Goal: Task Accomplishment & Management: Use online tool/utility

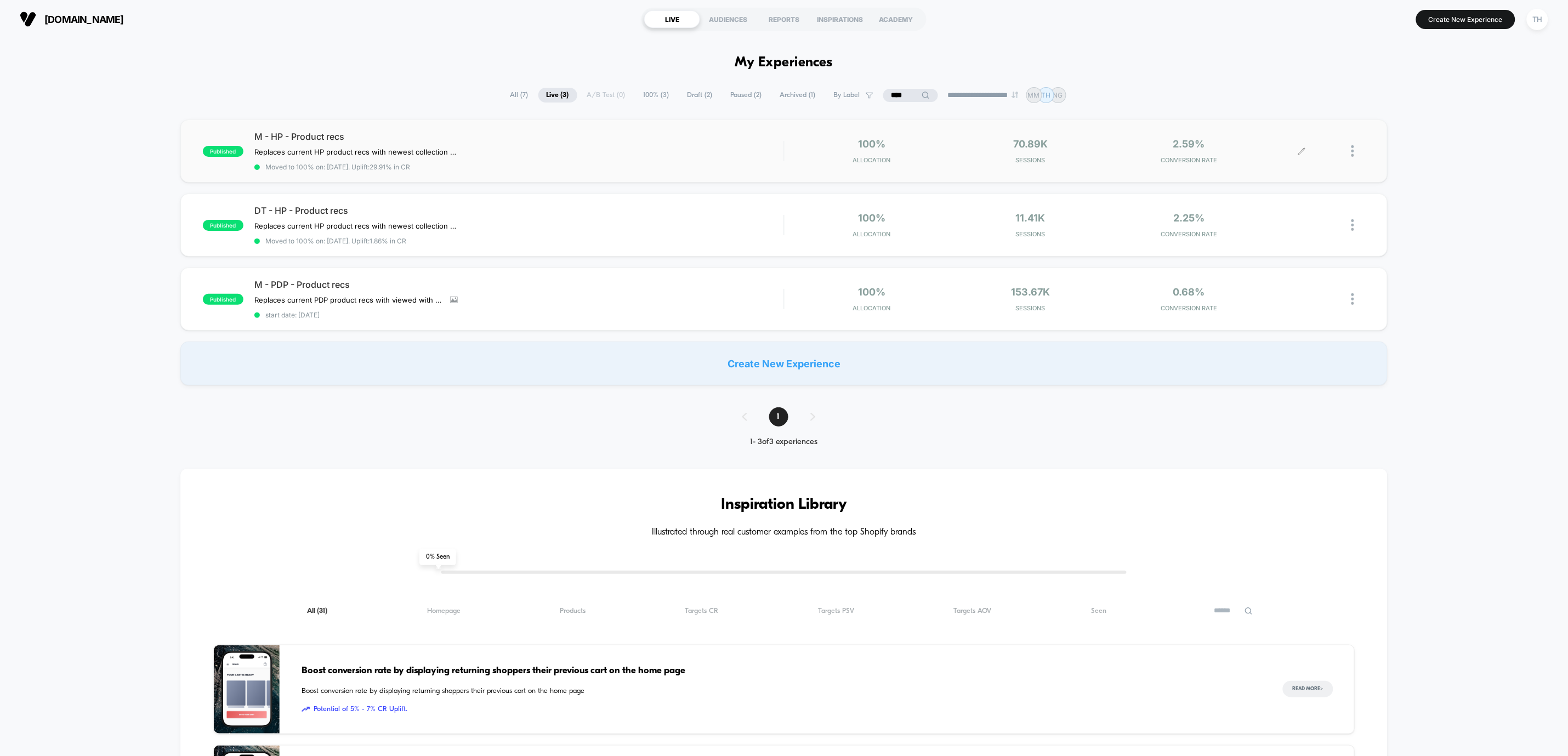
click at [1303, 152] on icon at bounding box center [1302, 151] width 8 height 8
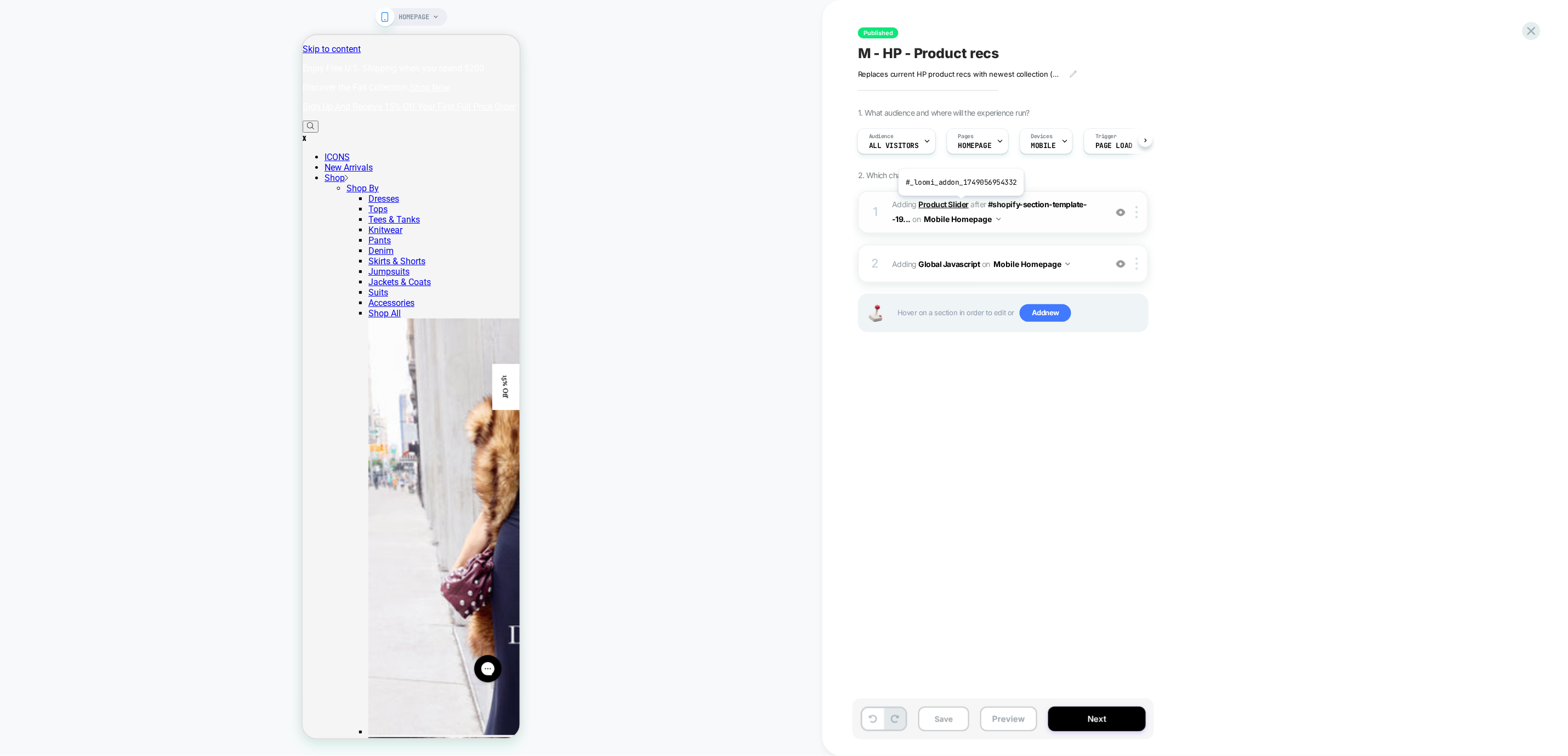
click at [960, 205] on b "Product Slider" at bounding box center [944, 205] width 50 height 10
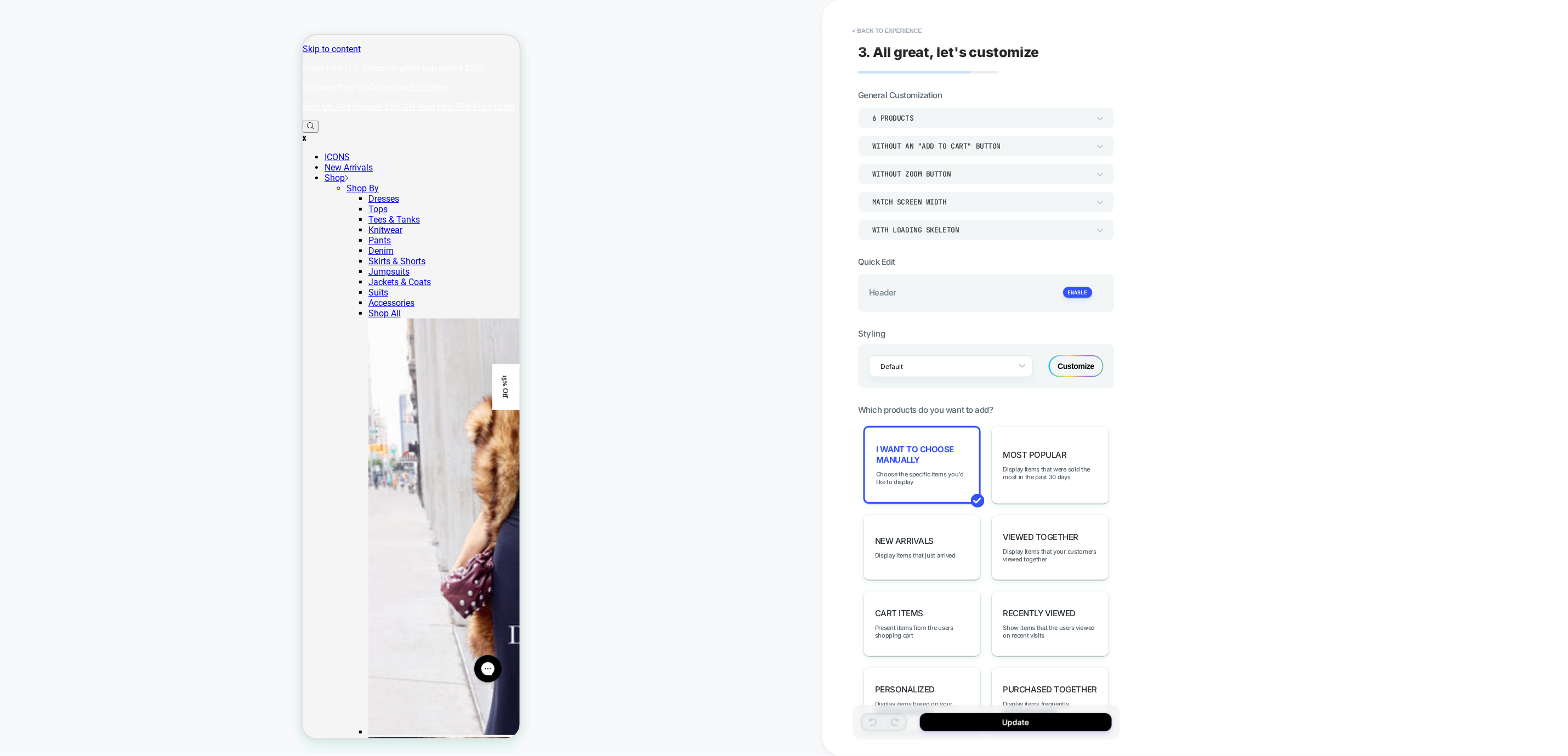
scroll to position [700, 0]
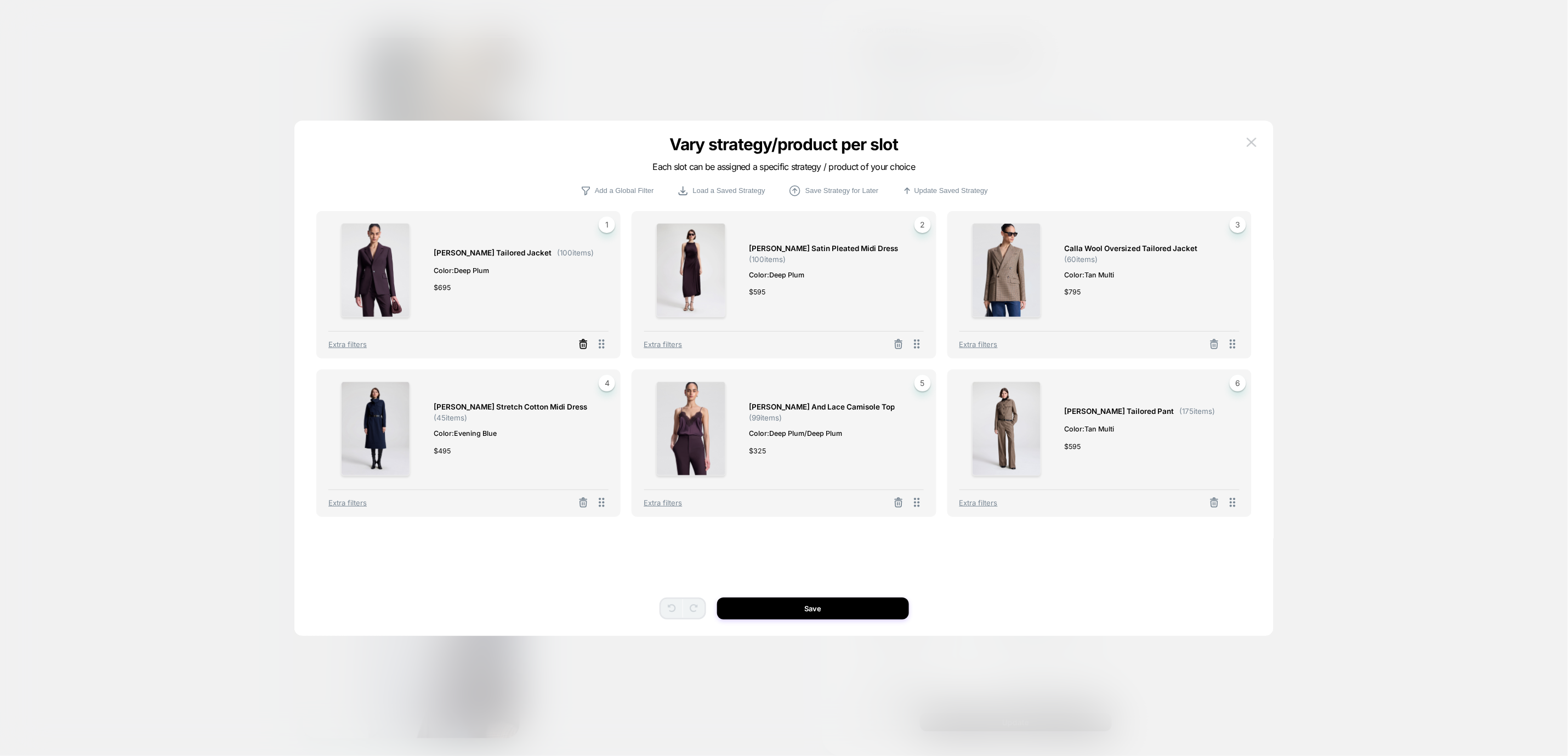
click at [584, 346] on icon at bounding box center [584, 344] width 11 height 11
click at [0, 0] on button "Select Product" at bounding box center [0, 0] width 0 height 0
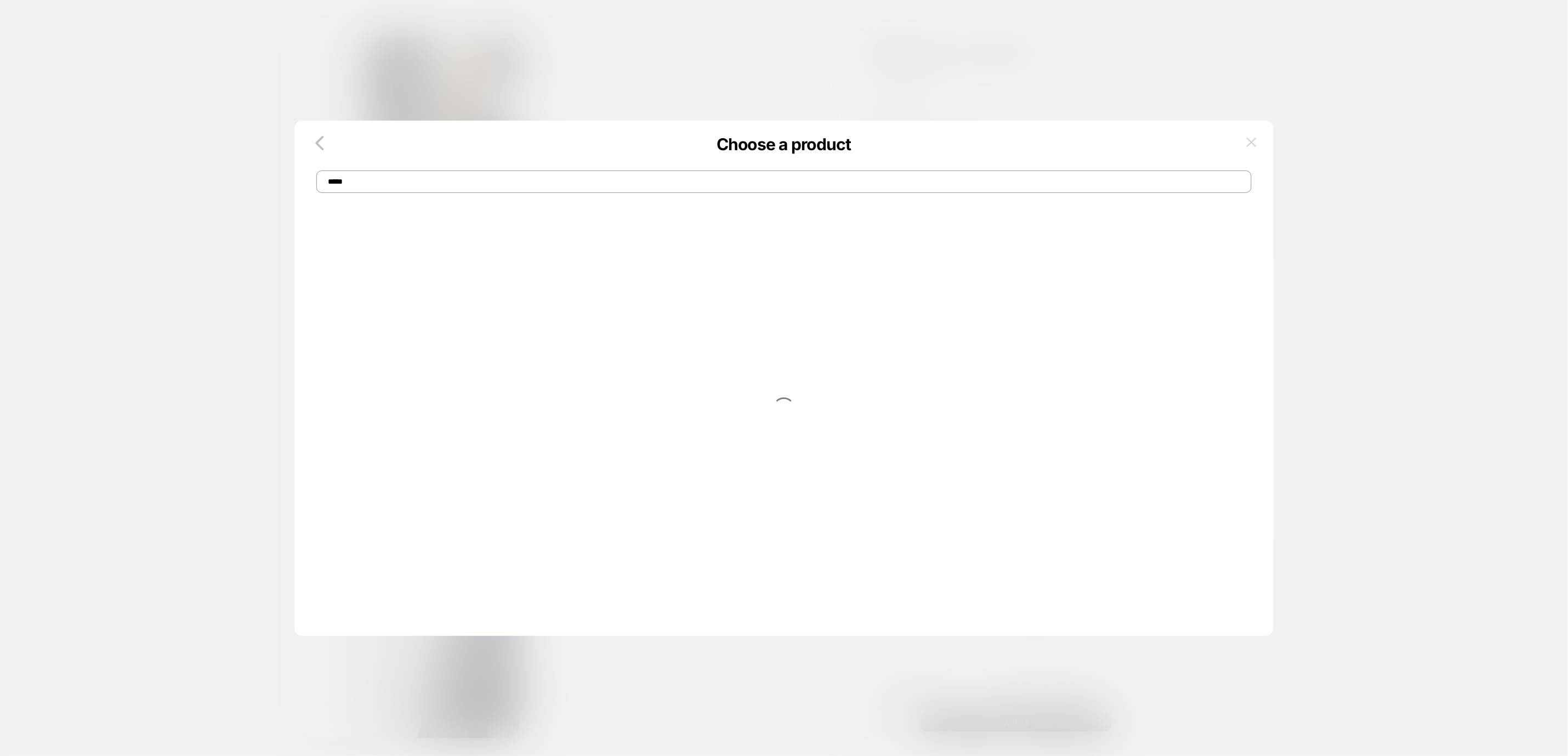
type input "*****"
click at [1249, 149] on button at bounding box center [1252, 142] width 17 height 17
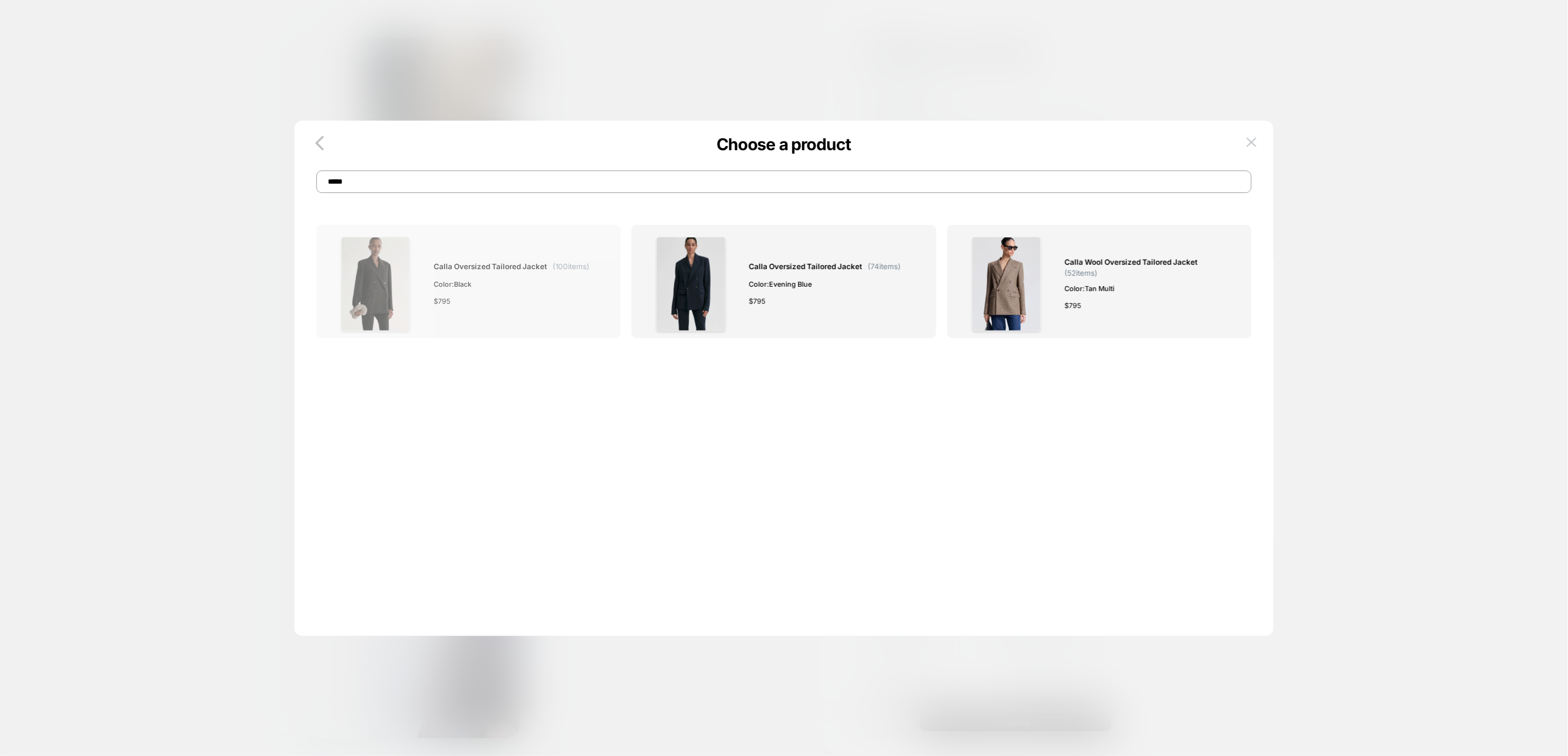
click at [0, 0] on div "Calla Oversized Tailored Jacket ( 100 items) Color: Black $ 795" at bounding box center [0, 0] width 0 height 0
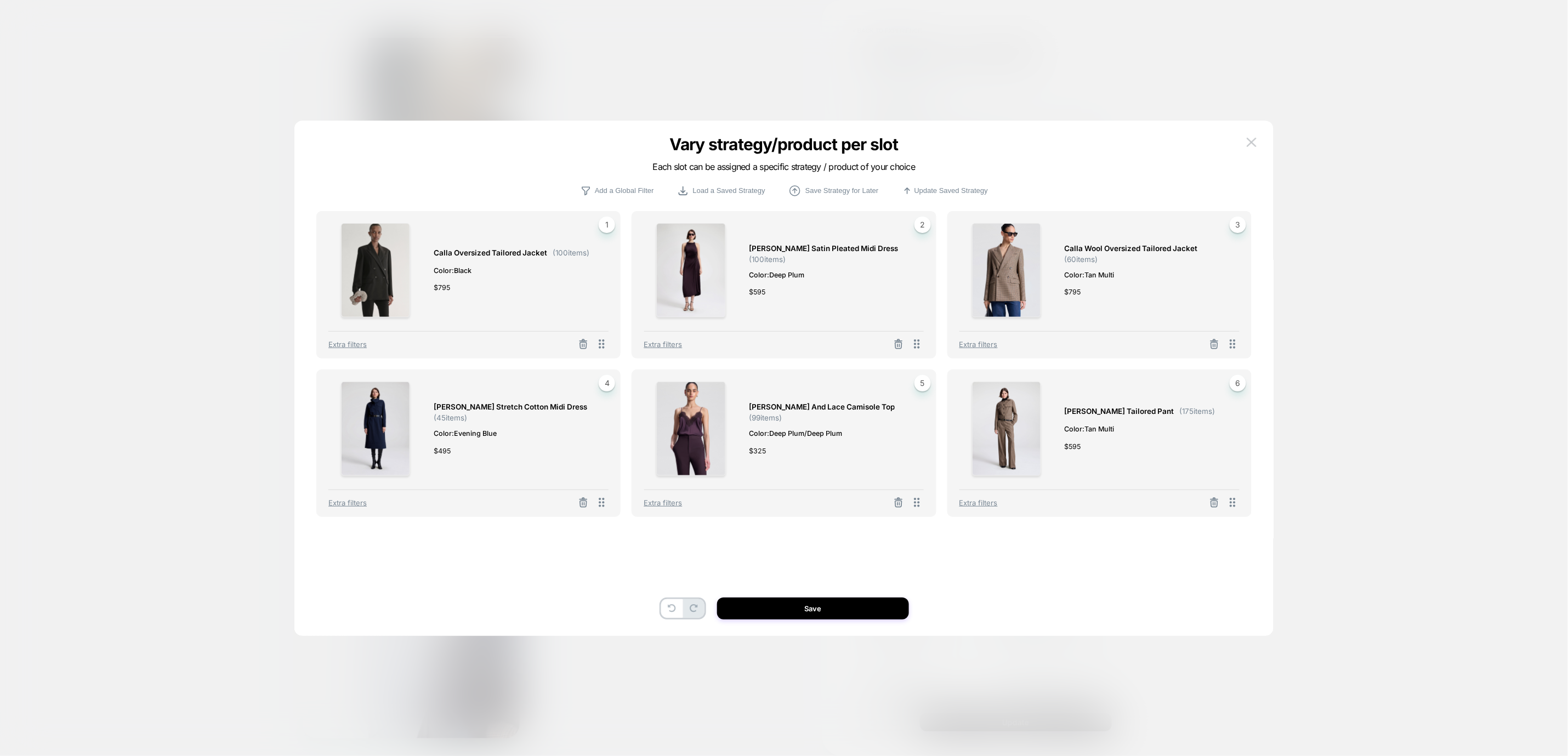
click at [892, 343] on button at bounding box center [899, 345] width 17 height 13
click at [761, 295] on button "Select Product" at bounding box center [754, 296] width 60 height 21
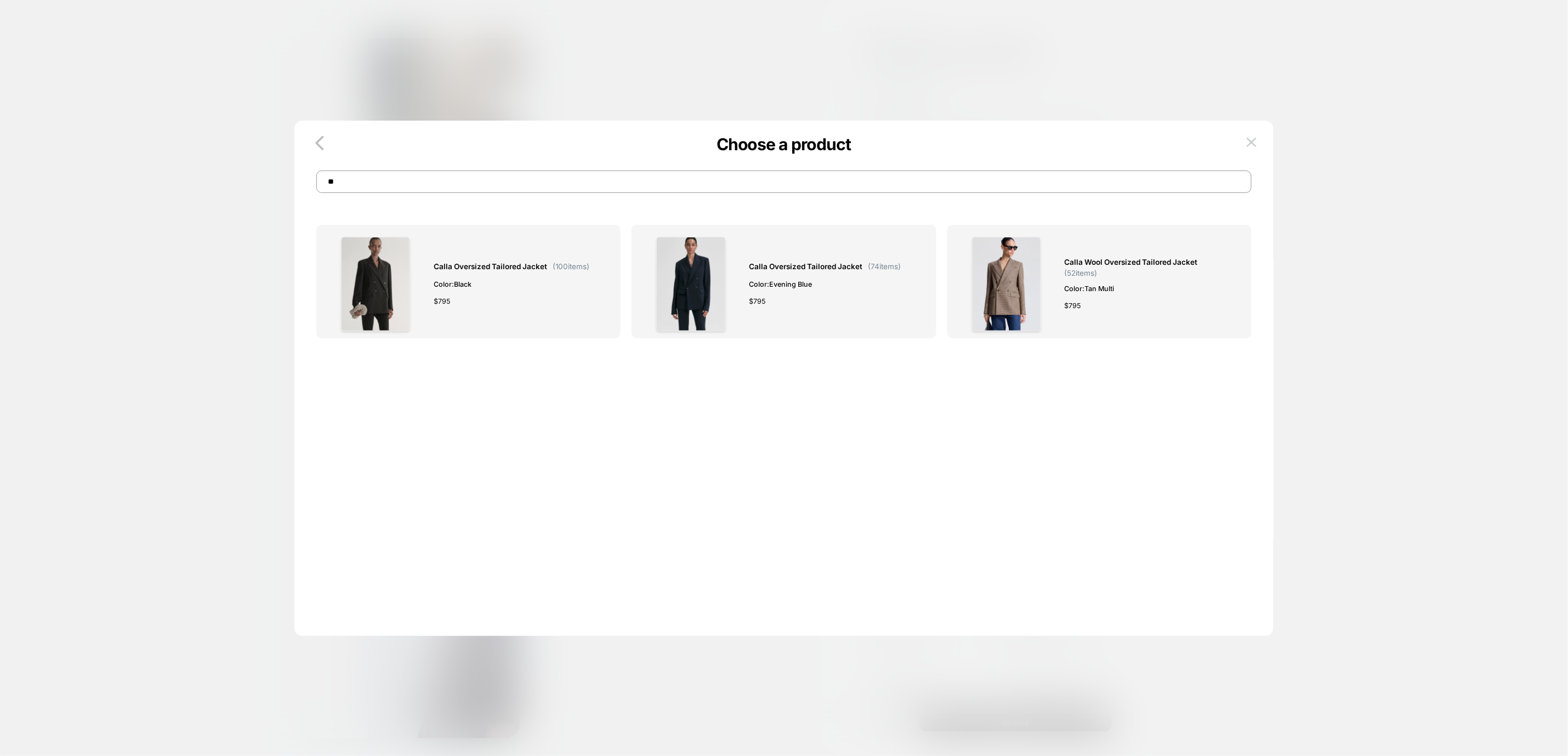
type input "*"
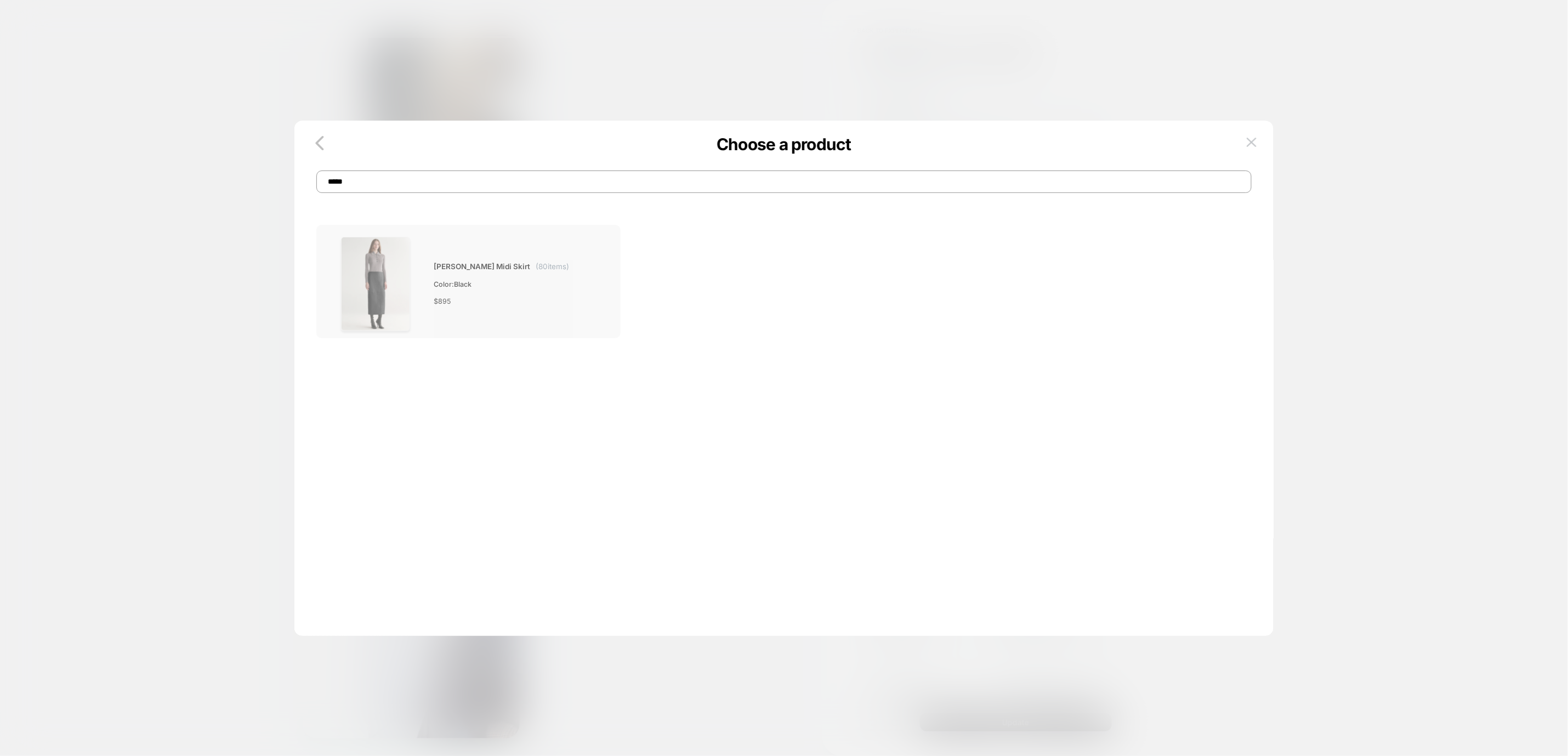
type input "*****"
click at [592, 295] on div "[PERSON_NAME] Midi Skirt ( 80 items) Color: Black $ 895" at bounding box center [468, 284] width 280 height 94
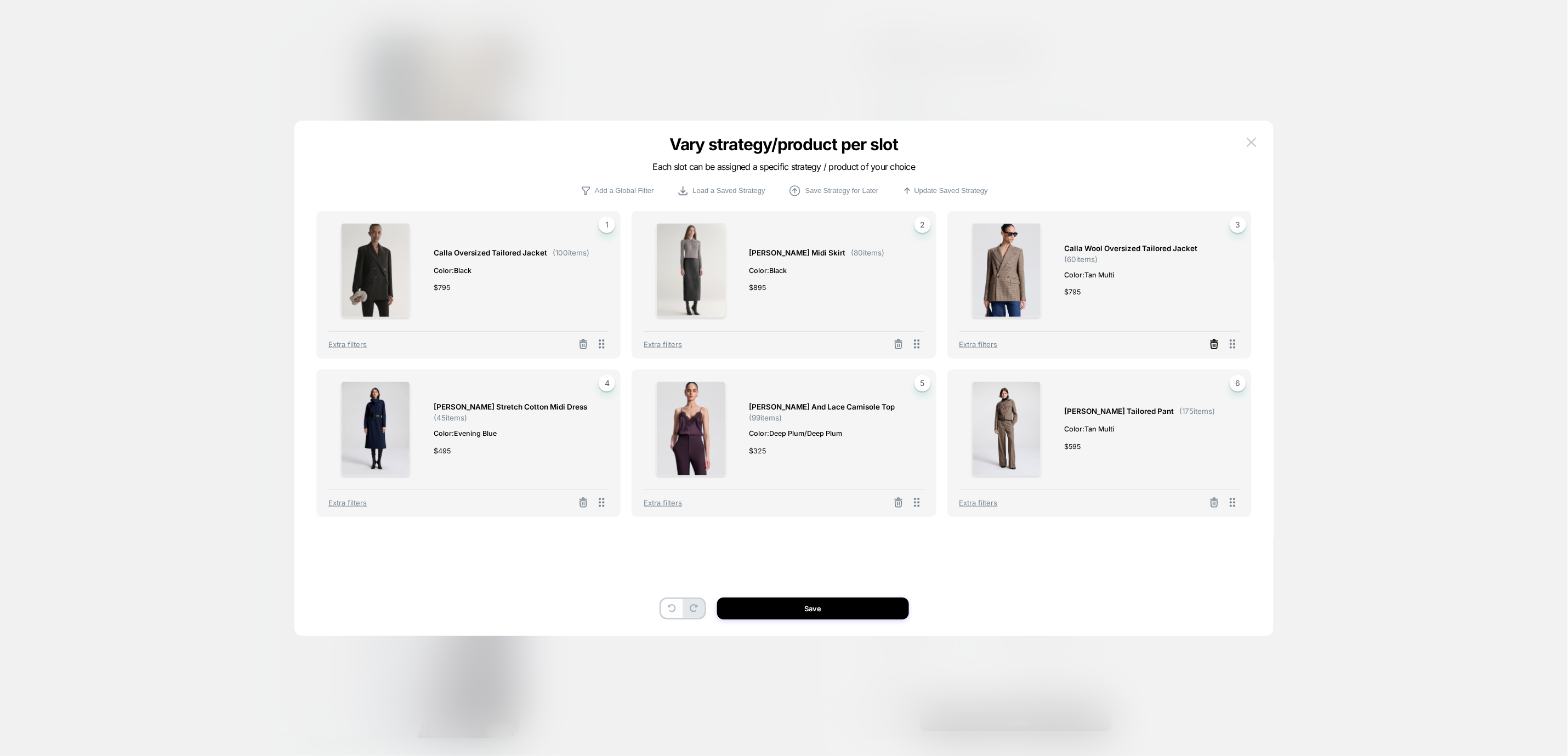
click at [1217, 342] on icon at bounding box center [1214, 344] width 11 height 11
click at [1066, 296] on button "Select Product" at bounding box center [1070, 296] width 60 height 21
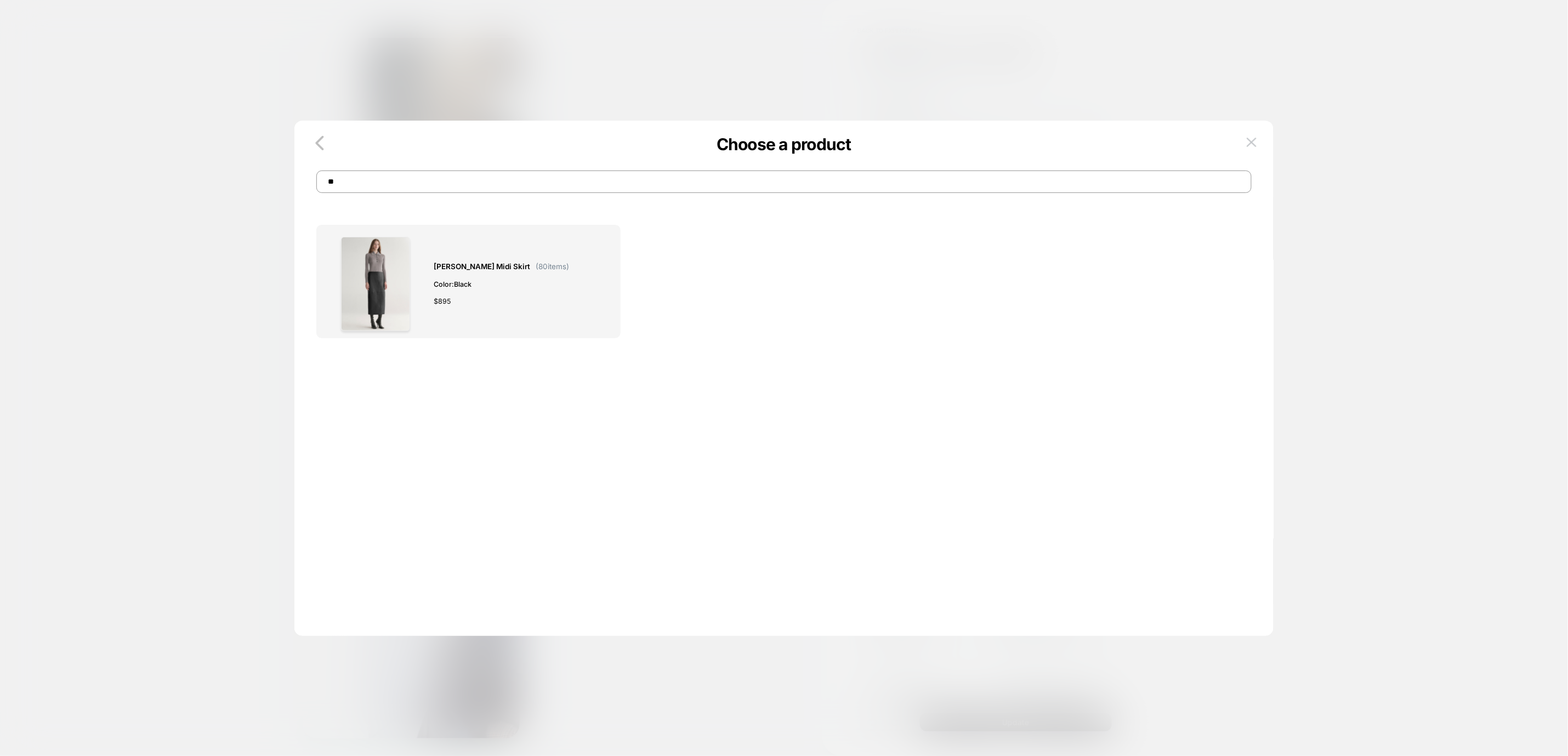
type input "*"
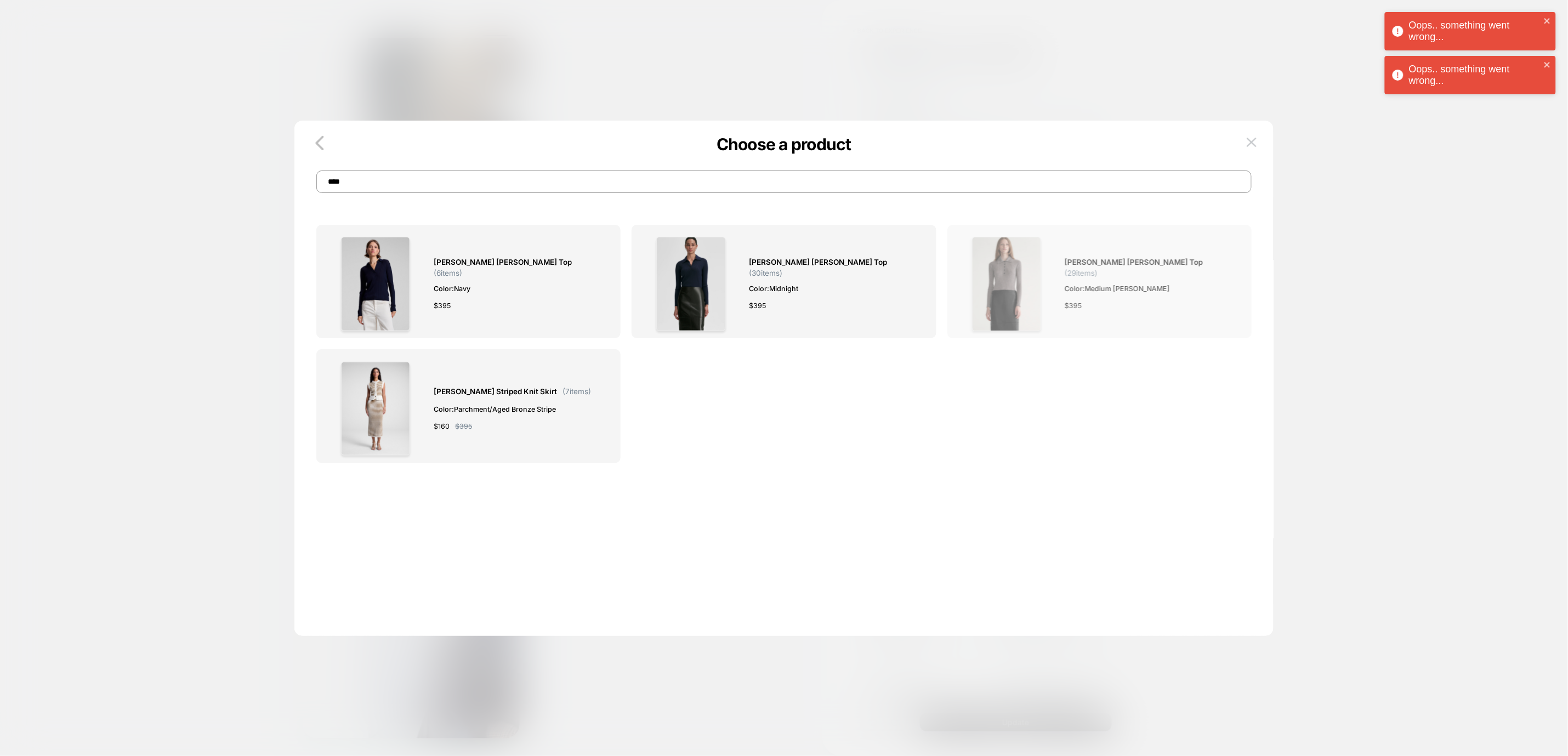
type input "****"
click at [1021, 279] on img at bounding box center [1006, 284] width 69 height 94
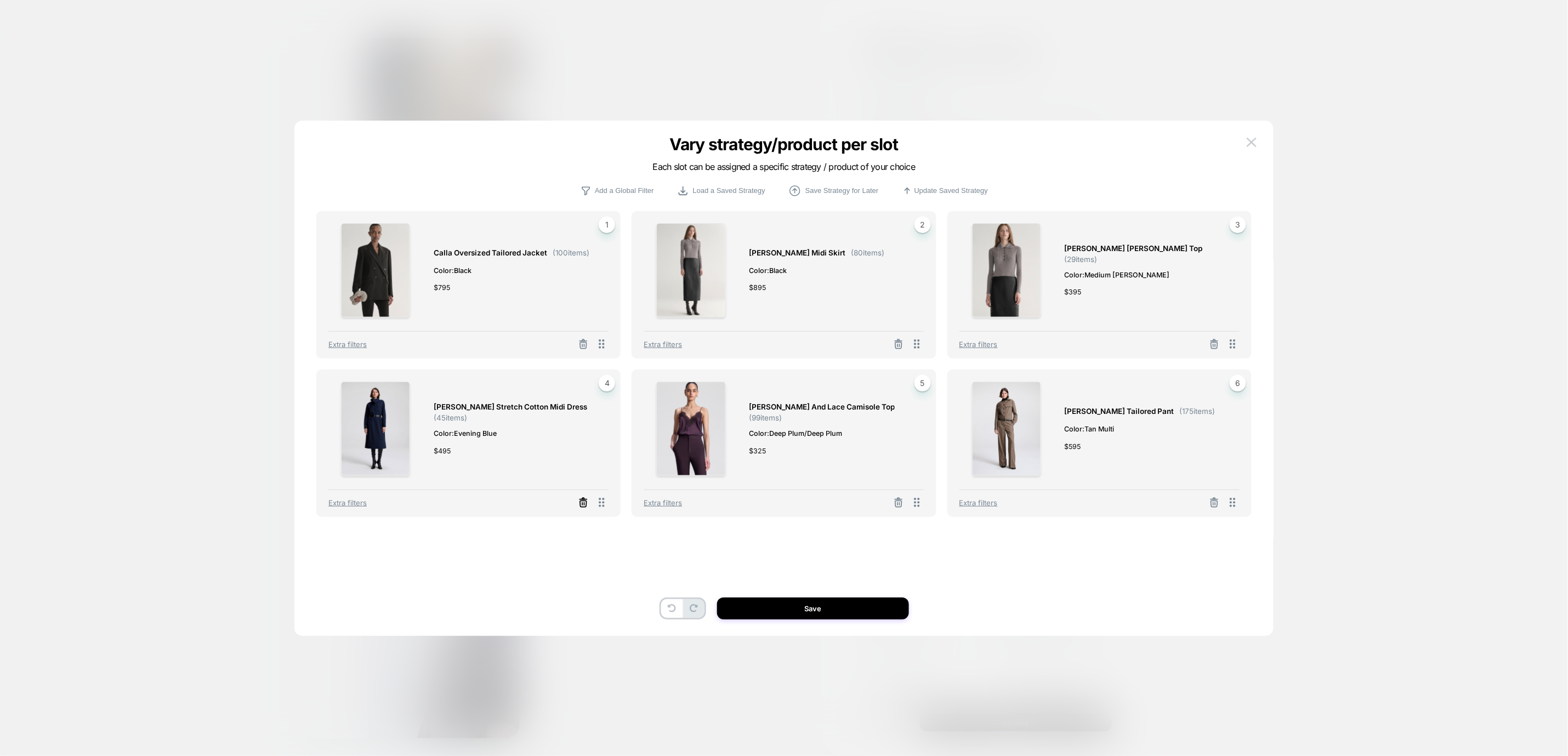
click at [585, 506] on icon at bounding box center [584, 503] width 11 height 11
click at [420, 459] on button "Select Product" at bounding box center [439, 455] width 60 height 21
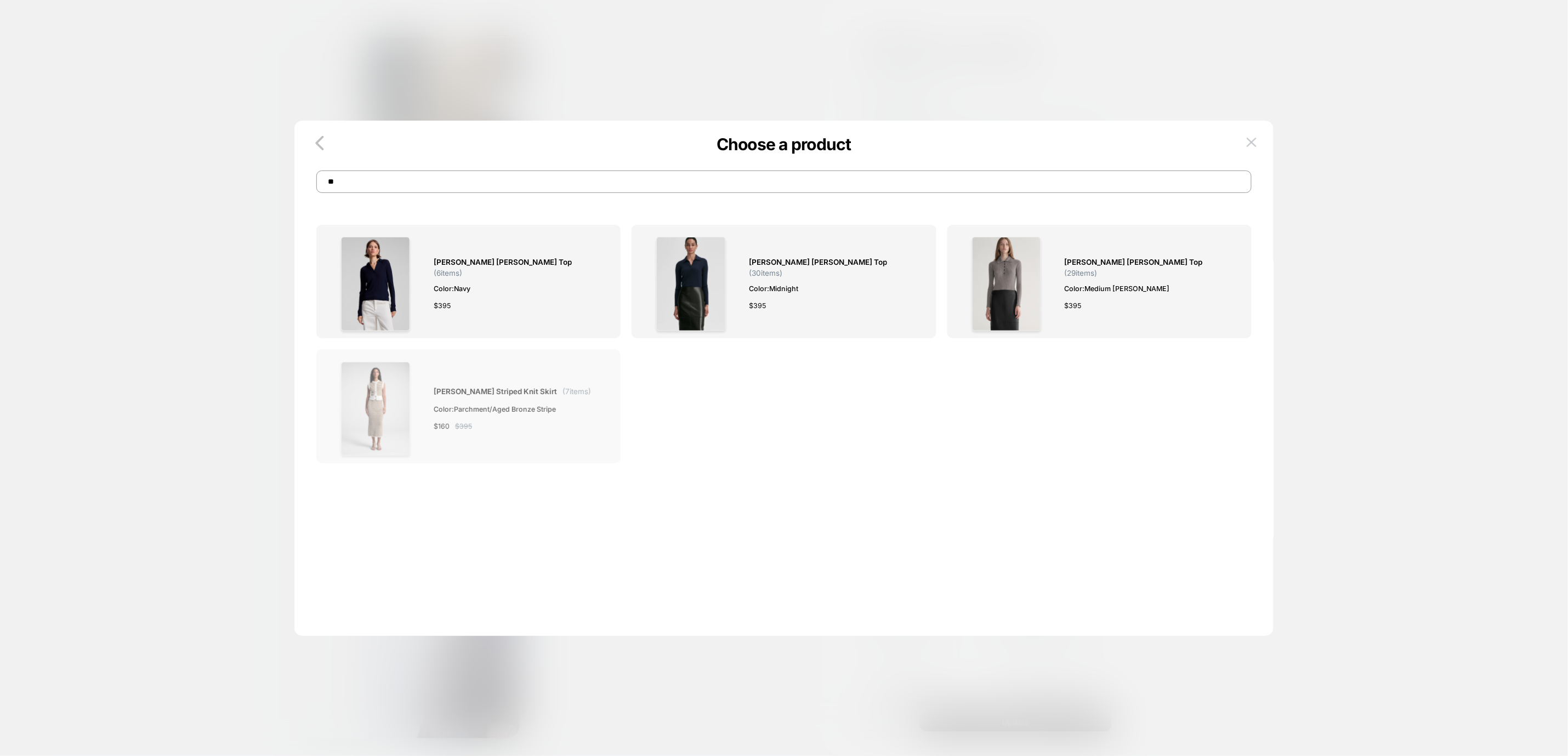
type input "*"
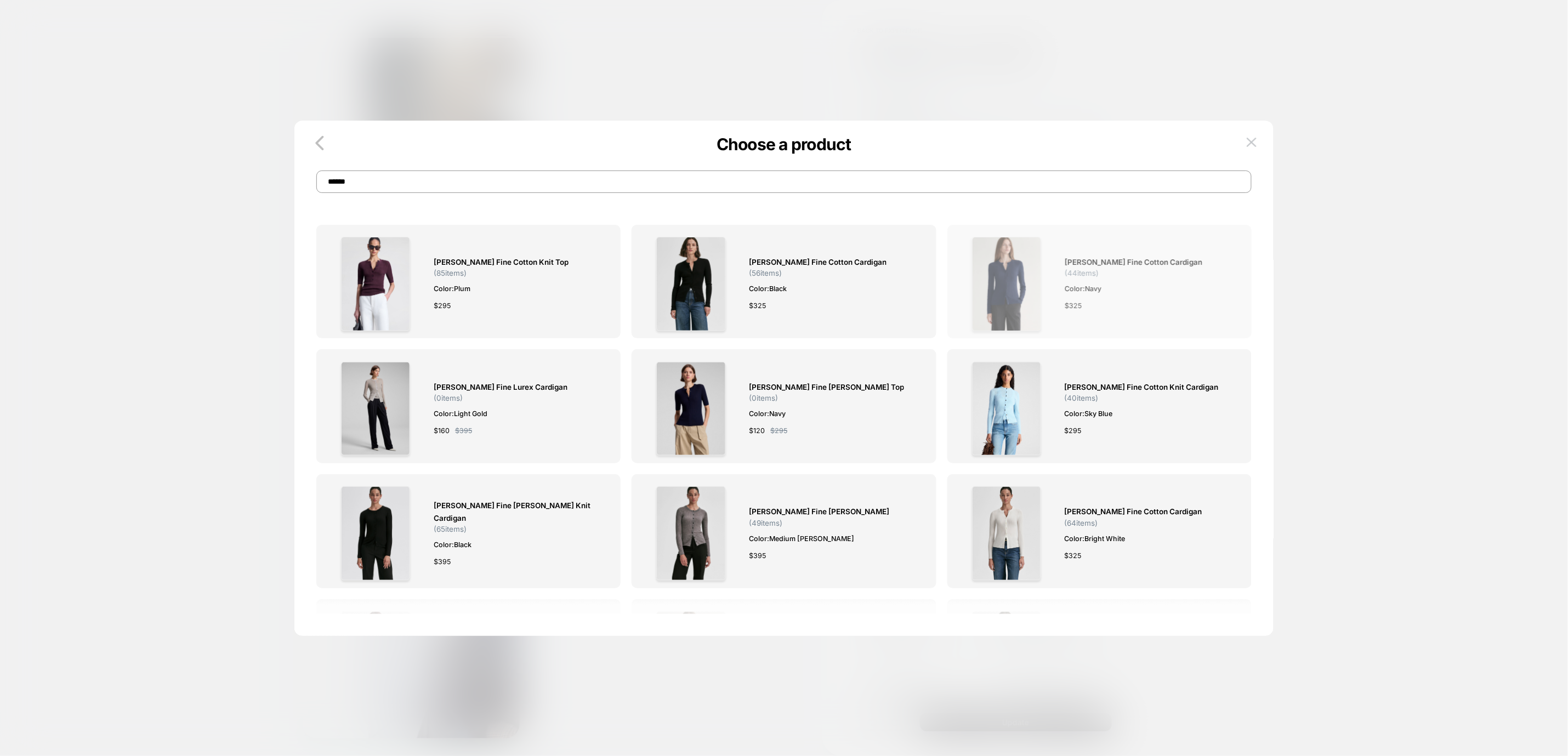
type input "******"
click at [1021, 300] on img at bounding box center [1006, 284] width 69 height 94
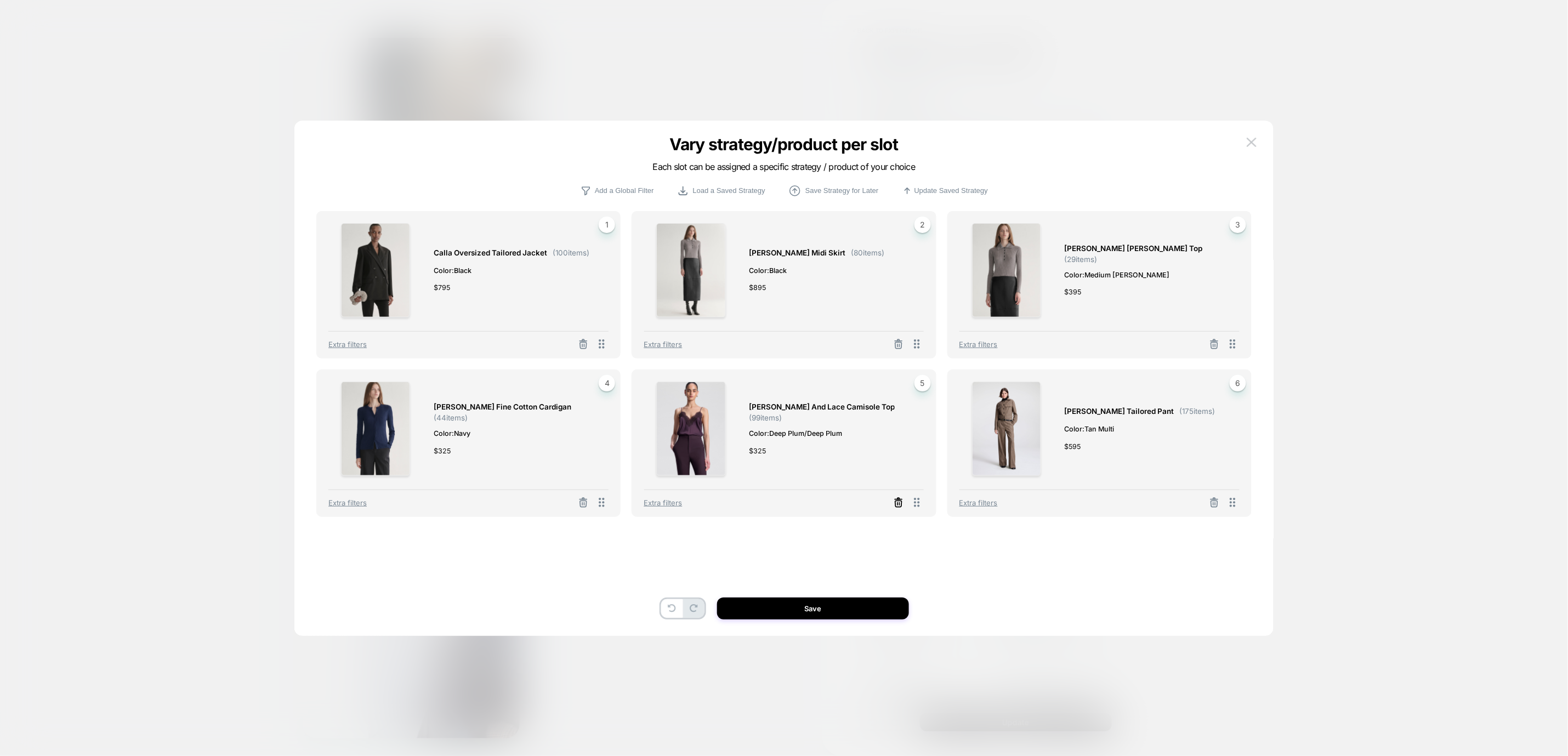
click at [899, 500] on icon at bounding box center [899, 499] width 2 height 2
click at [743, 458] on button "Select Product" at bounding box center [754, 455] width 60 height 21
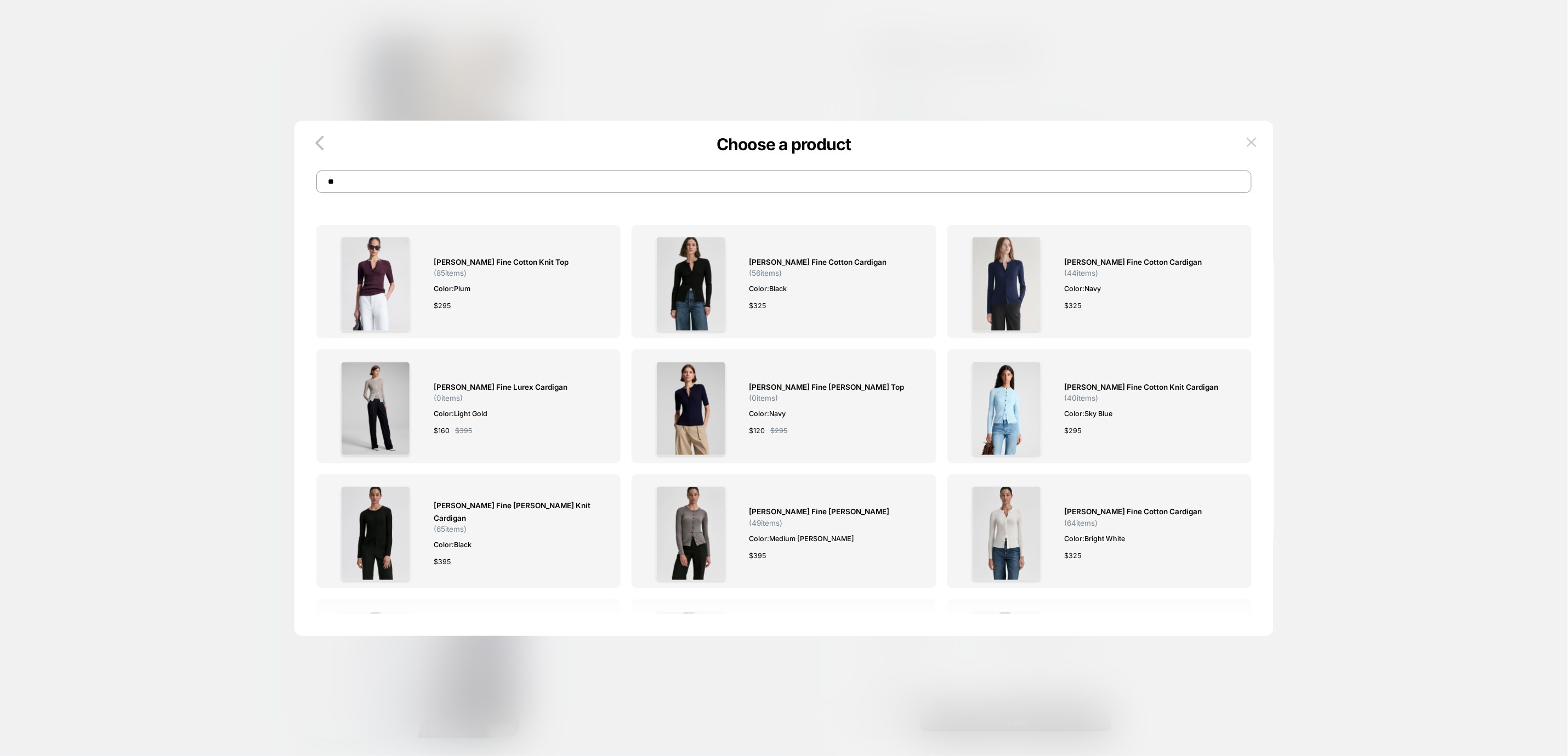
type input "*"
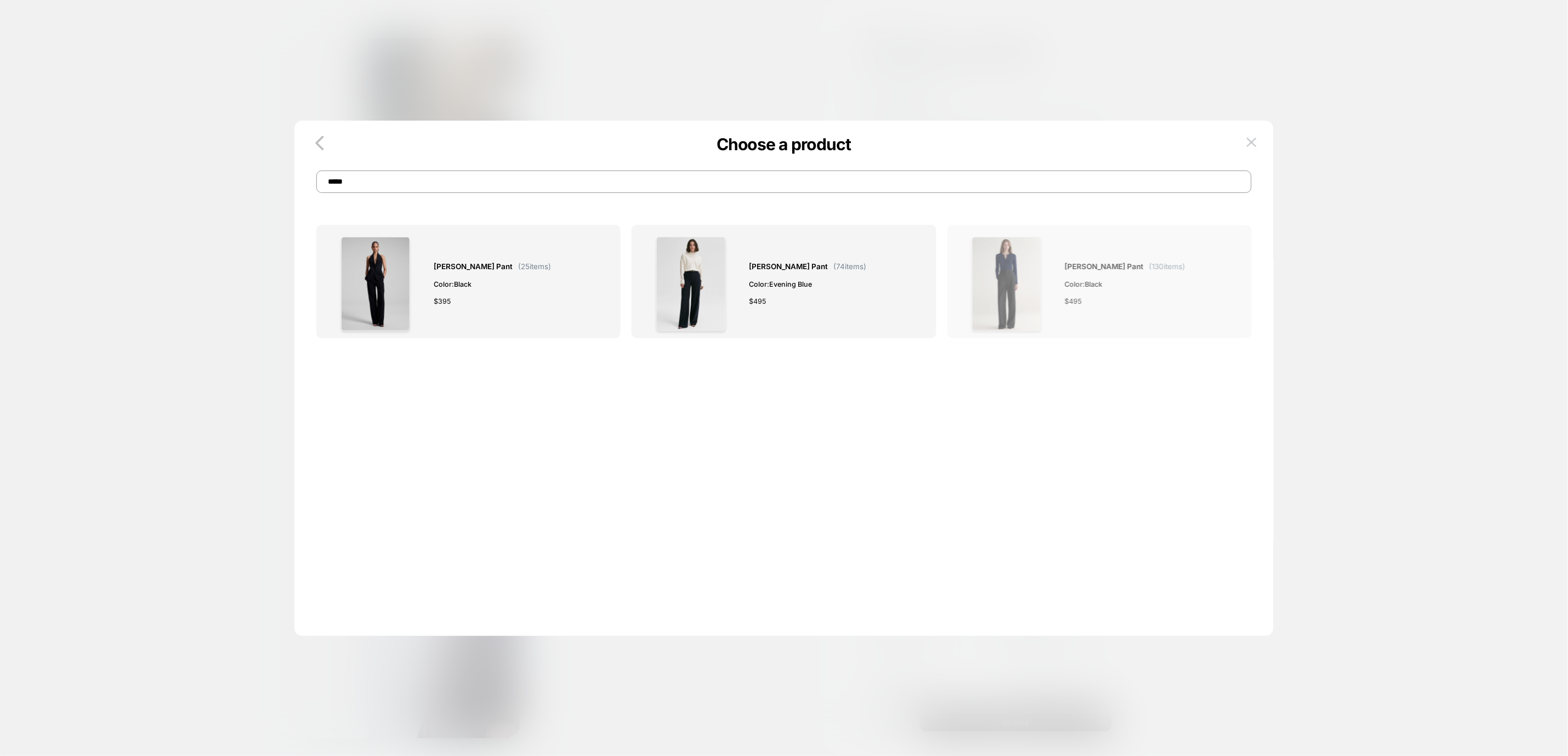
type input "*****"
click at [1076, 286] on span "Color: Black" at bounding box center [1125, 284] width 121 height 12
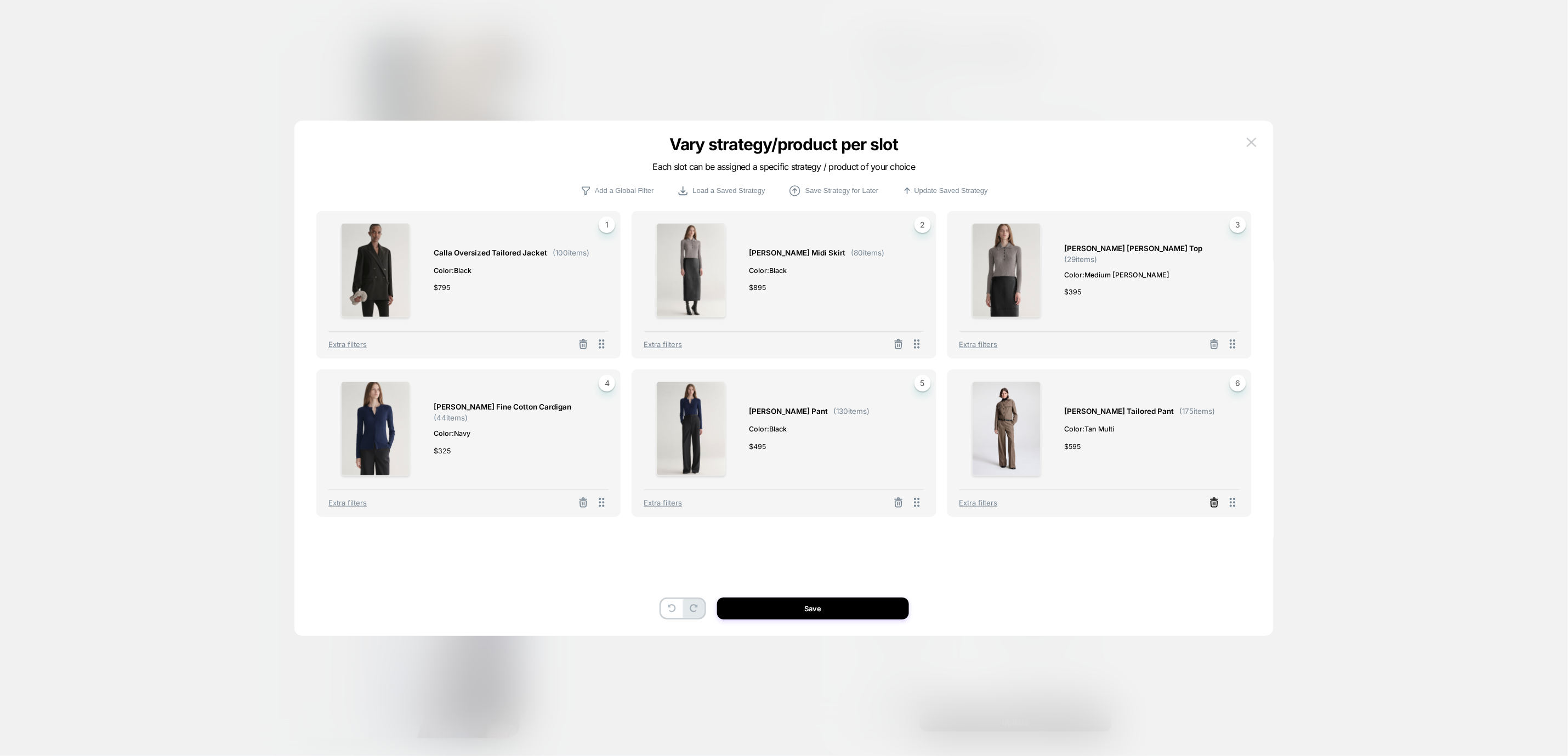
click at [1210, 508] on icon at bounding box center [1214, 503] width 11 height 11
click at [1053, 462] on button "Select Product" at bounding box center [1070, 455] width 60 height 21
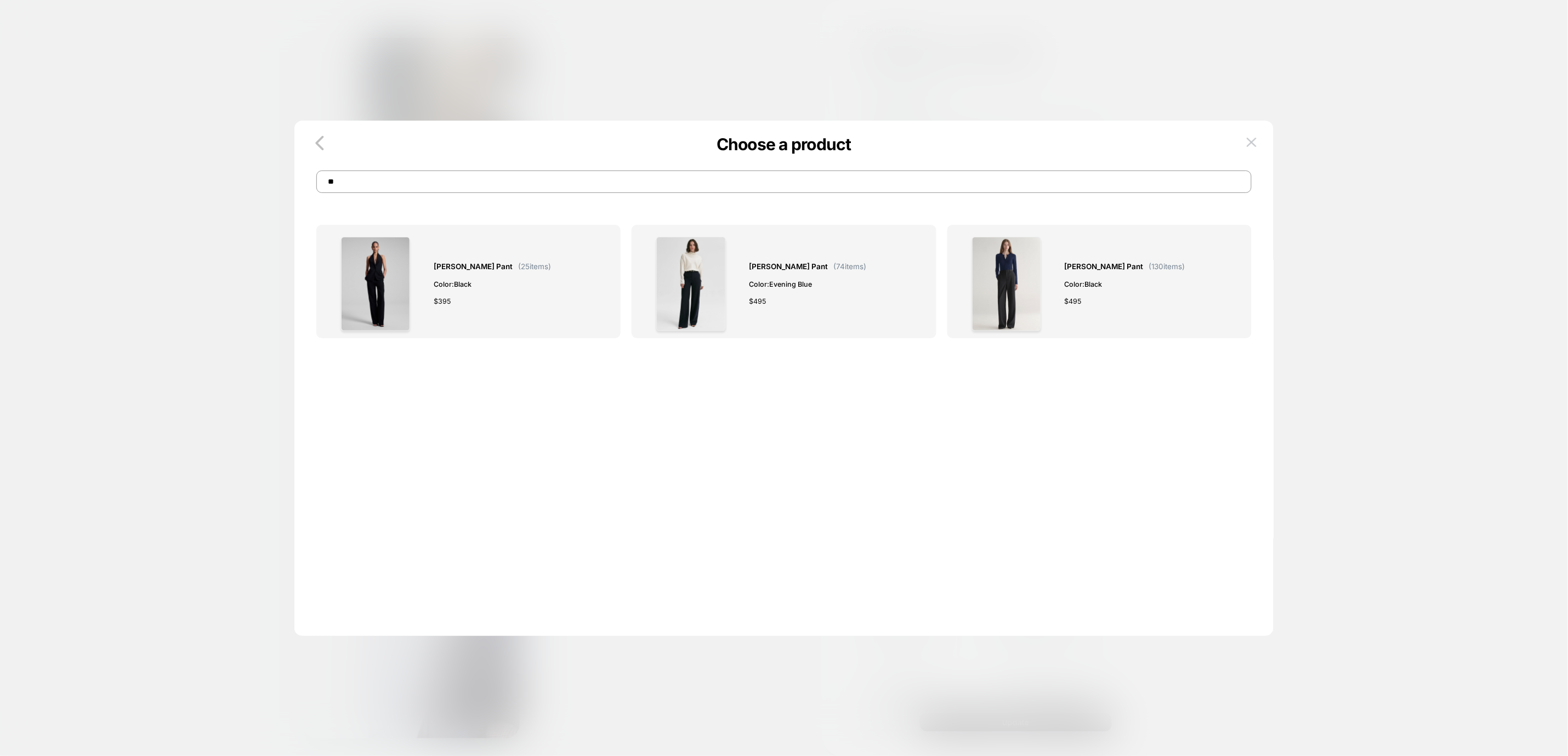
type input "*"
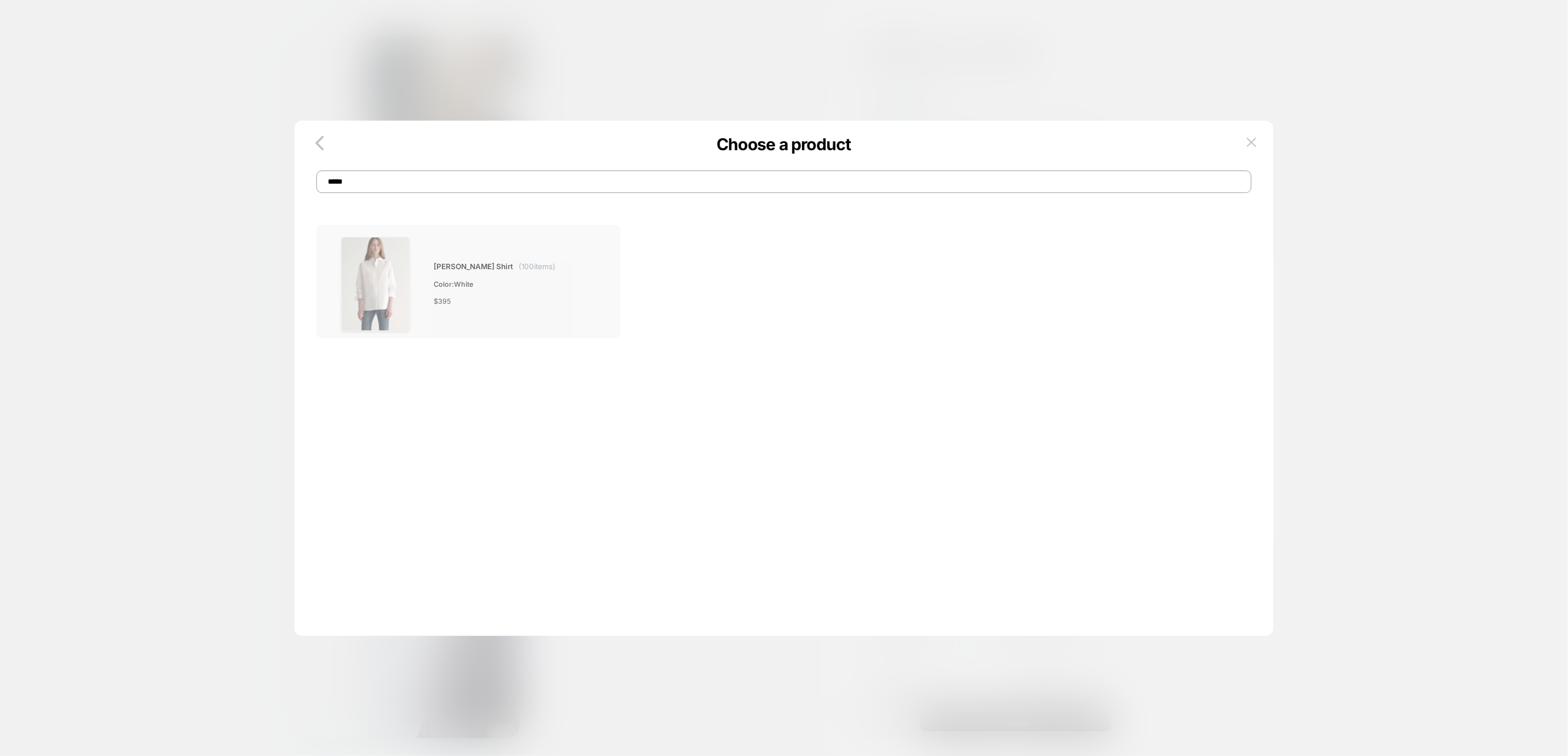
type input "*****"
click at [519, 280] on span "Color: White" at bounding box center [494, 284] width 121 height 12
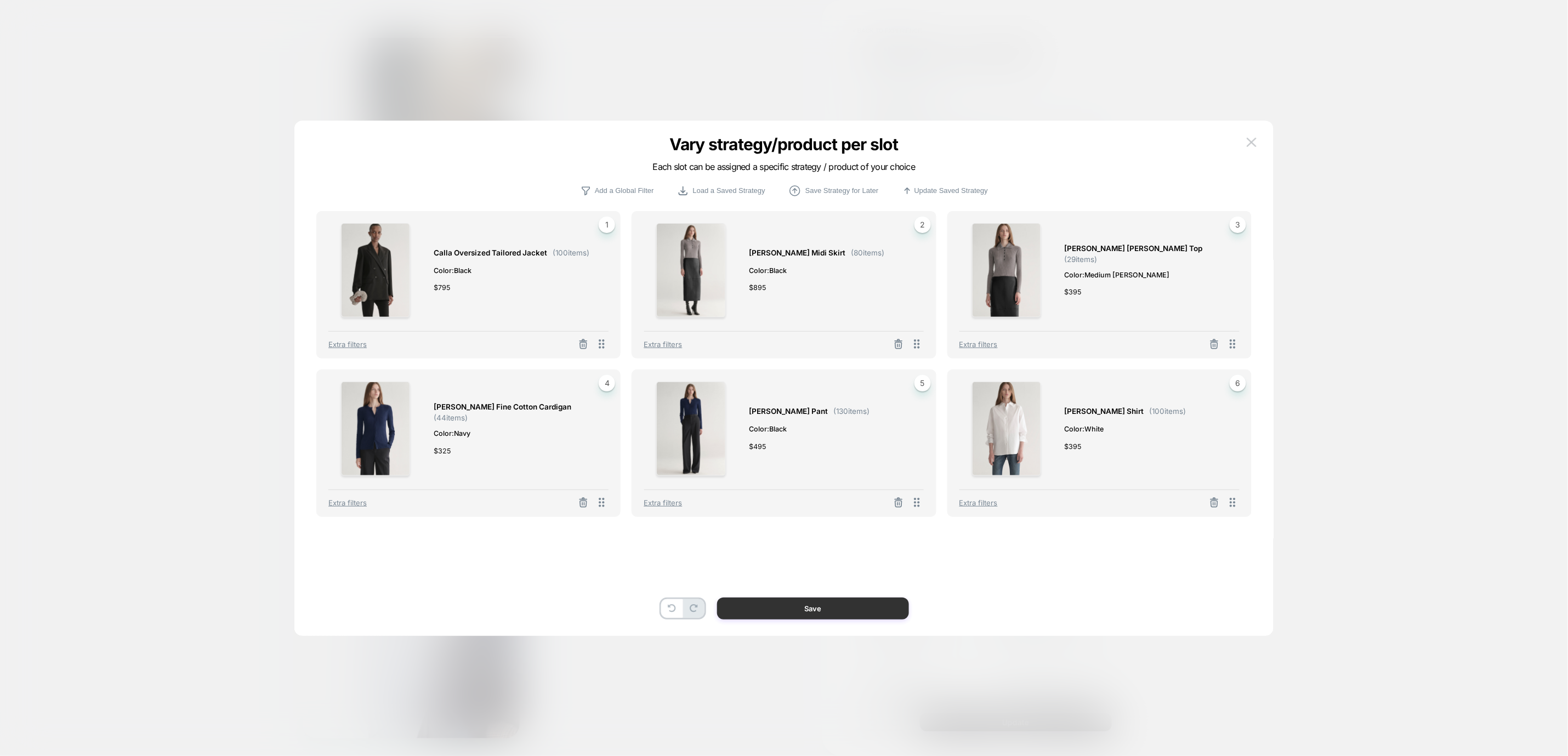
click at [821, 604] on button "Save" at bounding box center [813, 609] width 192 height 22
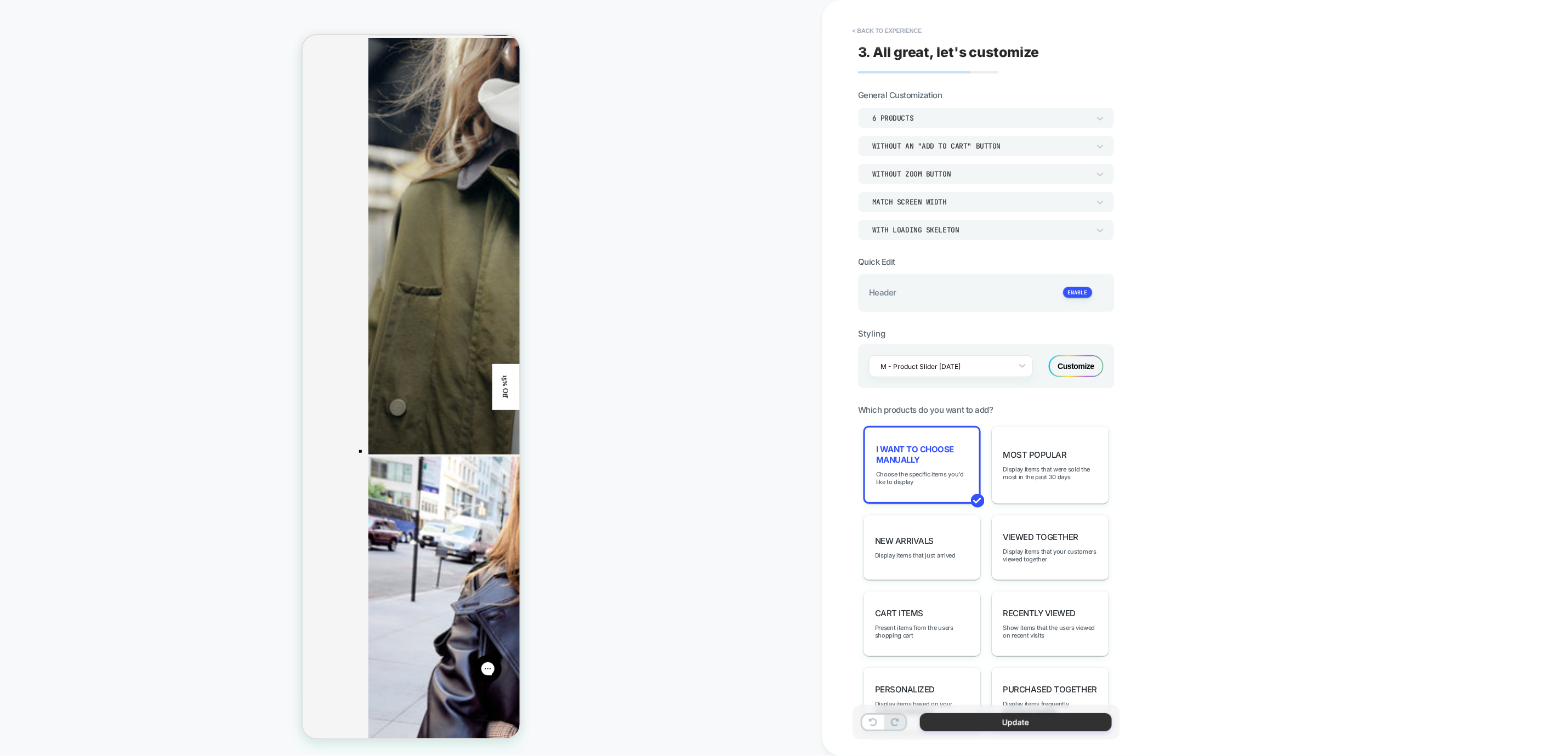
click at [980, 720] on button "Update" at bounding box center [1016, 722] width 192 height 18
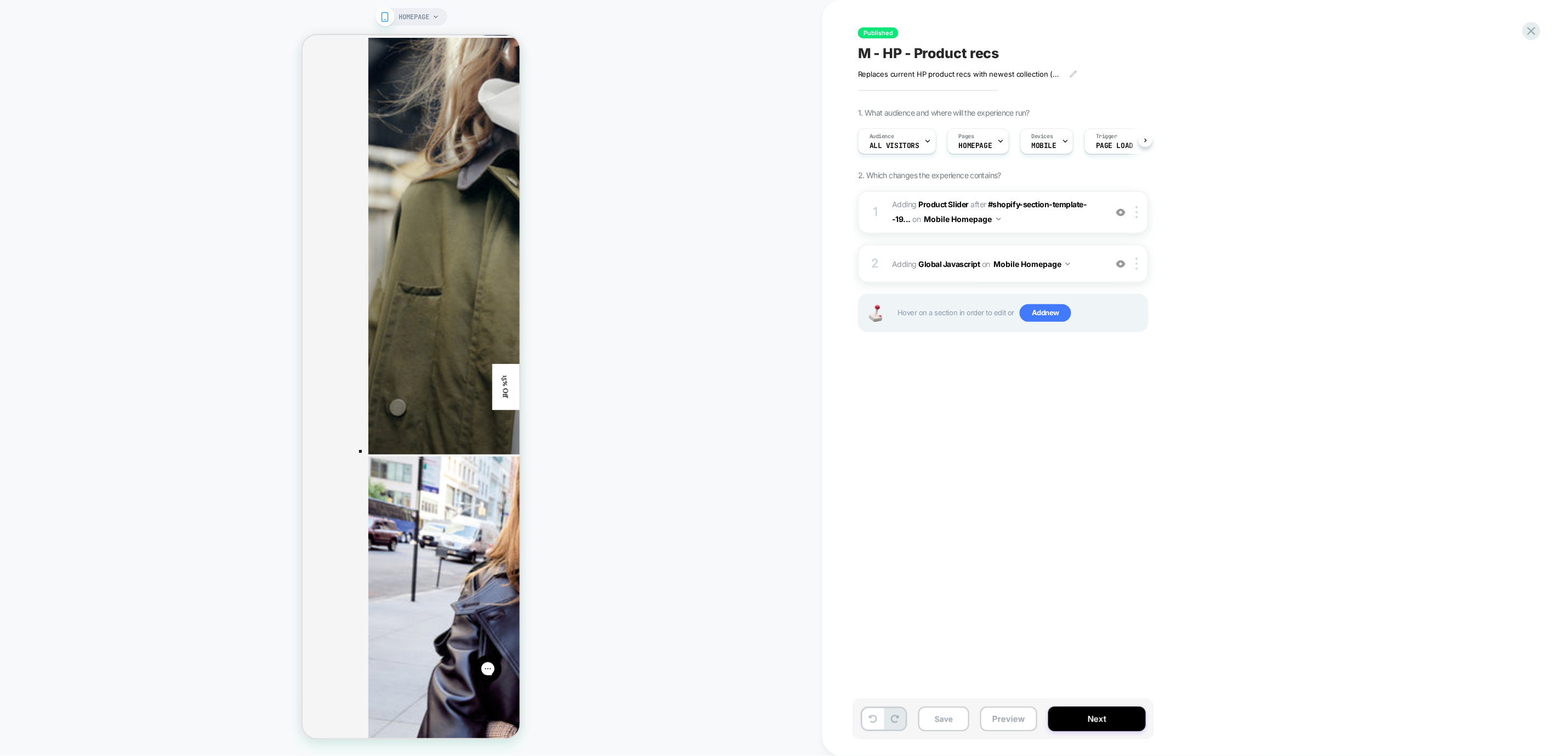
scroll to position [0, 1]
click at [1091, 712] on button "Next" at bounding box center [1097, 719] width 98 height 25
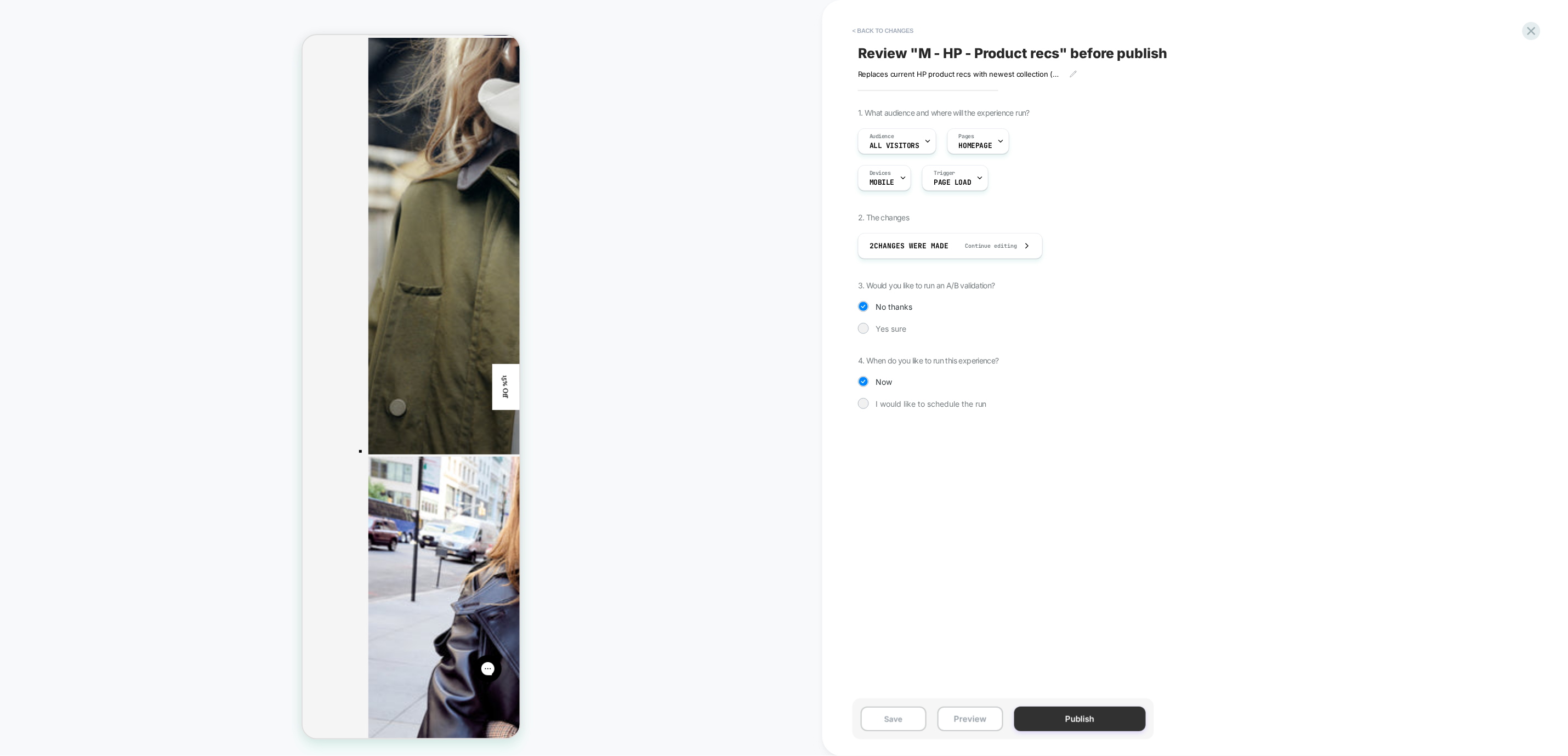
click at [1064, 714] on button "Publish" at bounding box center [1080, 719] width 132 height 25
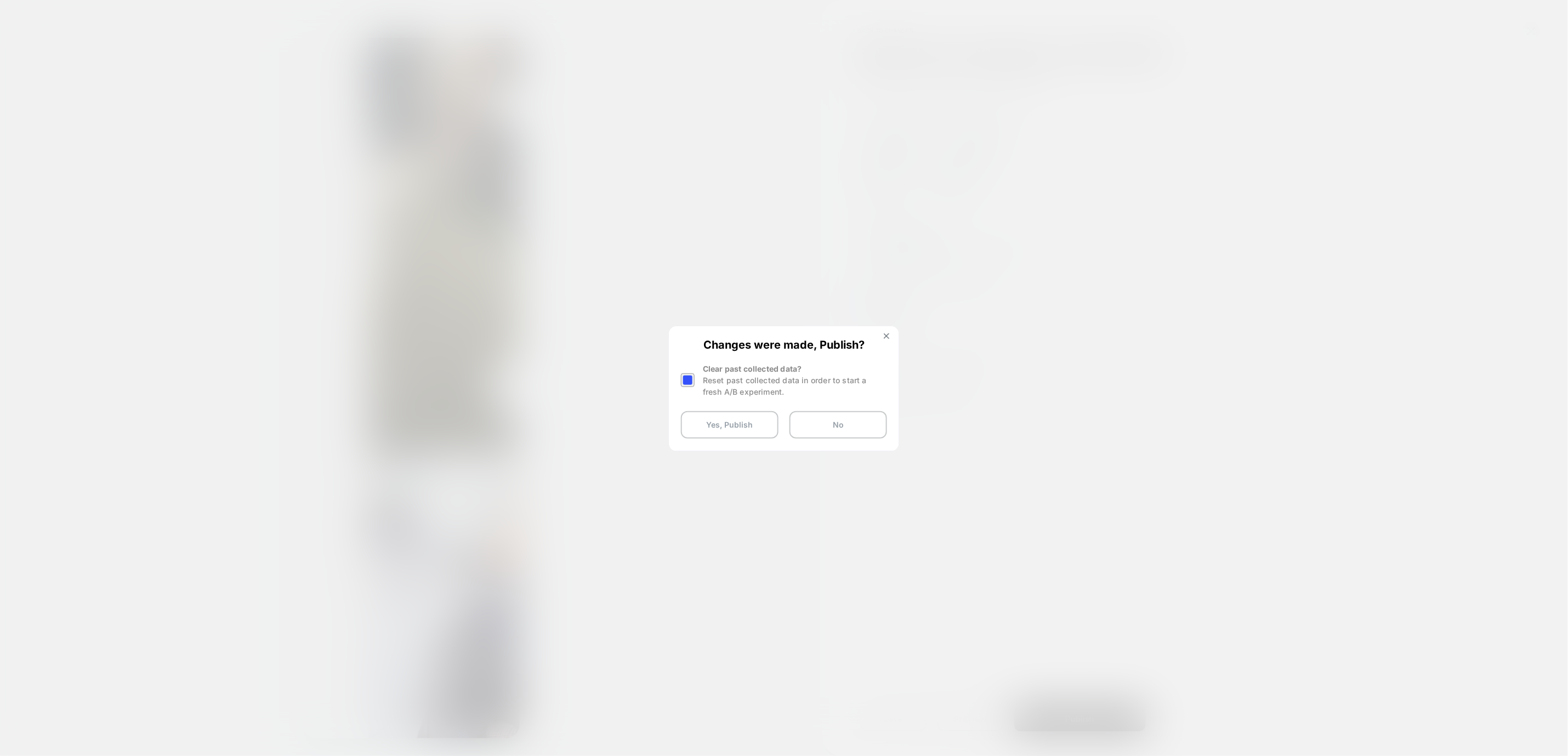
click at [691, 383] on div at bounding box center [688, 380] width 13 height 13
click at [726, 436] on button "Yes, Publish" at bounding box center [730, 424] width 98 height 28
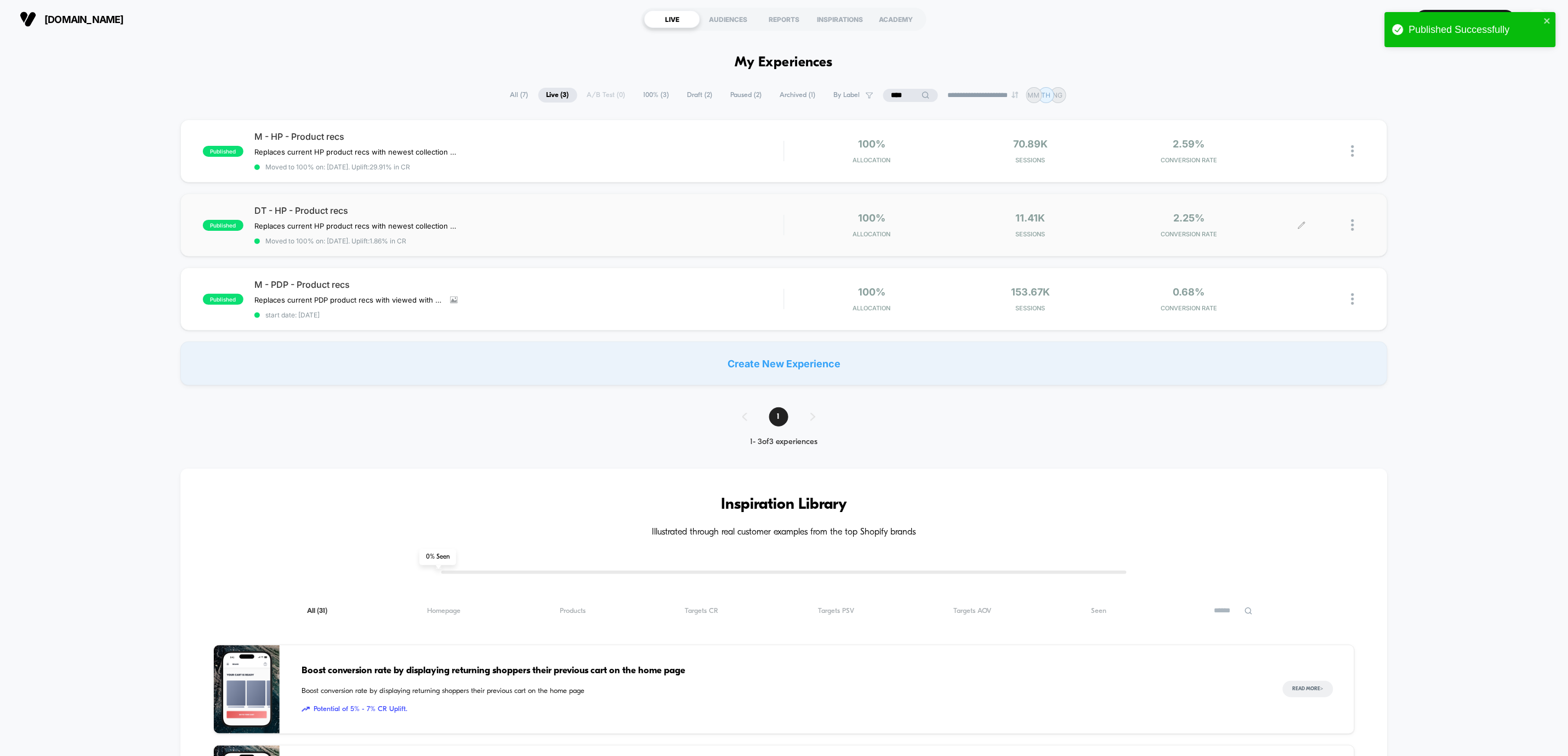
click at [1356, 227] on div at bounding box center [1358, 225] width 13 height 25
click at [1296, 159] on div "Edit" at bounding box center [1297, 162] width 98 height 25
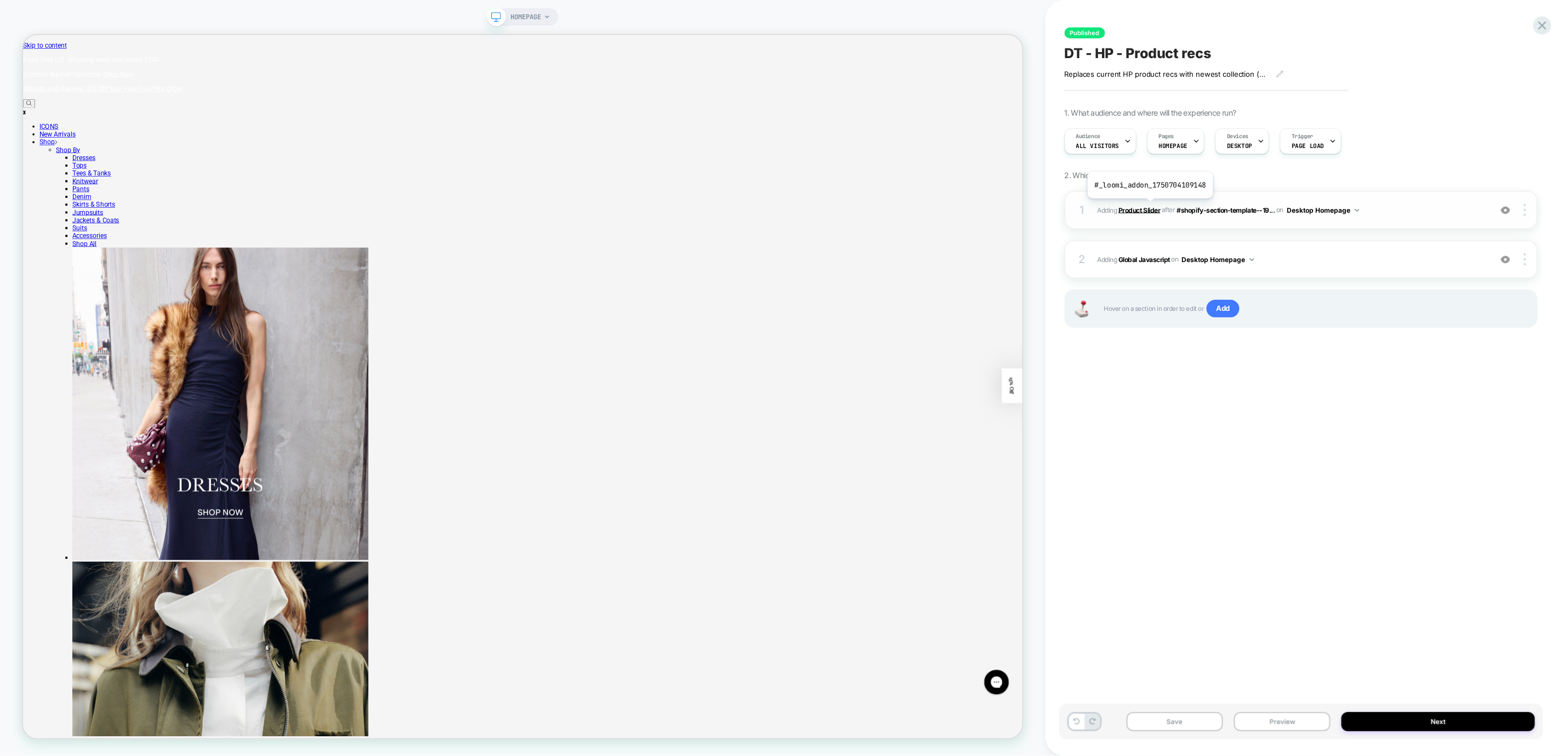
click at [1149, 208] on b "Product Slider" at bounding box center [1139, 209] width 42 height 8
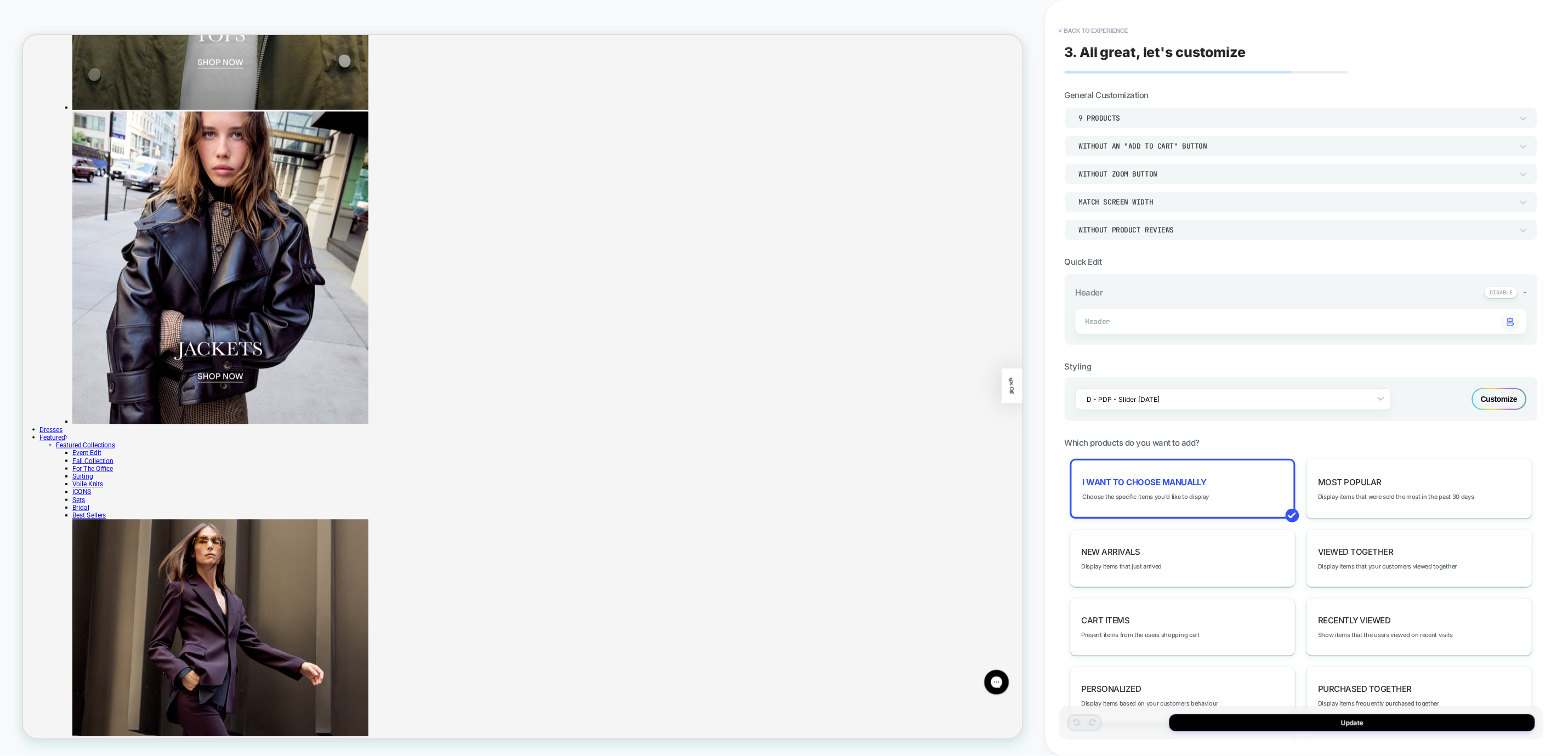
scroll to position [1317, 0]
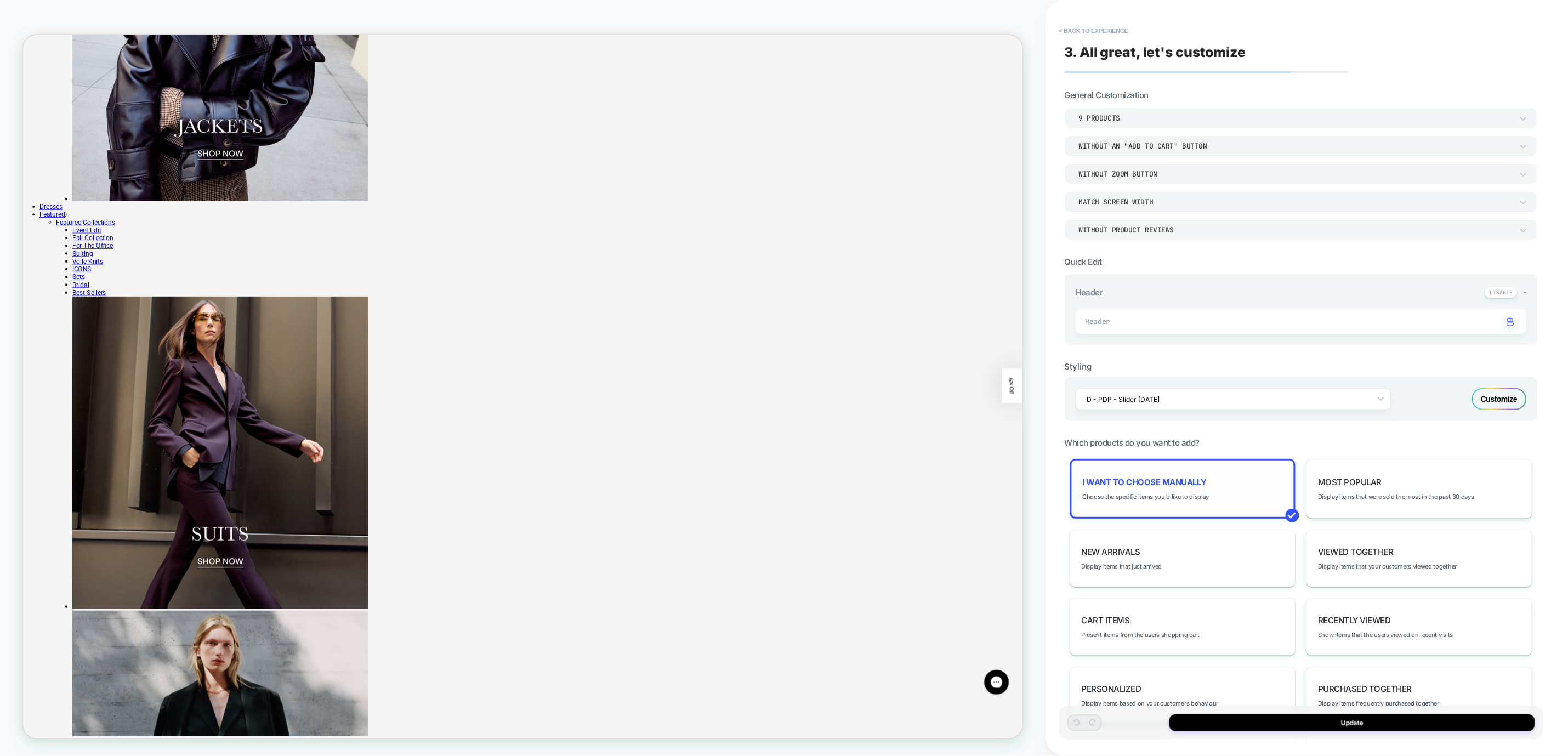
click at [1210, 484] on div "I want to choose manually Choose the specific items you'd like to display" at bounding box center [1183, 489] width 226 height 59
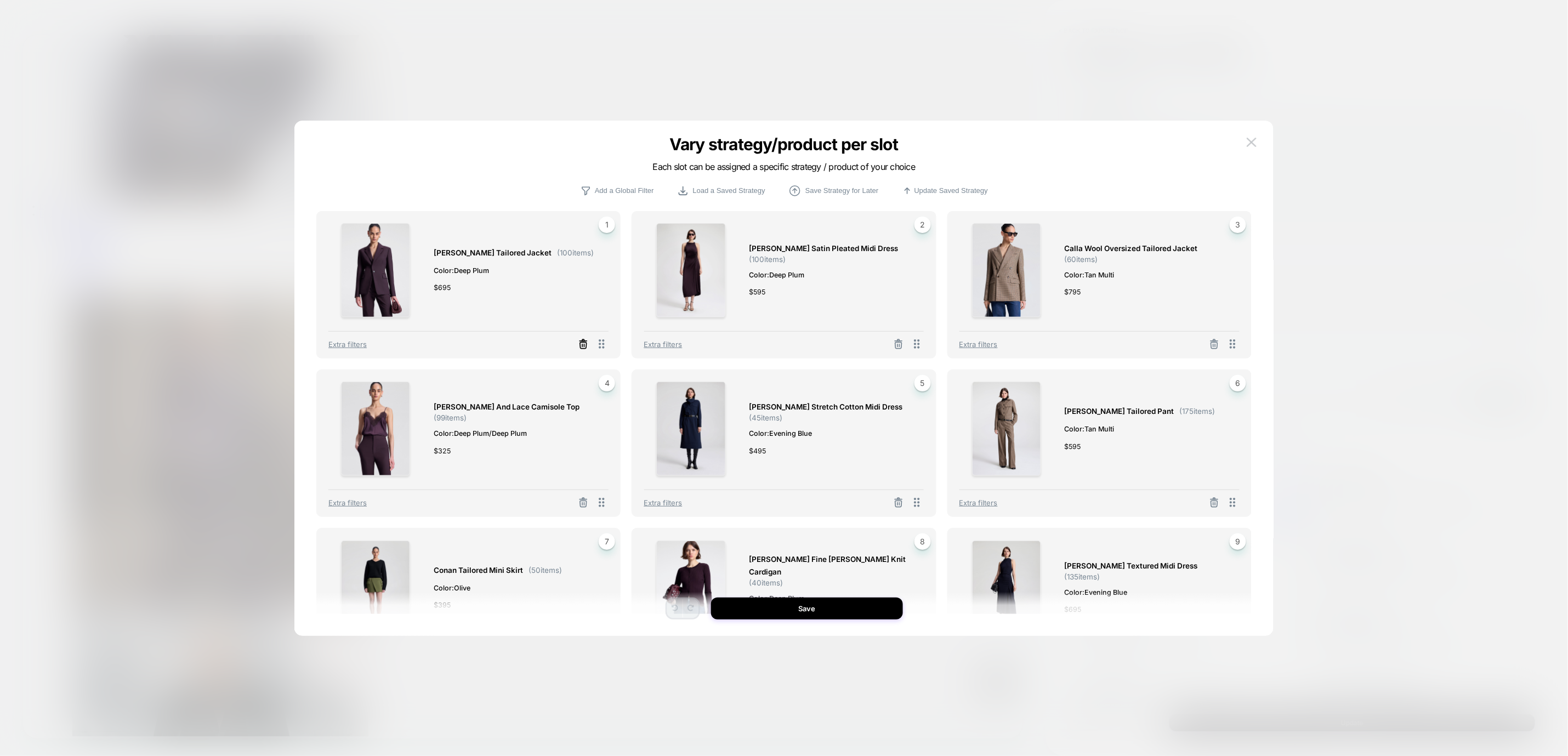
click at [580, 343] on icon at bounding box center [583, 346] width 6 height 6
click at [414, 291] on button "Select Product" at bounding box center [439, 296] width 60 height 21
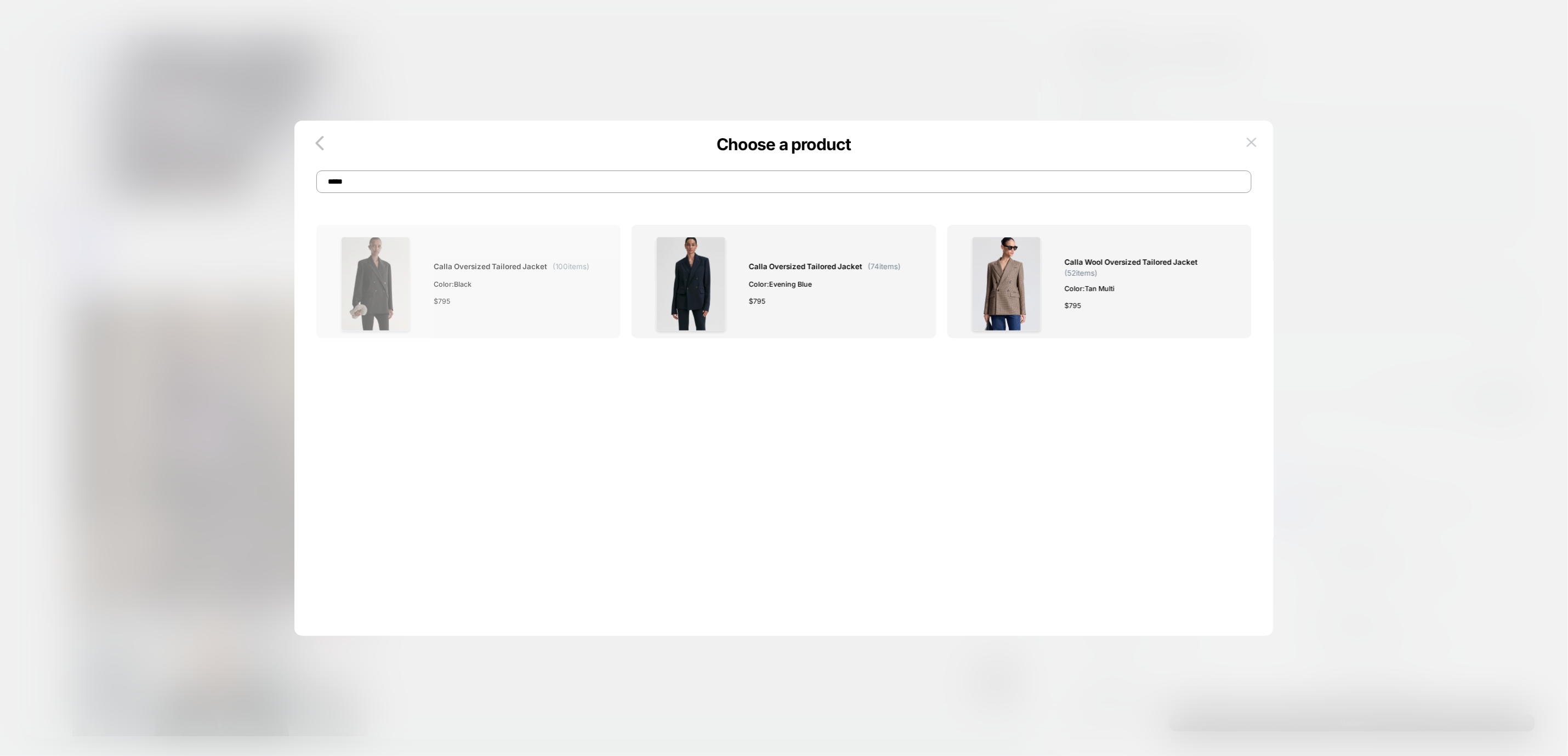
type input "*****"
click at [528, 298] on div "$ 795" at bounding box center [512, 301] width 155 height 12
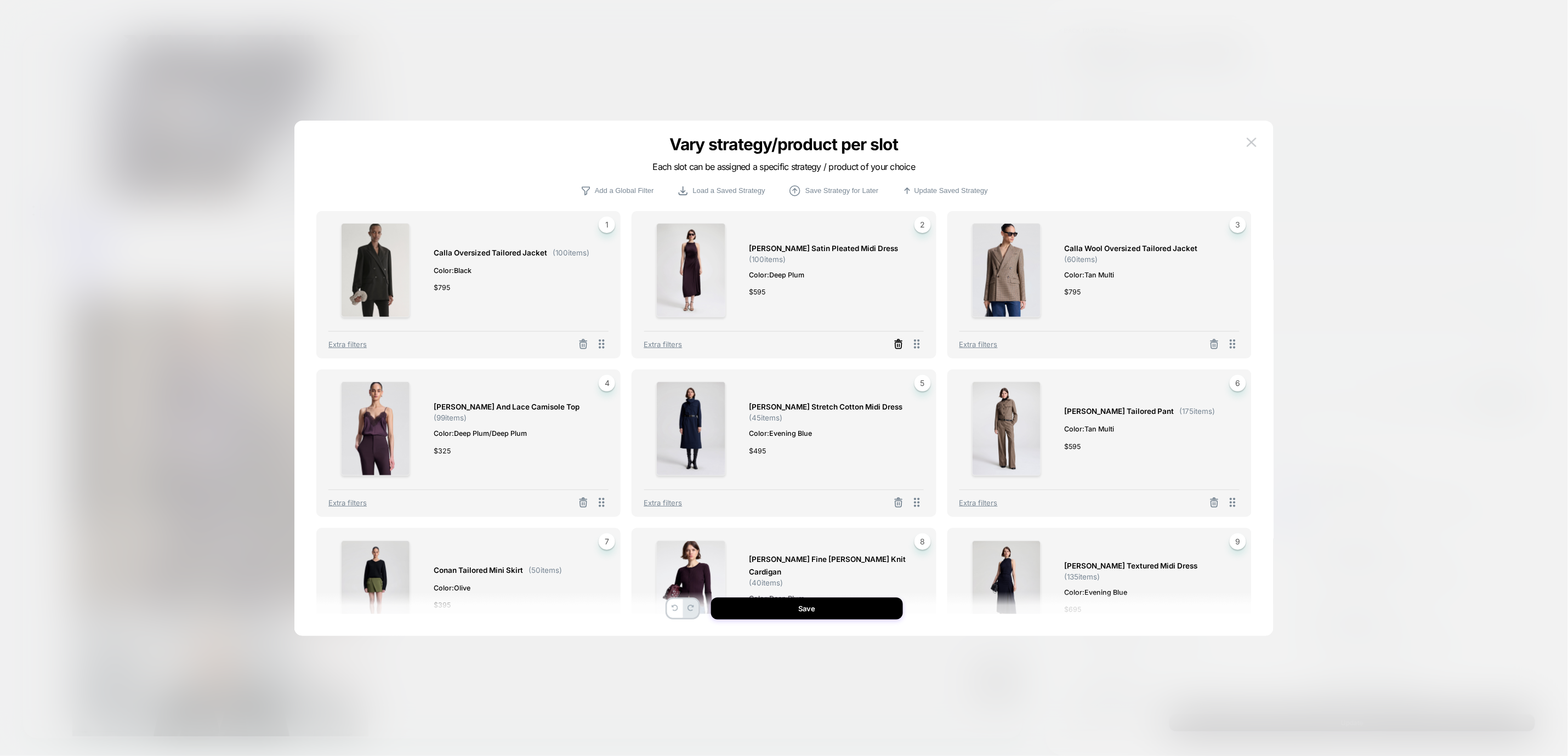
click at [899, 345] on icon at bounding box center [899, 344] width 11 height 11
click at [756, 300] on button "Select Product" at bounding box center [754, 296] width 60 height 21
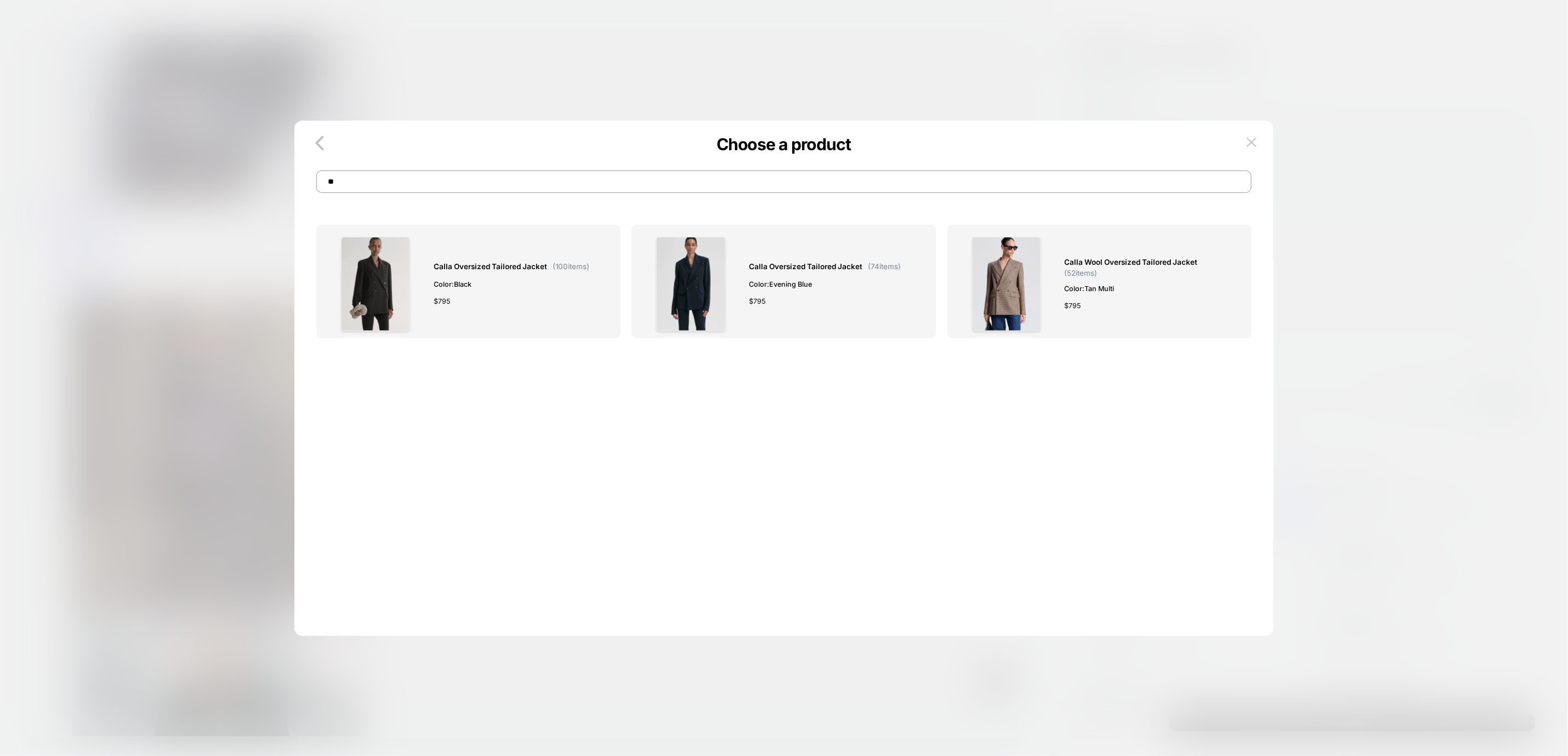
type input "*"
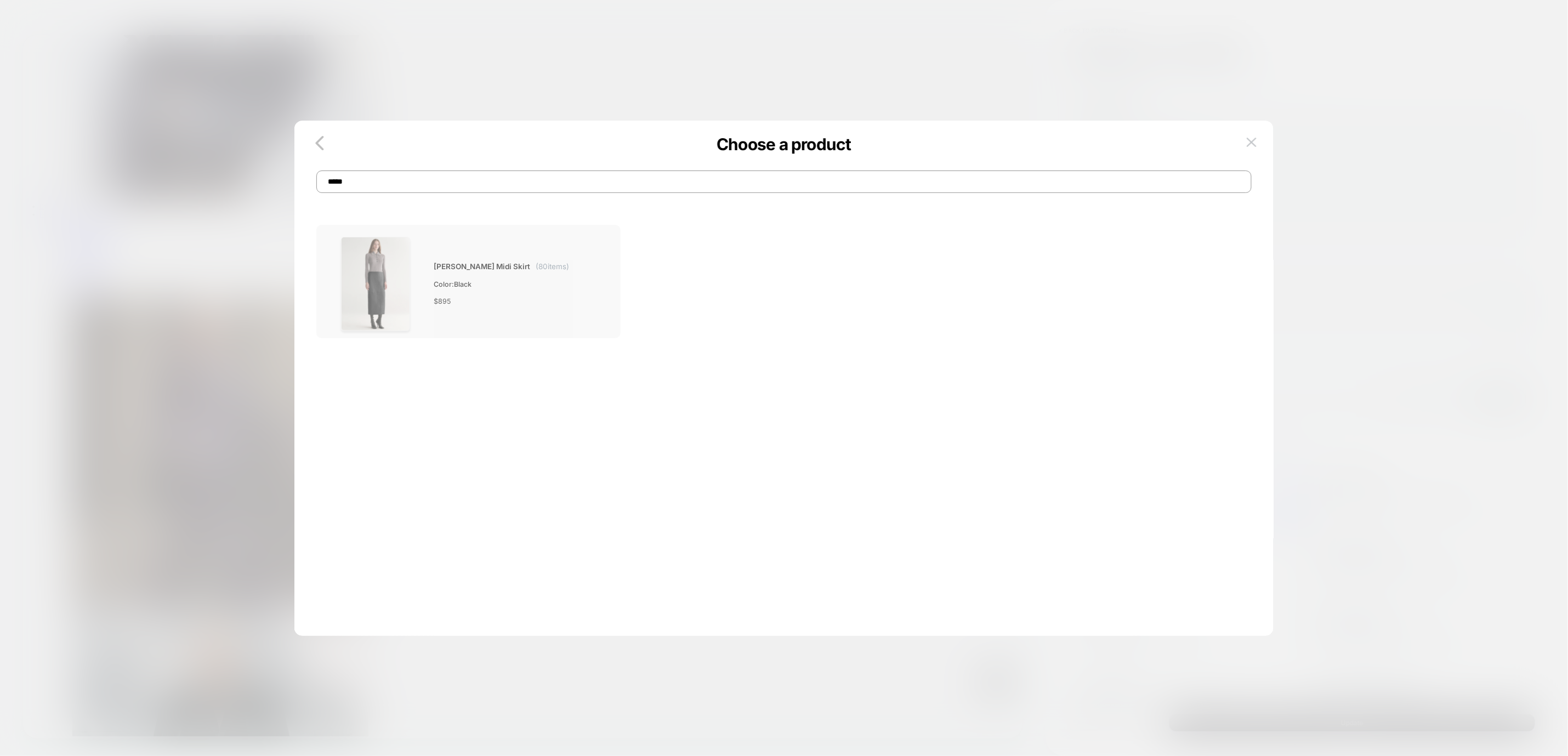
type input "*****"
click at [596, 297] on div "[PERSON_NAME] Midi Skirt ( 80 items) Color: Black $ 895" at bounding box center [468, 284] width 280 height 94
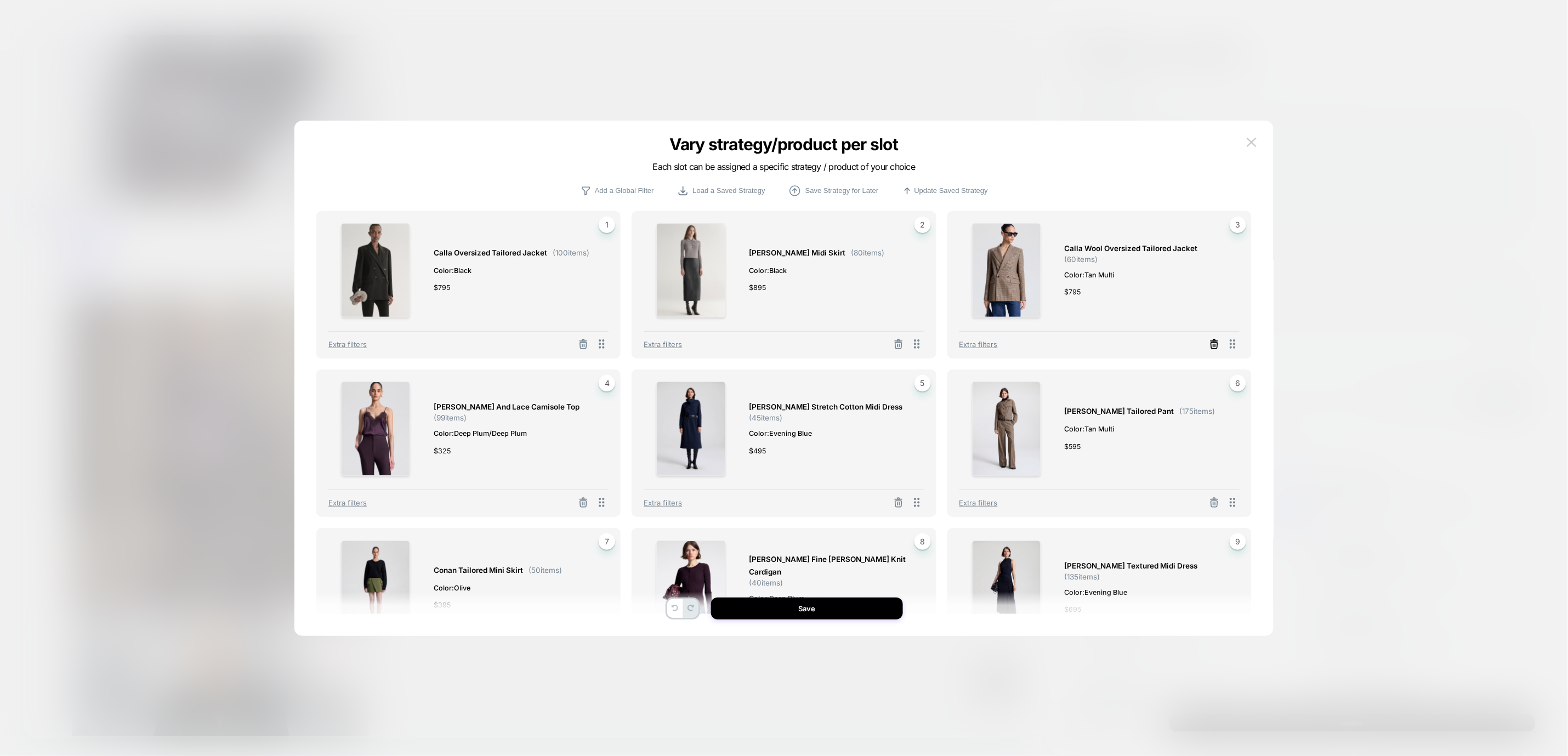
click at [1209, 347] on icon at bounding box center [1214, 344] width 11 height 11
click at [1070, 298] on button "Select Product" at bounding box center [1070, 296] width 60 height 21
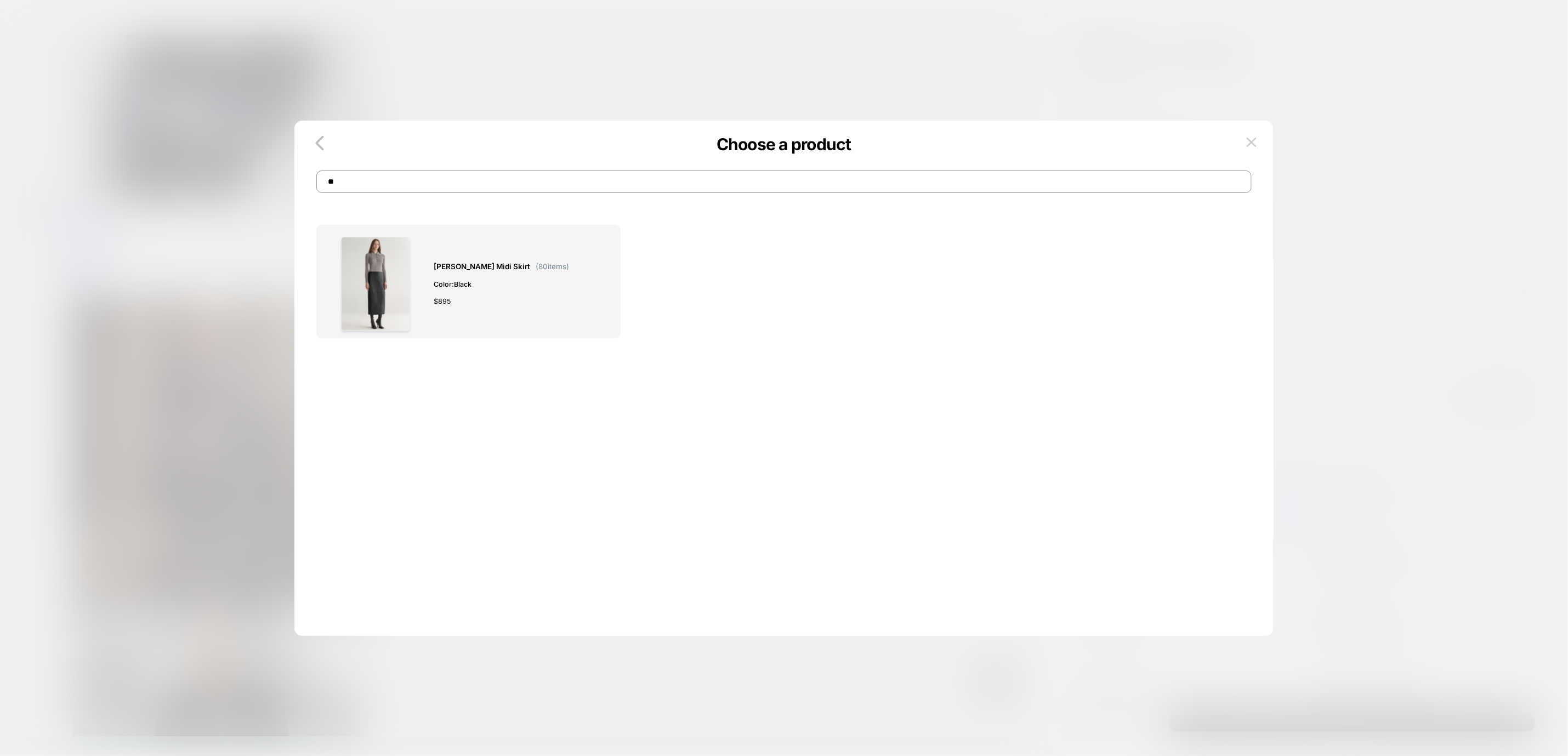
type input "*"
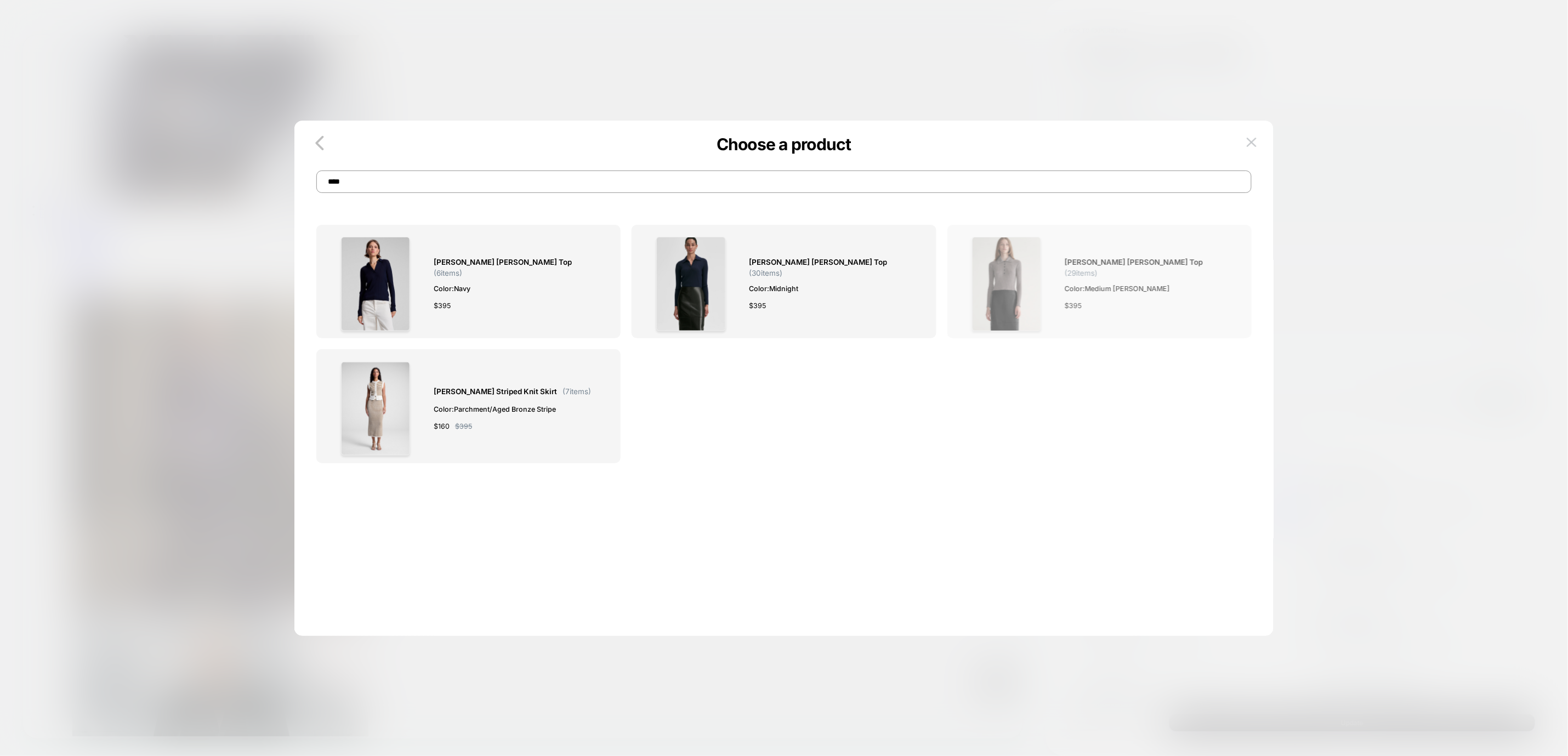
type input "****"
click at [1066, 283] on span "Color: Medium [PERSON_NAME]" at bounding box center [1146, 289] width 164 height 12
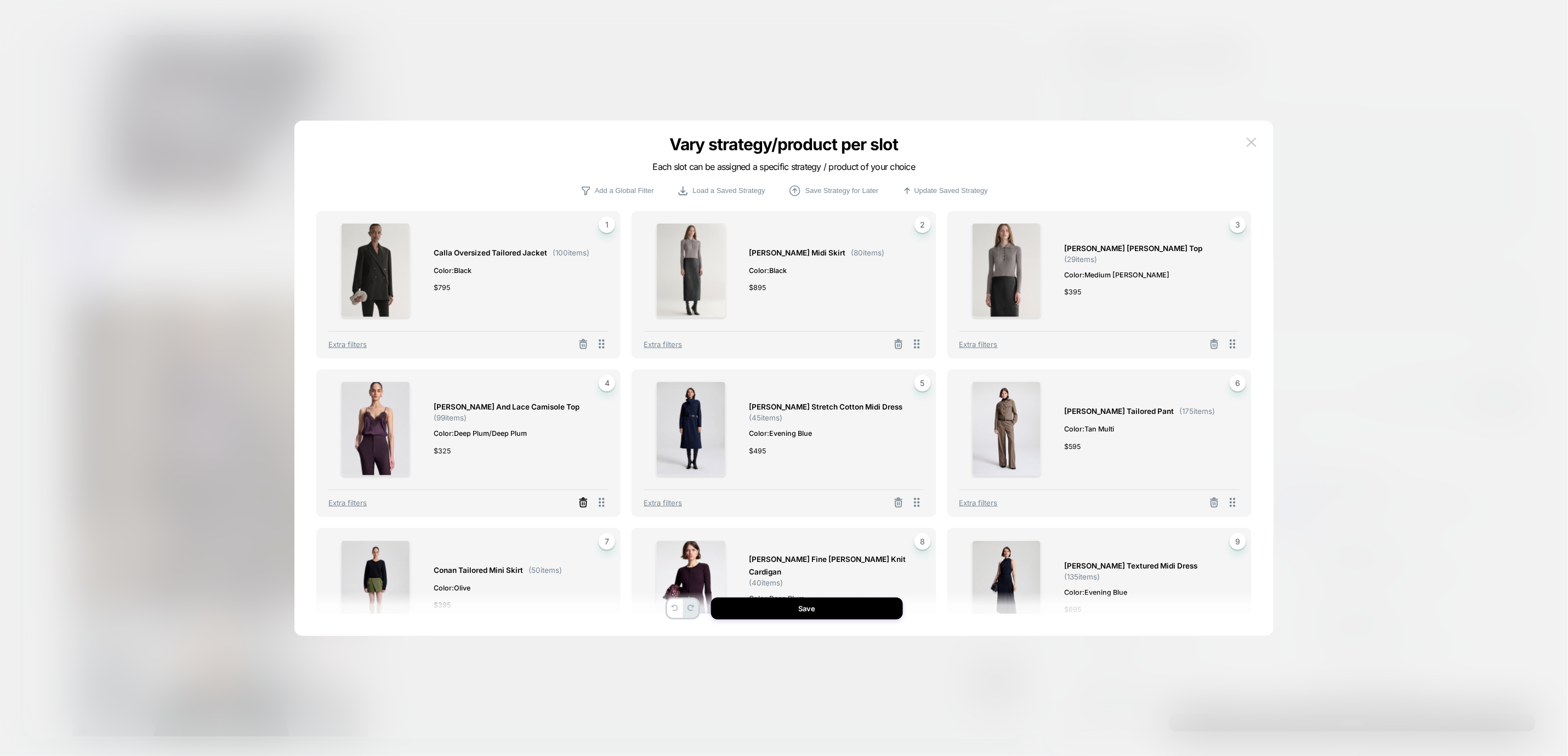
click at [580, 502] on icon at bounding box center [584, 503] width 11 height 11
click at [436, 455] on button "Select Product" at bounding box center [439, 455] width 60 height 21
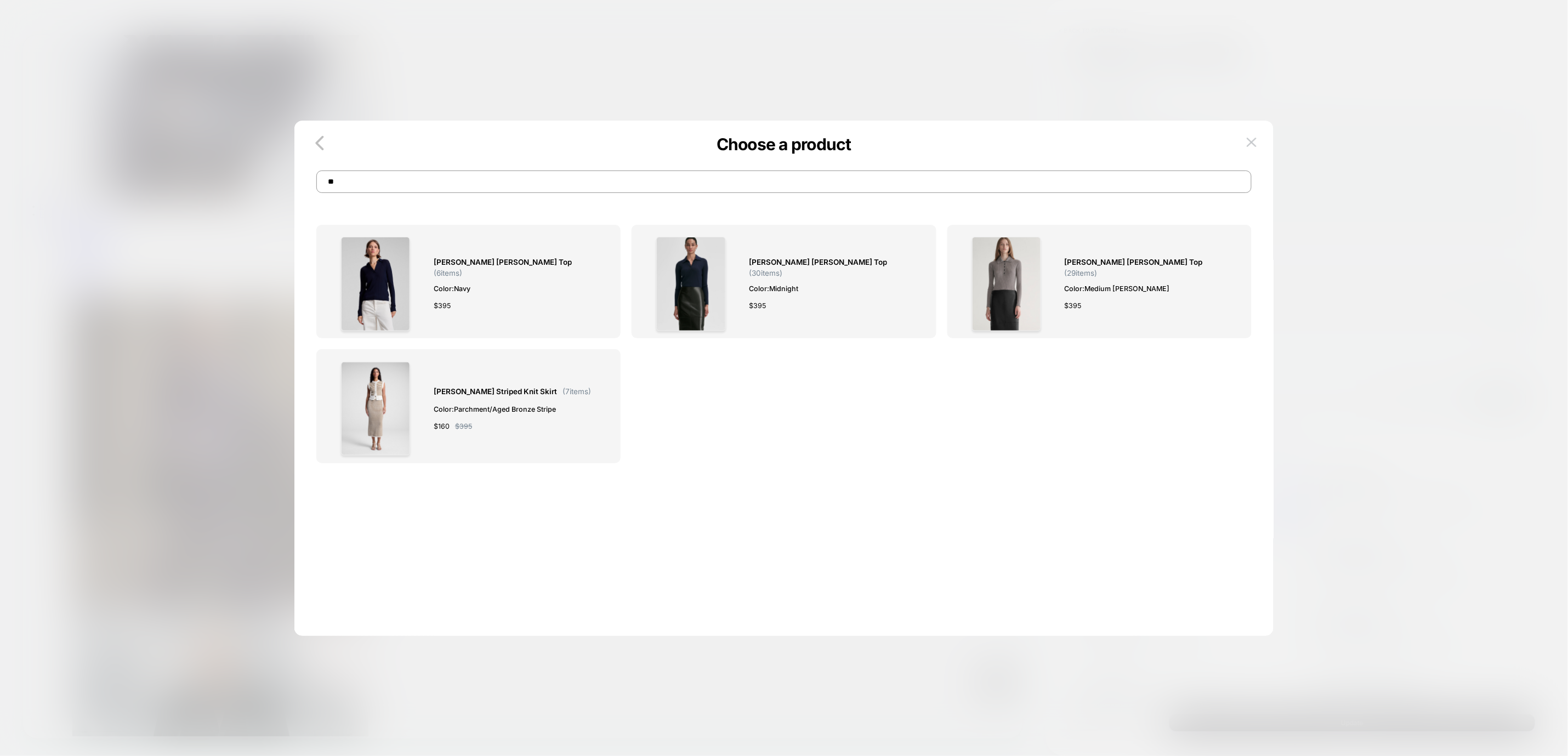
type input "*"
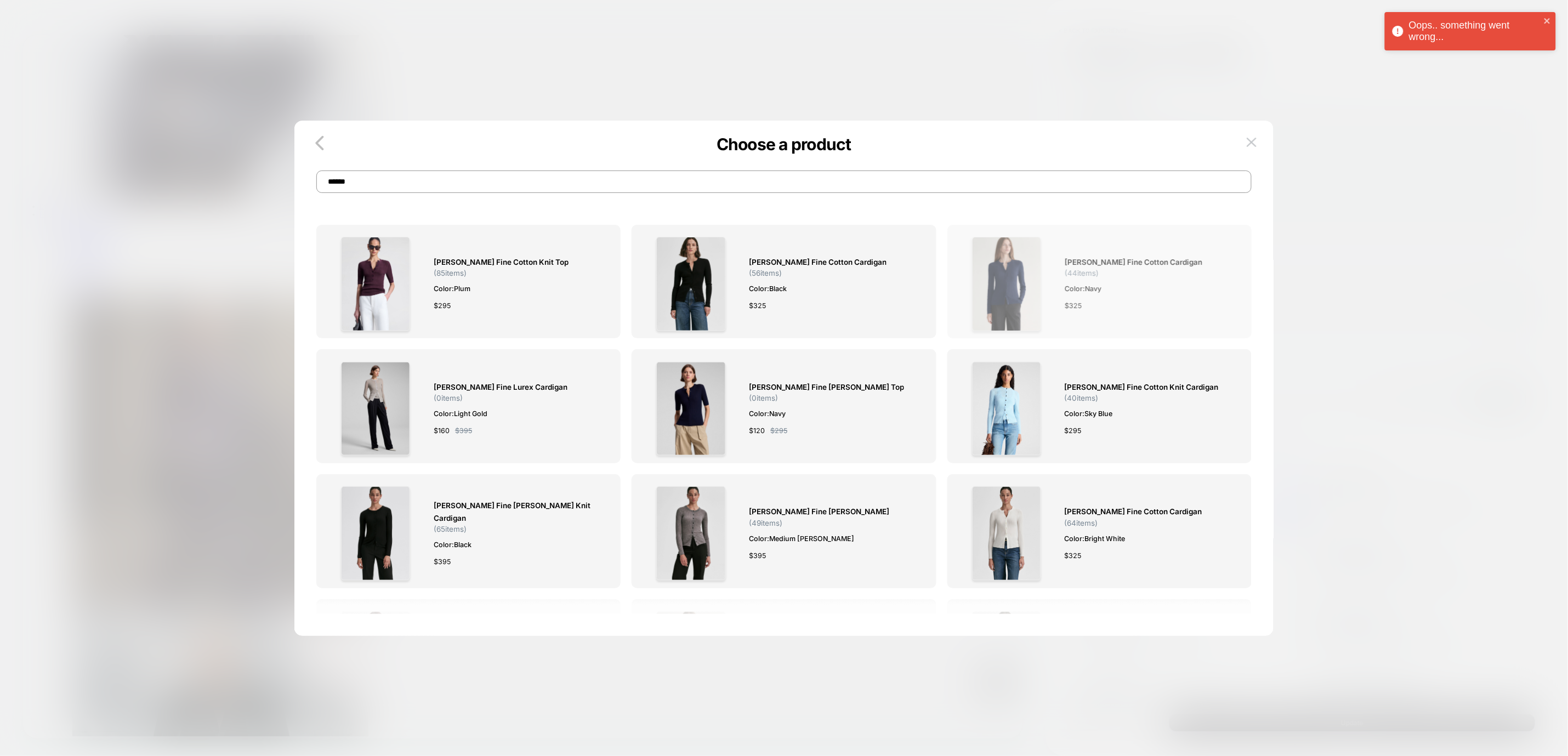
type input "******"
click at [1064, 291] on div "[PERSON_NAME] Fine Cotton Cardigan ( 44 items) Color: Navy $ 325" at bounding box center [1146, 284] width 164 height 94
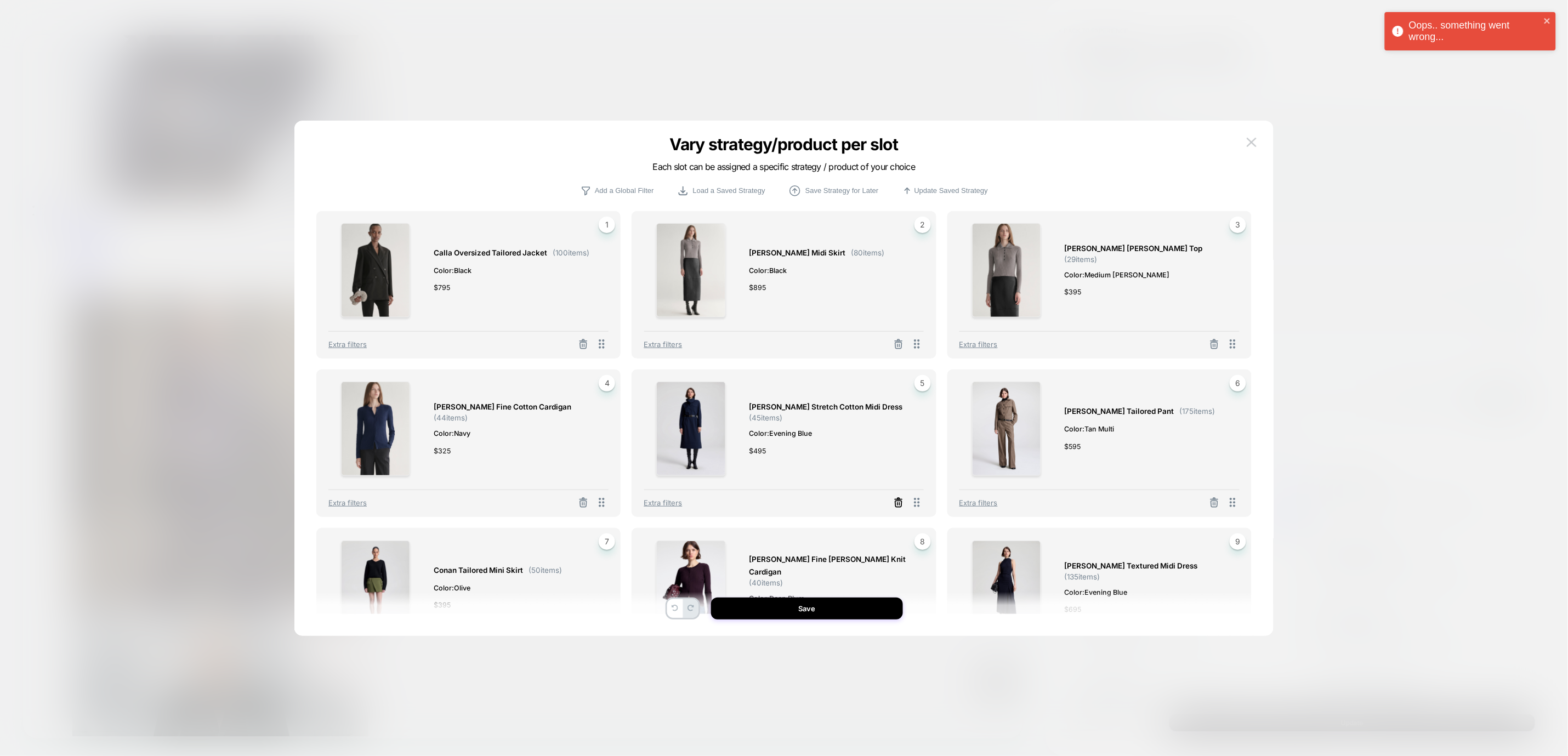
click at [899, 507] on icon at bounding box center [899, 505] width 6 height 6
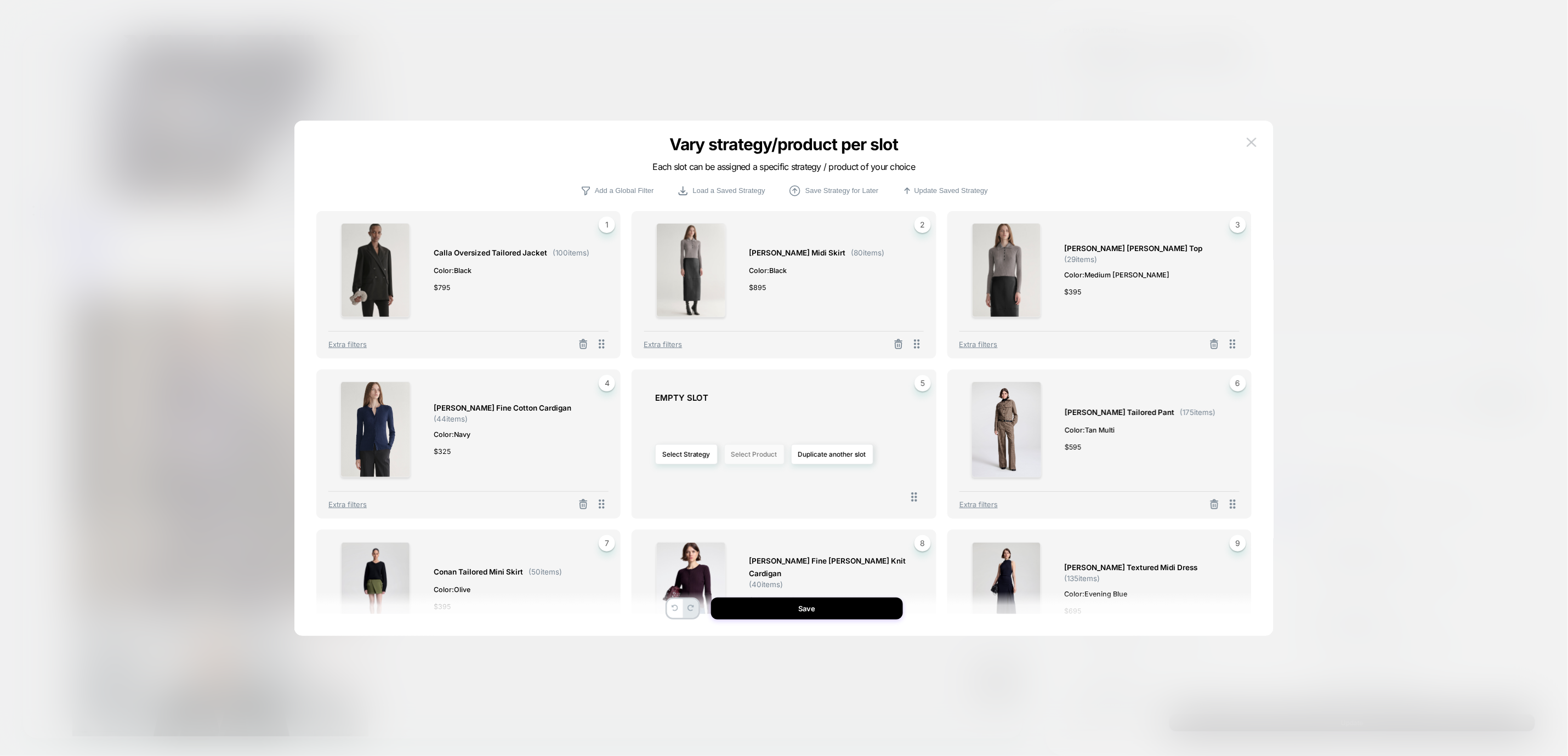
click at [769, 459] on button "Select Product" at bounding box center [754, 455] width 60 height 21
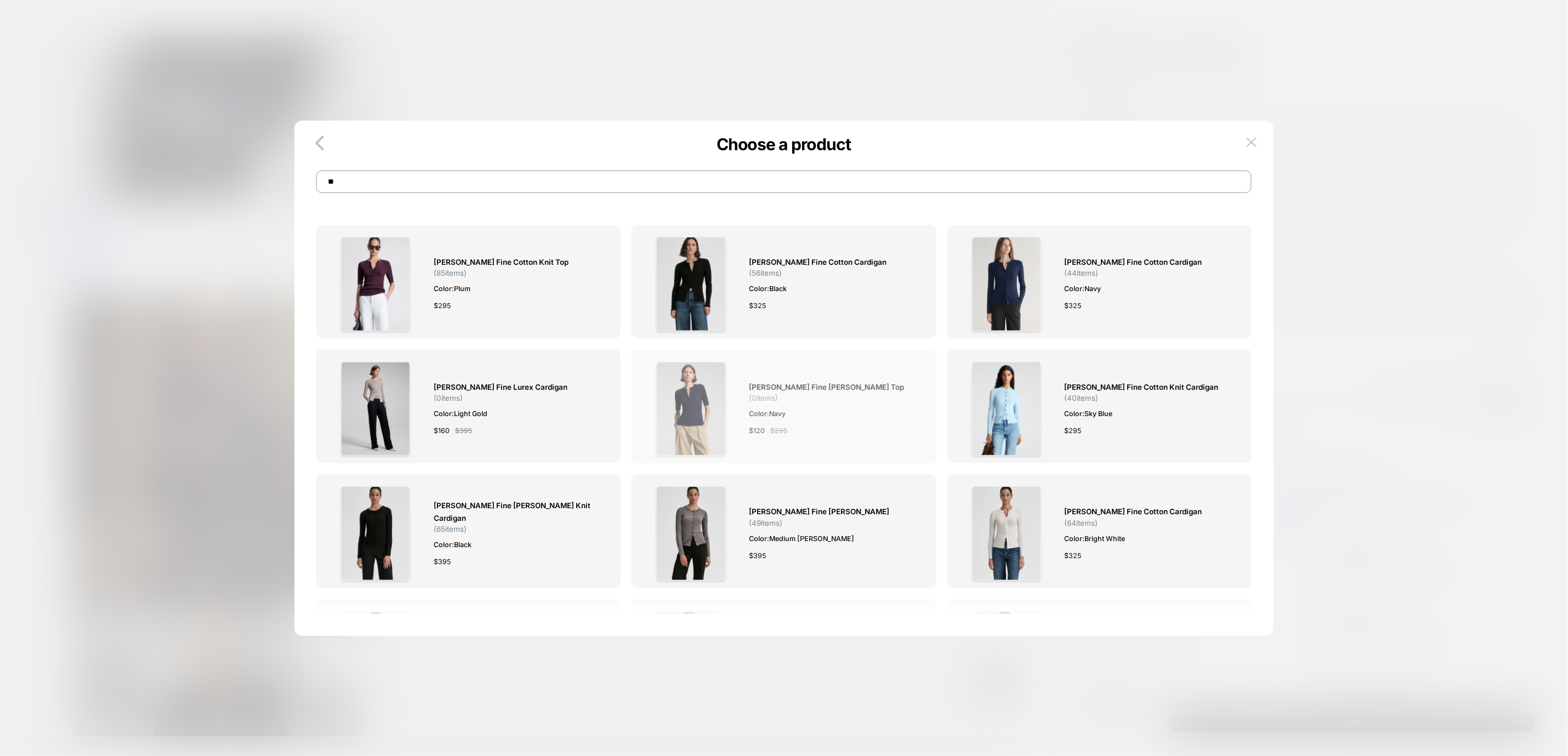
type input "*"
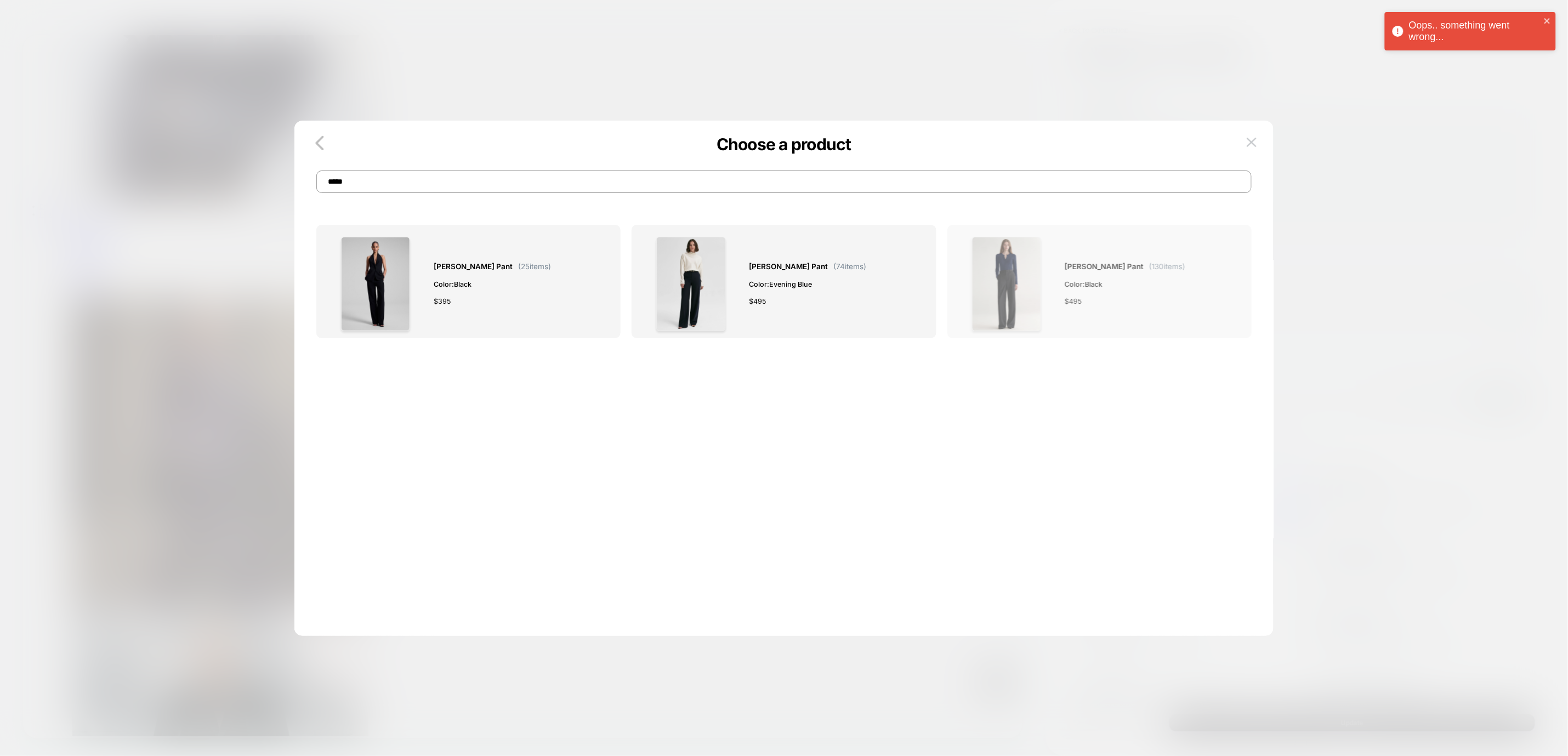
type input "*****"
click at [1037, 292] on img at bounding box center [1006, 284] width 69 height 94
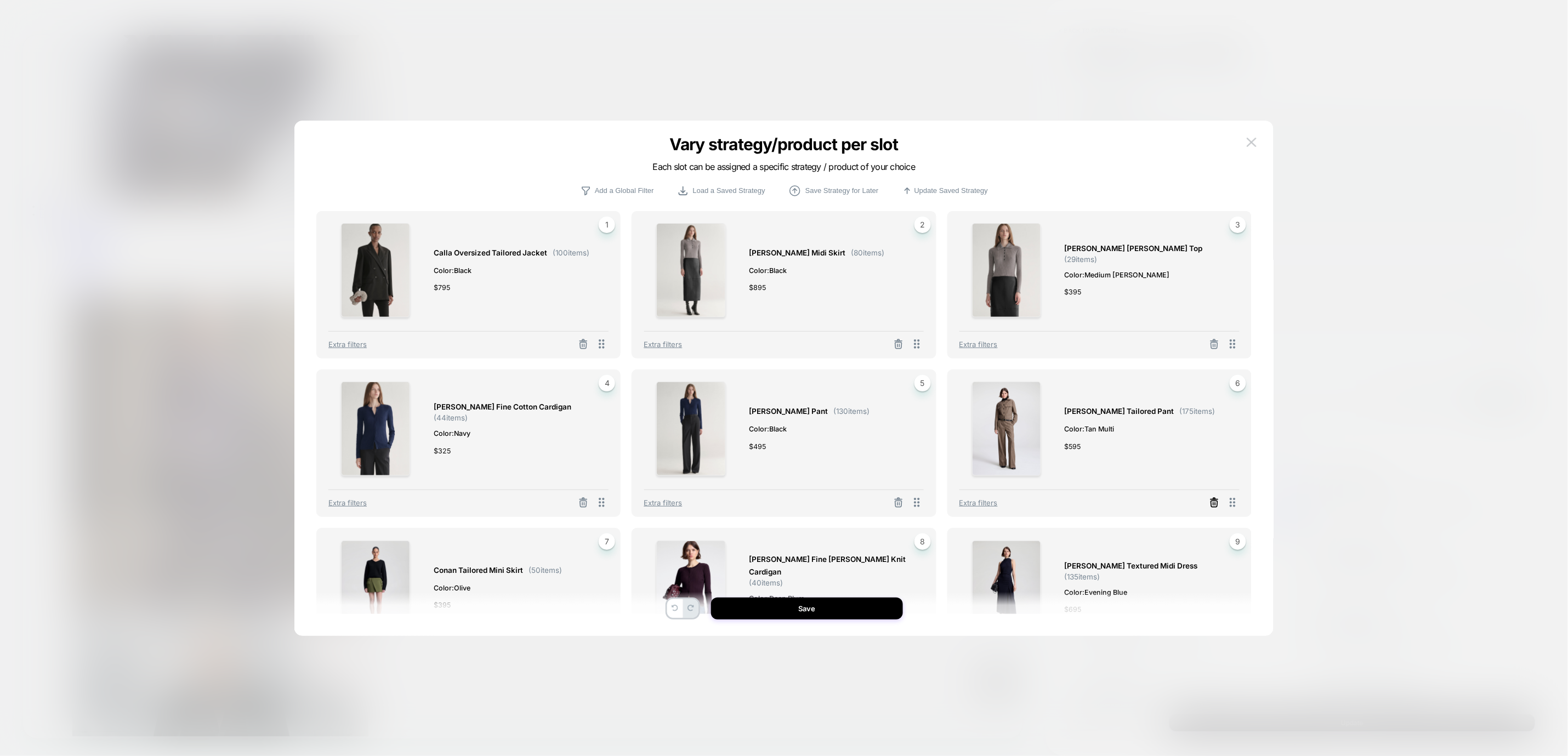
click at [1217, 505] on icon at bounding box center [1214, 503] width 11 height 11
click at [1074, 458] on button "Select Product" at bounding box center [1070, 455] width 60 height 21
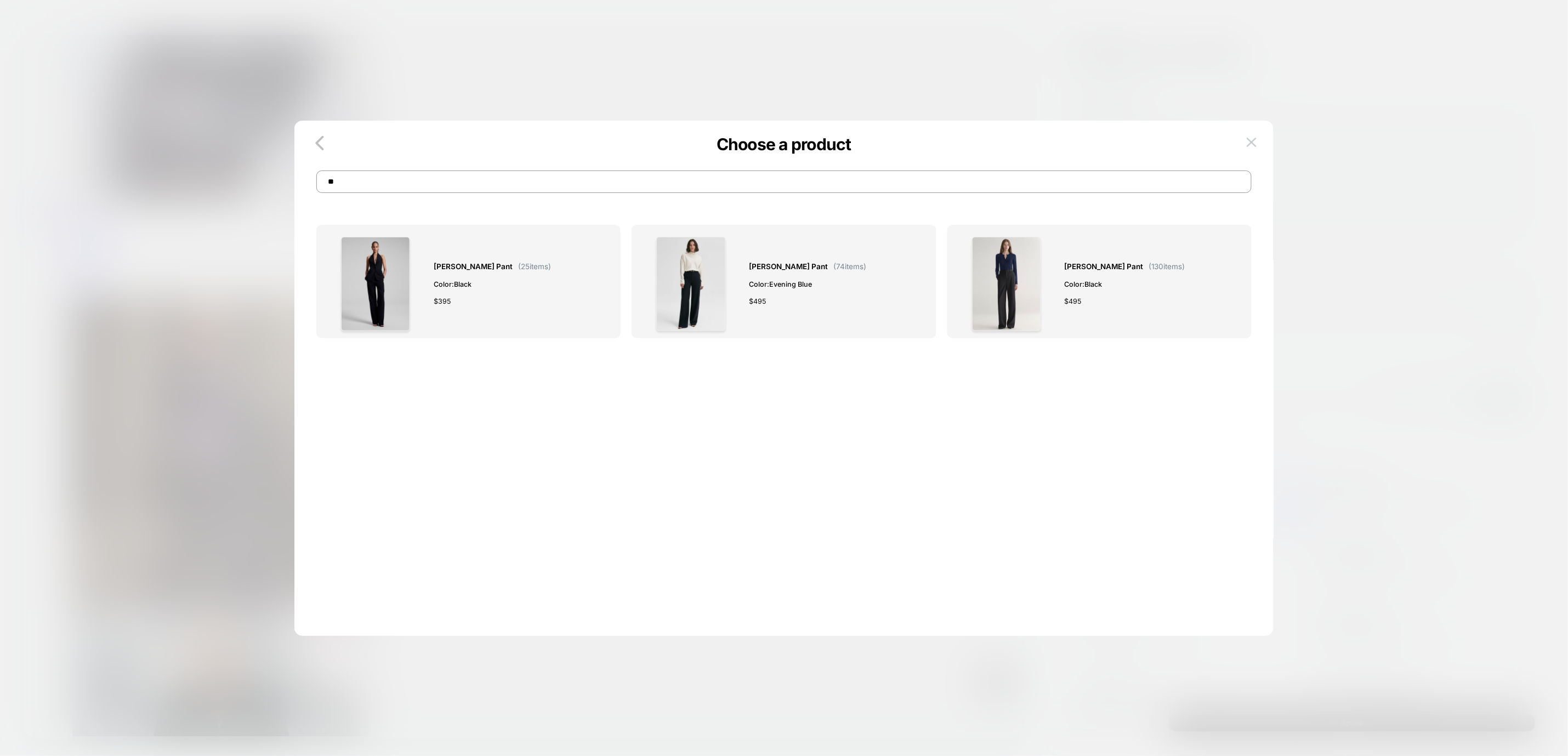
type input "*"
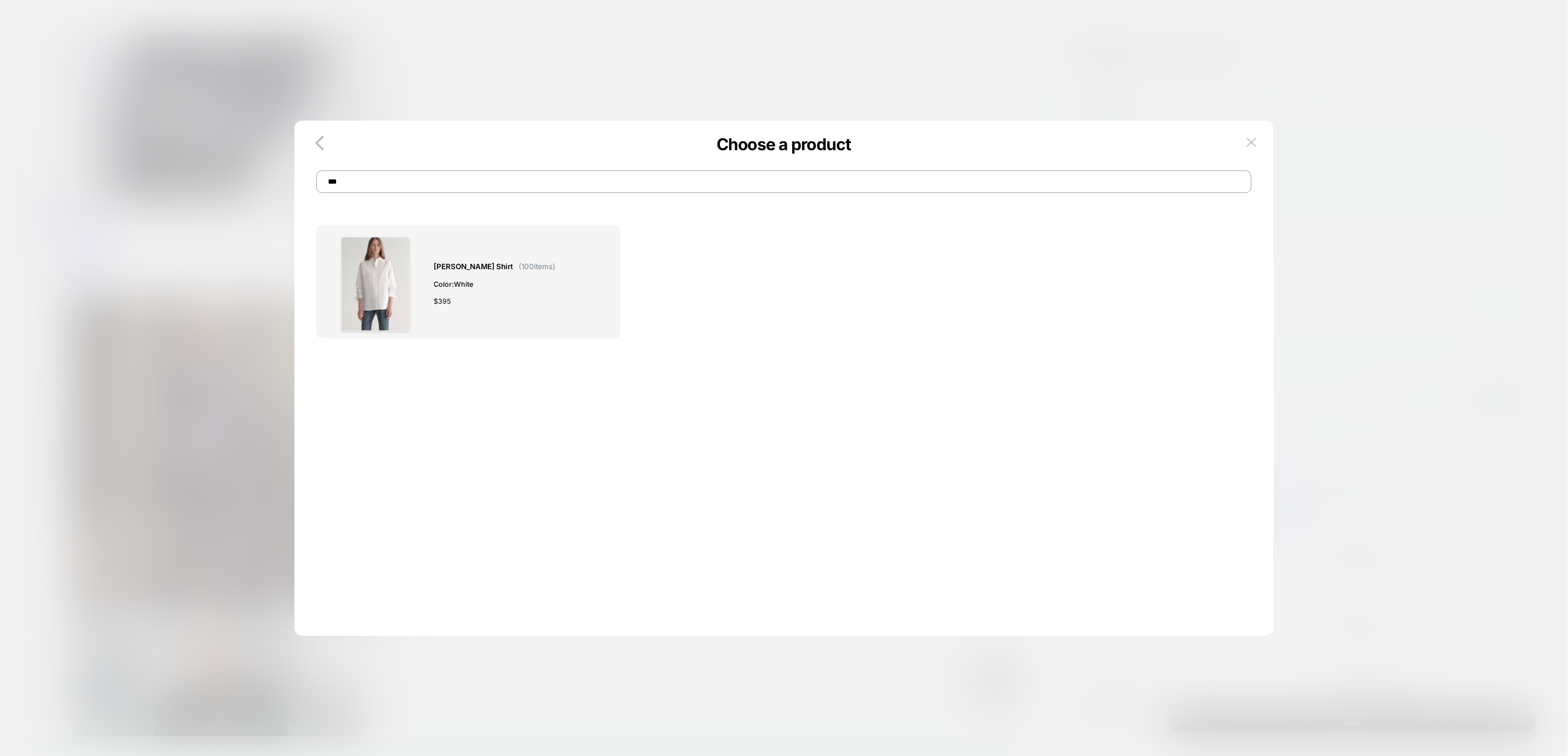
type input "***"
click at [489, 313] on div "[PERSON_NAME] Shirt ( 100 items) Color: White $ 395" at bounding box center [494, 284] width 121 height 94
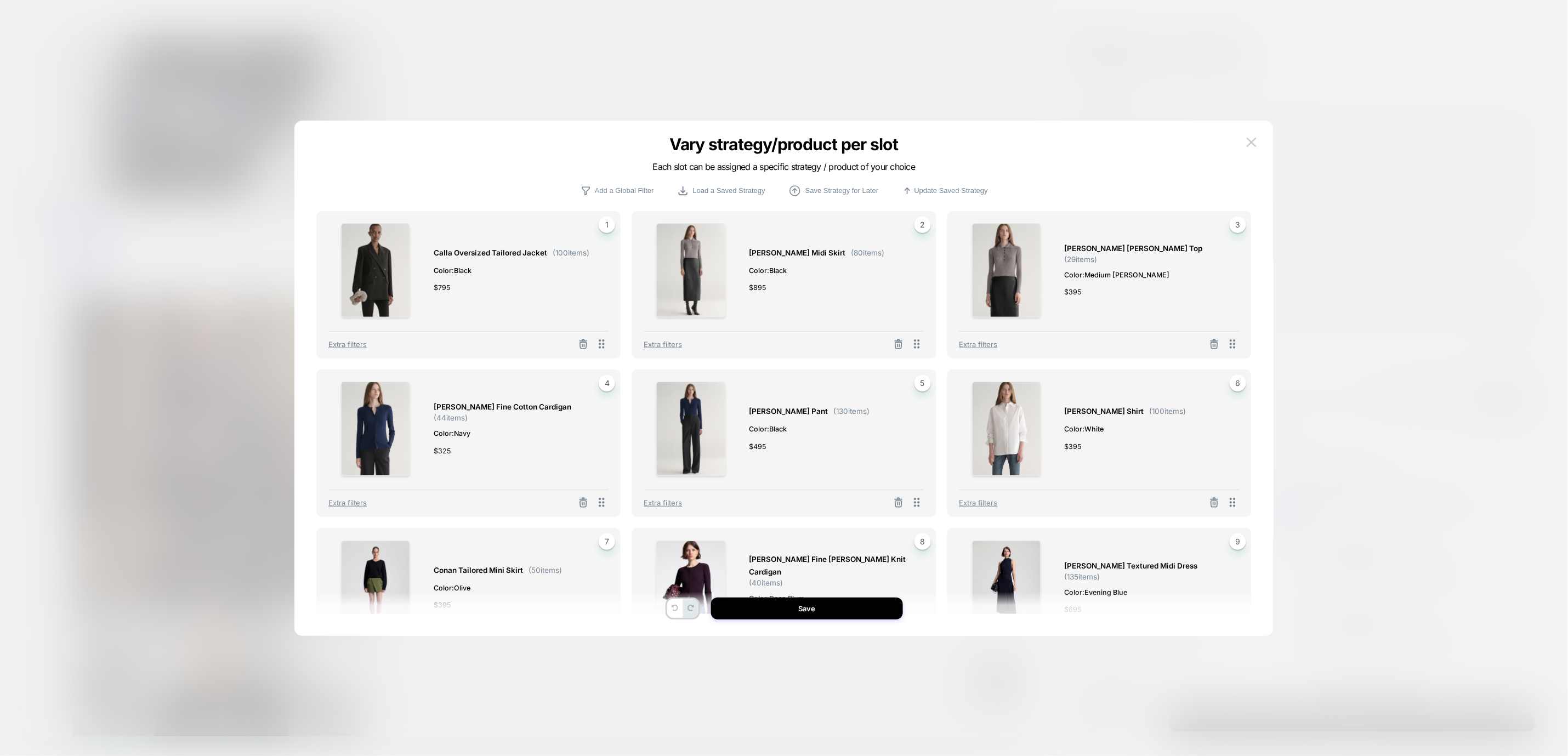
click at [577, 570] on div "Conan Tailored Mini Skirt ( 50 items) Color: Olive $ 395 7" at bounding box center [468, 588] width 280 height 94
drag, startPoint x: 533, startPoint y: 573, endPoint x: 531, endPoint y: 529, distance: 44.0
click at [531, 529] on div "Calla Oversized Tailored Jacket ( 100 items) Color: Black $ 795 1 Extra filters…" at bounding box center [784, 413] width 935 height 403
click at [606, 543] on span "7" at bounding box center [607, 542] width 17 height 17
click at [373, 578] on img at bounding box center [375, 588] width 69 height 94
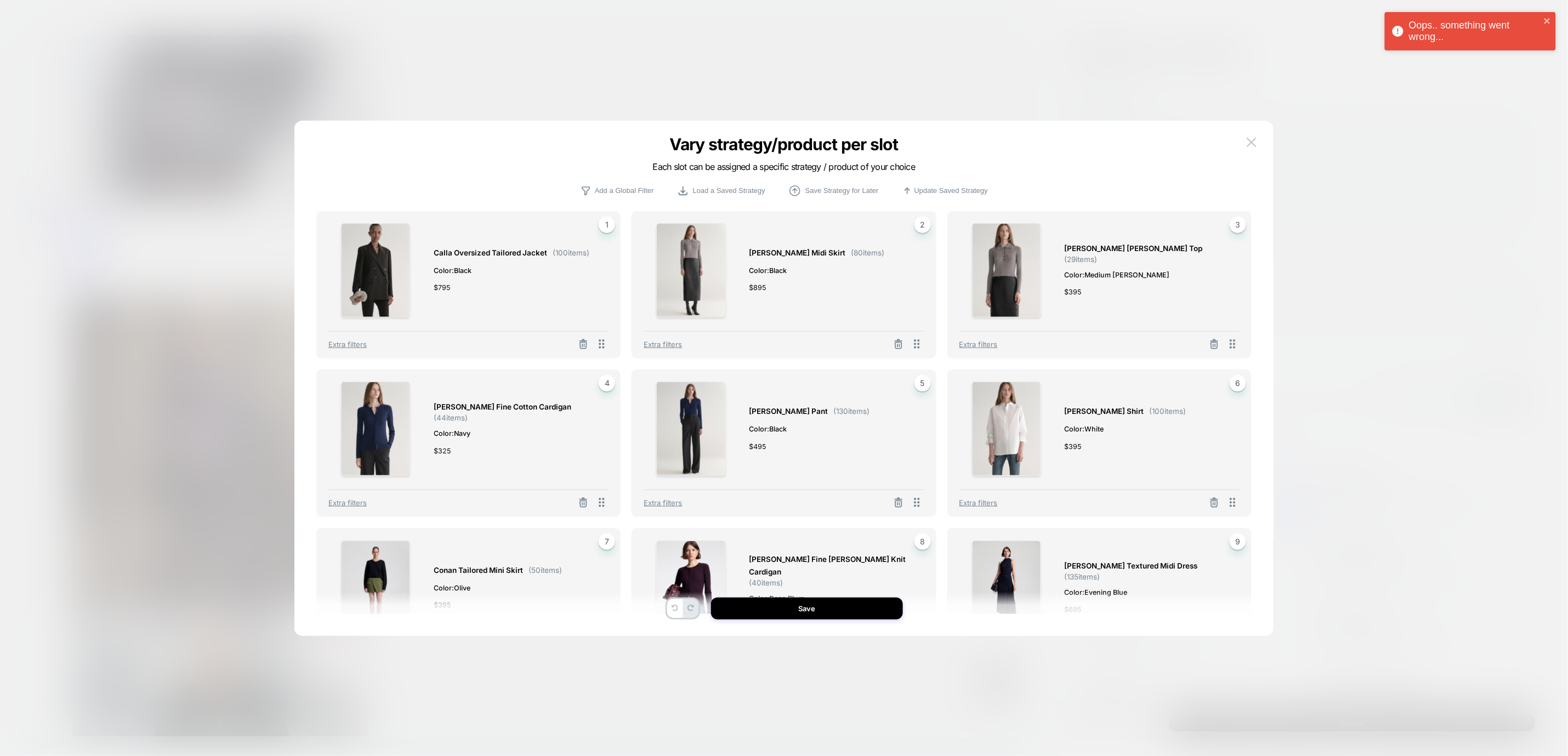
click at [385, 578] on img at bounding box center [375, 588] width 69 height 94
drag, startPoint x: 588, startPoint y: 560, endPoint x: 547, endPoint y: 498, distance: 74.3
click at [547, 498] on div "Calla Oversized Tailored Jacket ( 100 items) Color: Black $ 795 1 Extra filters…" at bounding box center [784, 413] width 935 height 403
click at [547, 498] on div "Extra filters" at bounding box center [468, 499] width 280 height 20
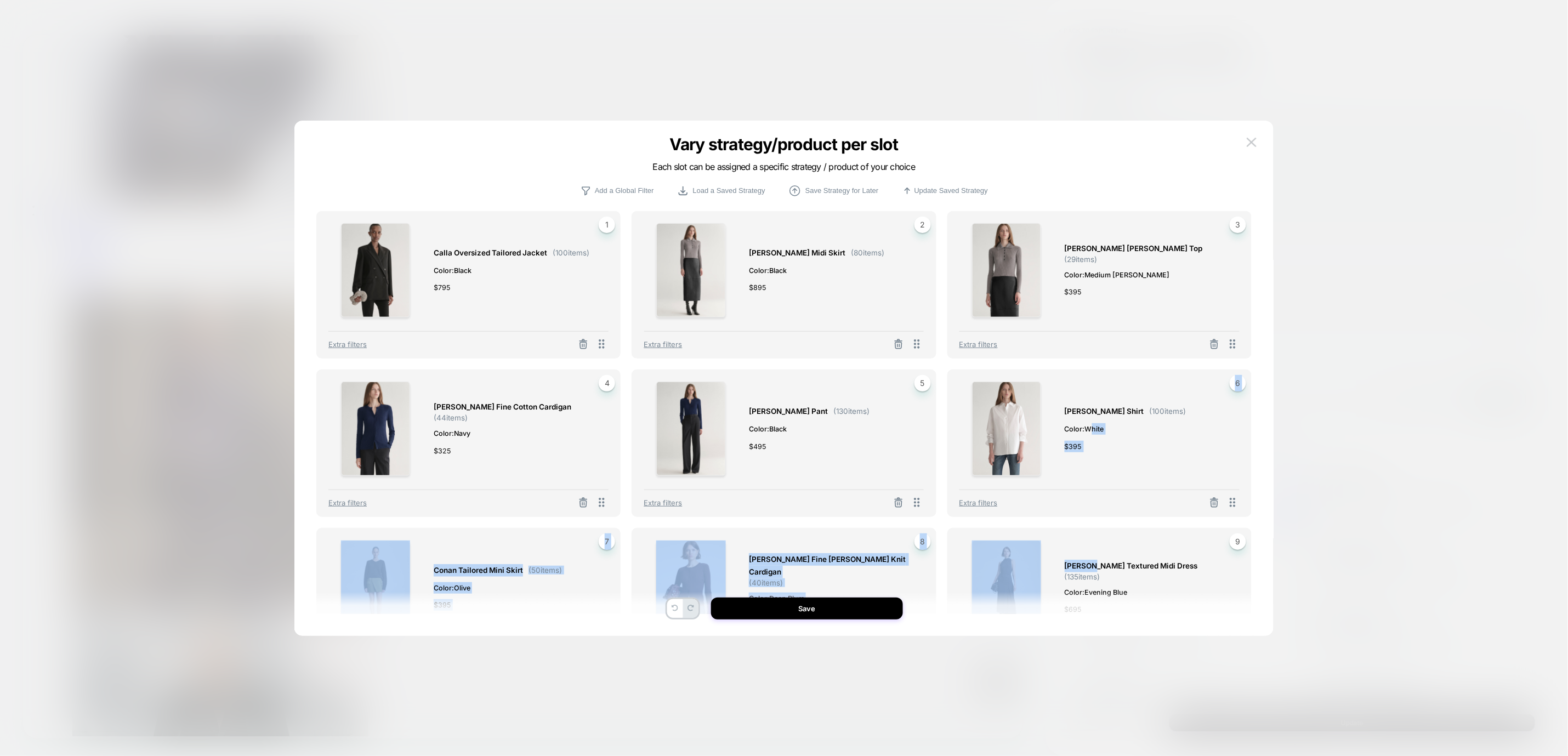
drag, startPoint x: 1092, startPoint y: 432, endPoint x: 1091, endPoint y: 541, distance: 109.0
click at [1091, 541] on div "Calla Oversized Tailored Jacket ( 100 items) Color: Black $ 795 1 Extra filters…" at bounding box center [784, 413] width 935 height 403
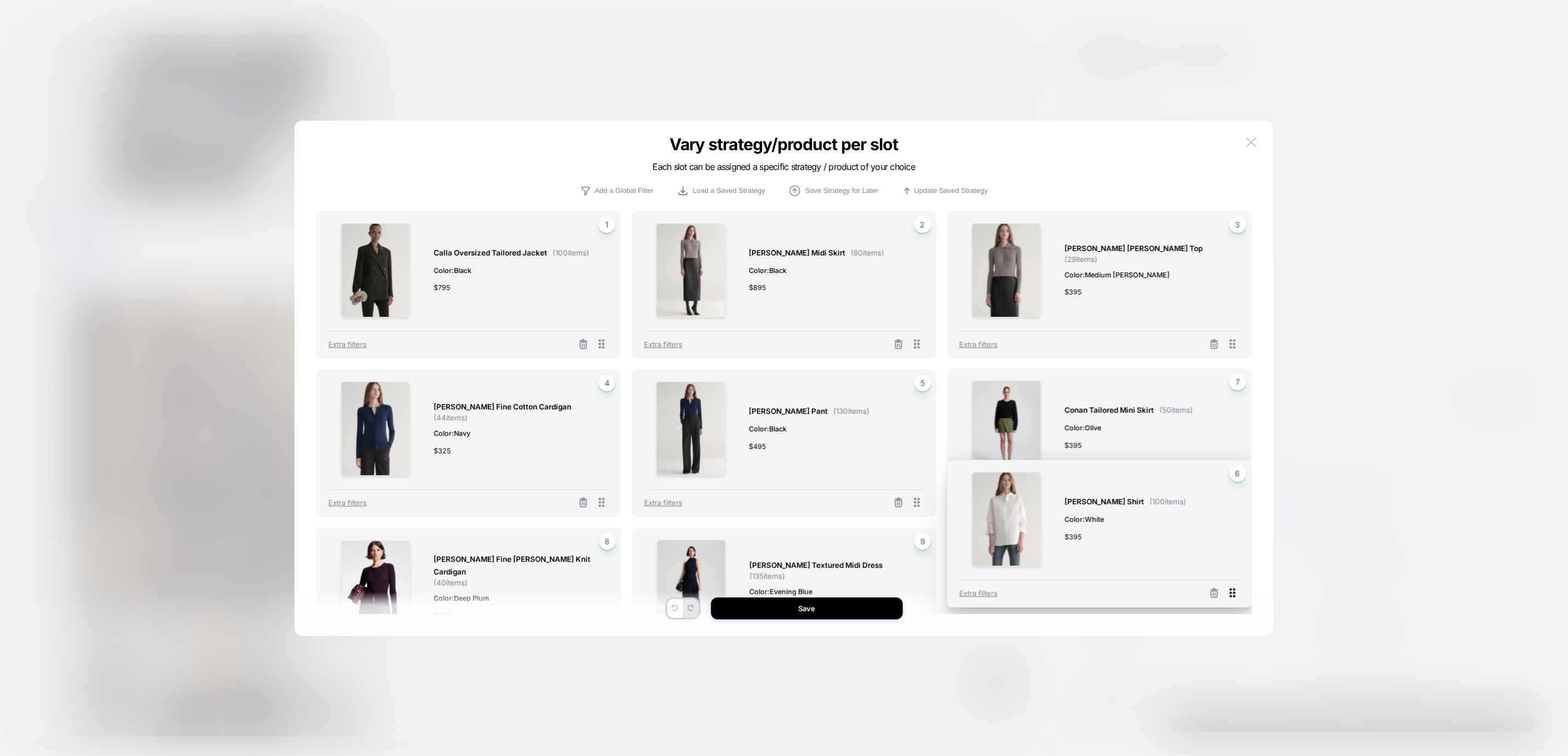
drag, startPoint x: 1232, startPoint y: 505, endPoint x: 1232, endPoint y: 595, distance: 90.0
click at [1232, 595] on icon at bounding box center [1233, 593] width 6 height 10
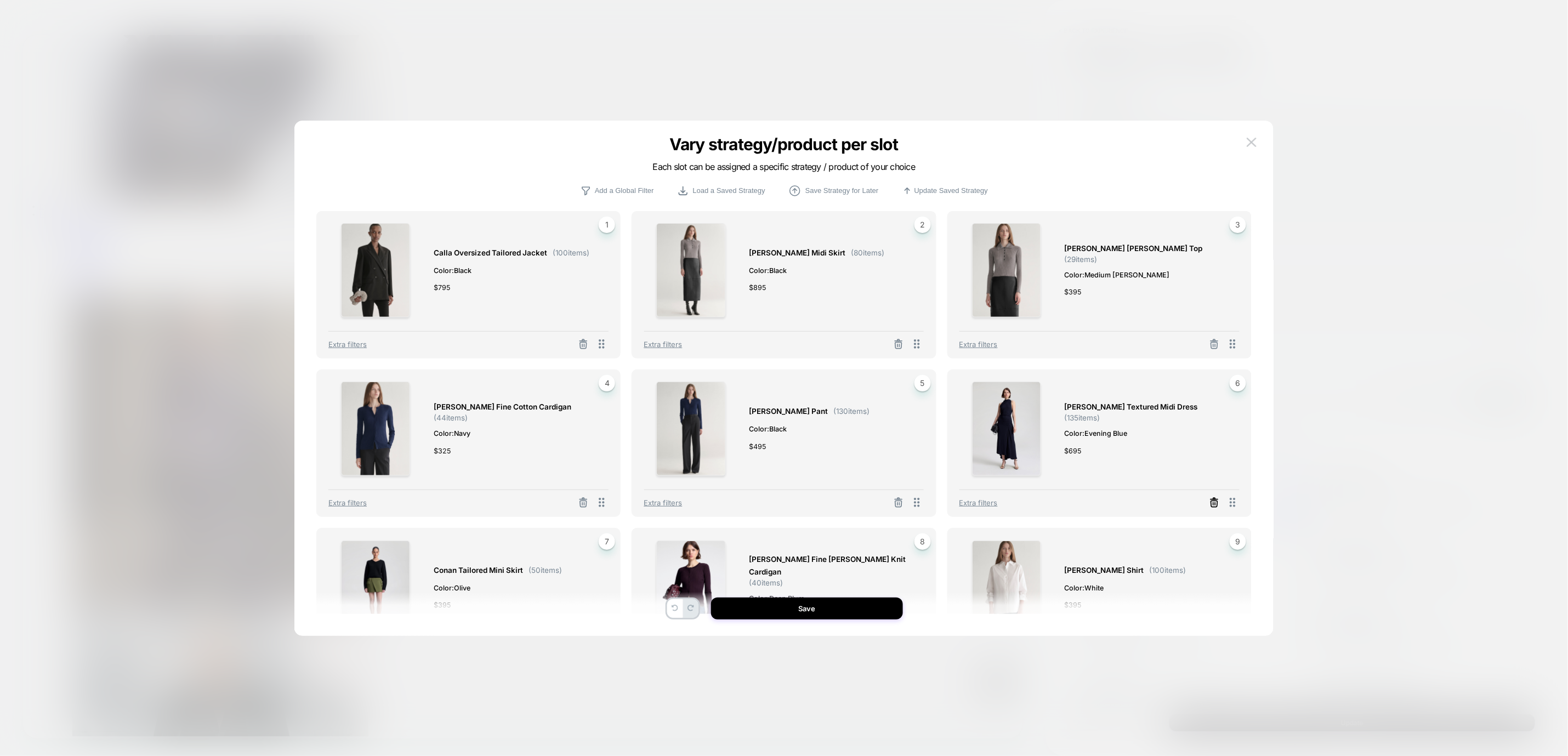
click at [1217, 507] on icon at bounding box center [1214, 505] width 6 height 6
click at [1071, 458] on button "Select Product" at bounding box center [1070, 455] width 60 height 21
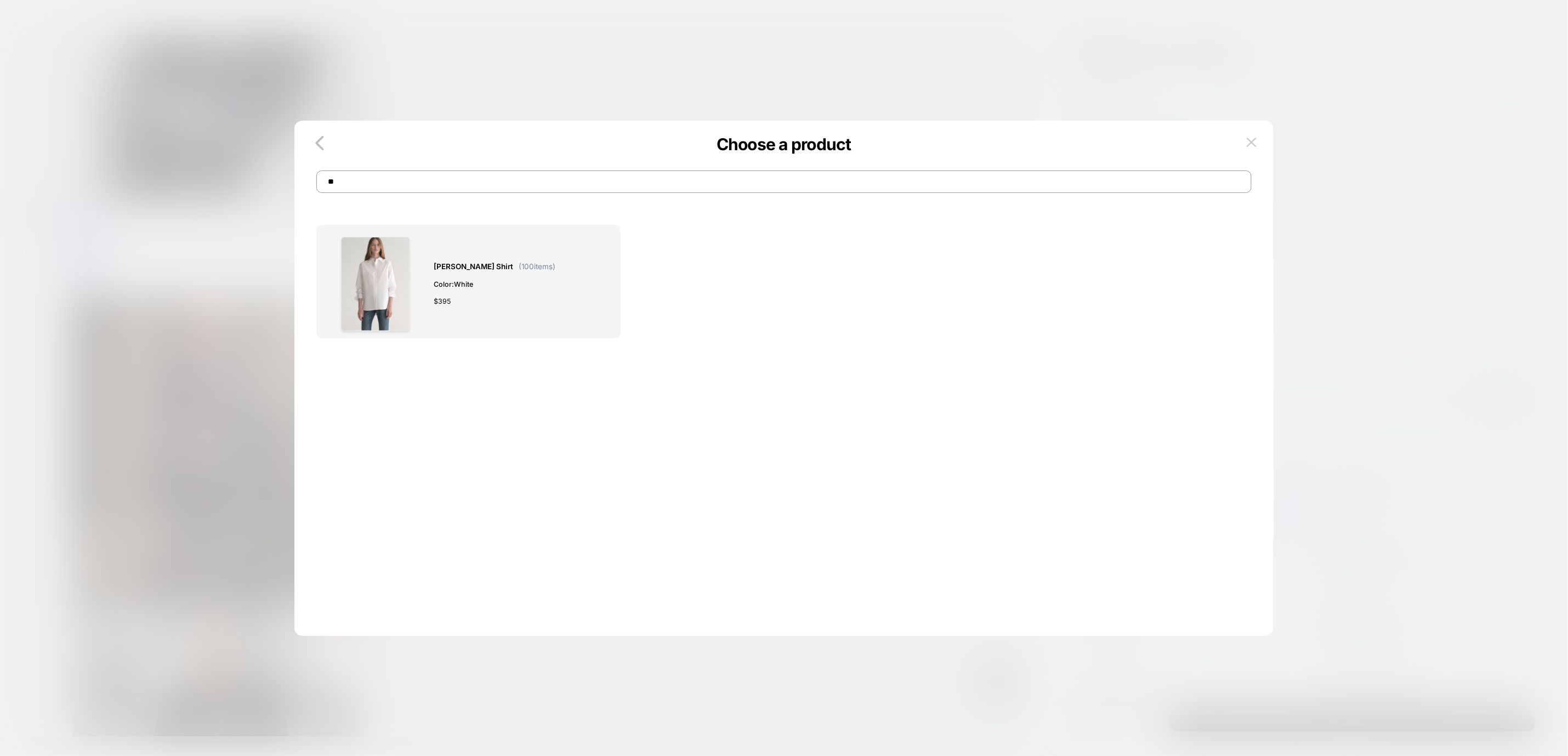
type input "*"
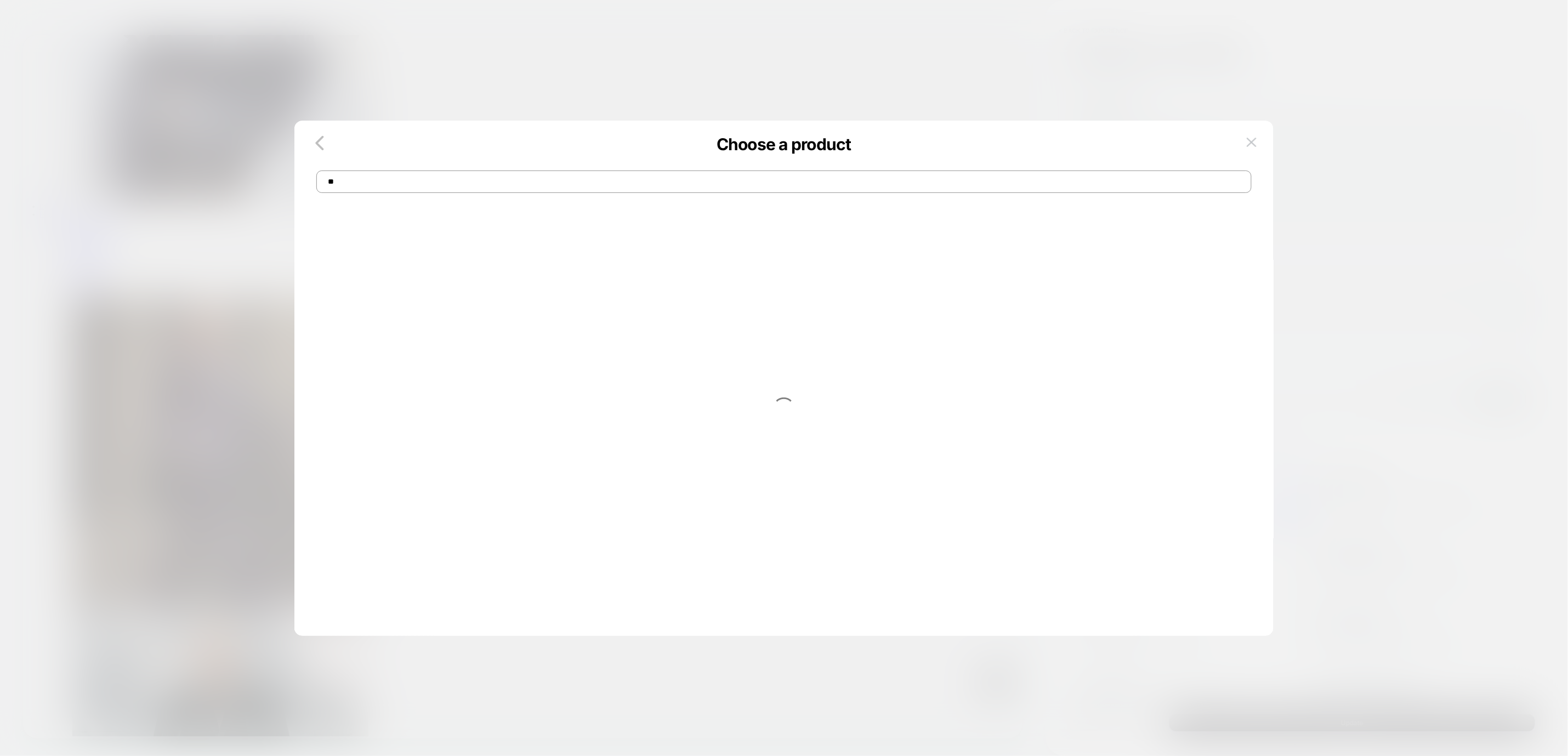
type input "*"
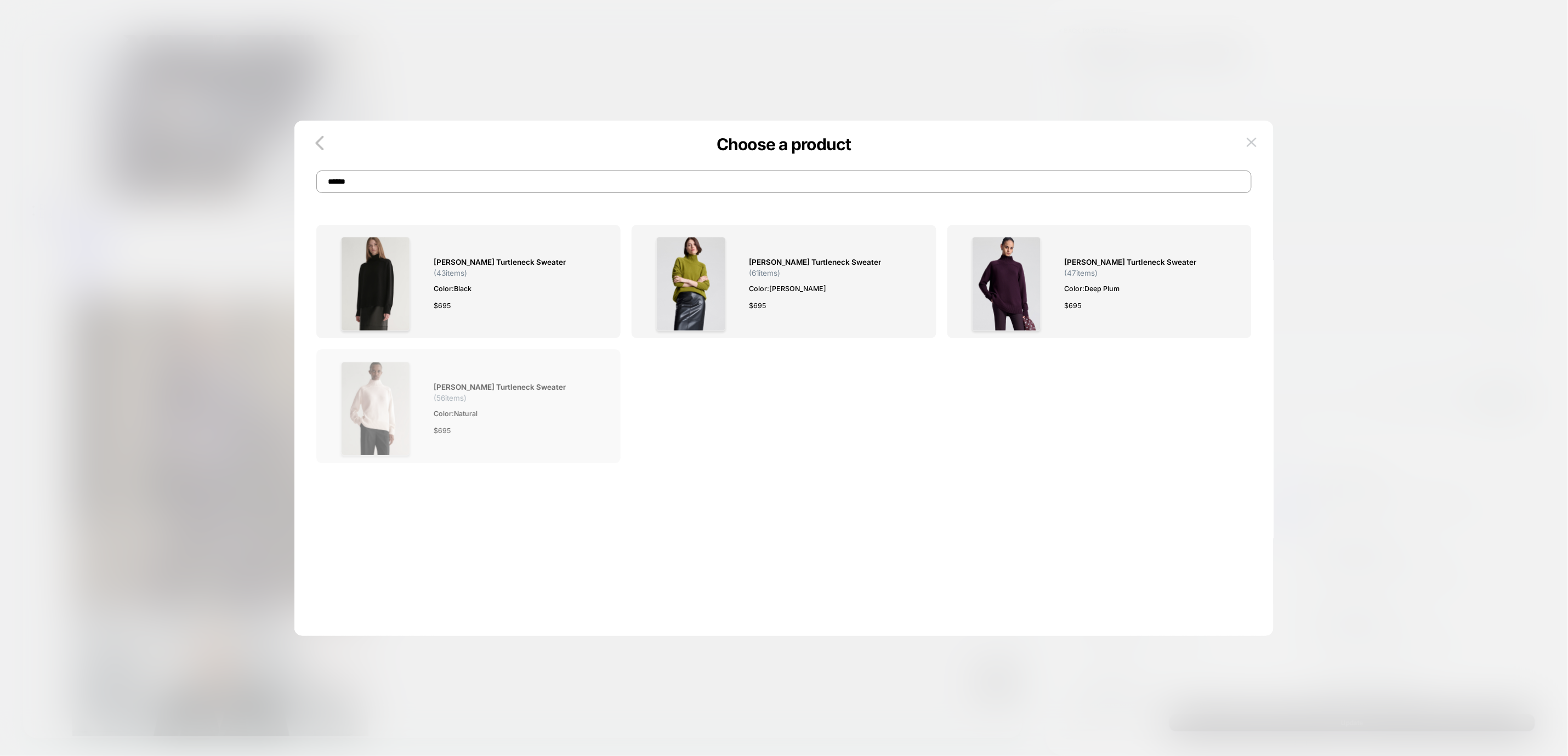
type input "******"
click at [481, 428] on div "$ 695" at bounding box center [516, 431] width 164 height 12
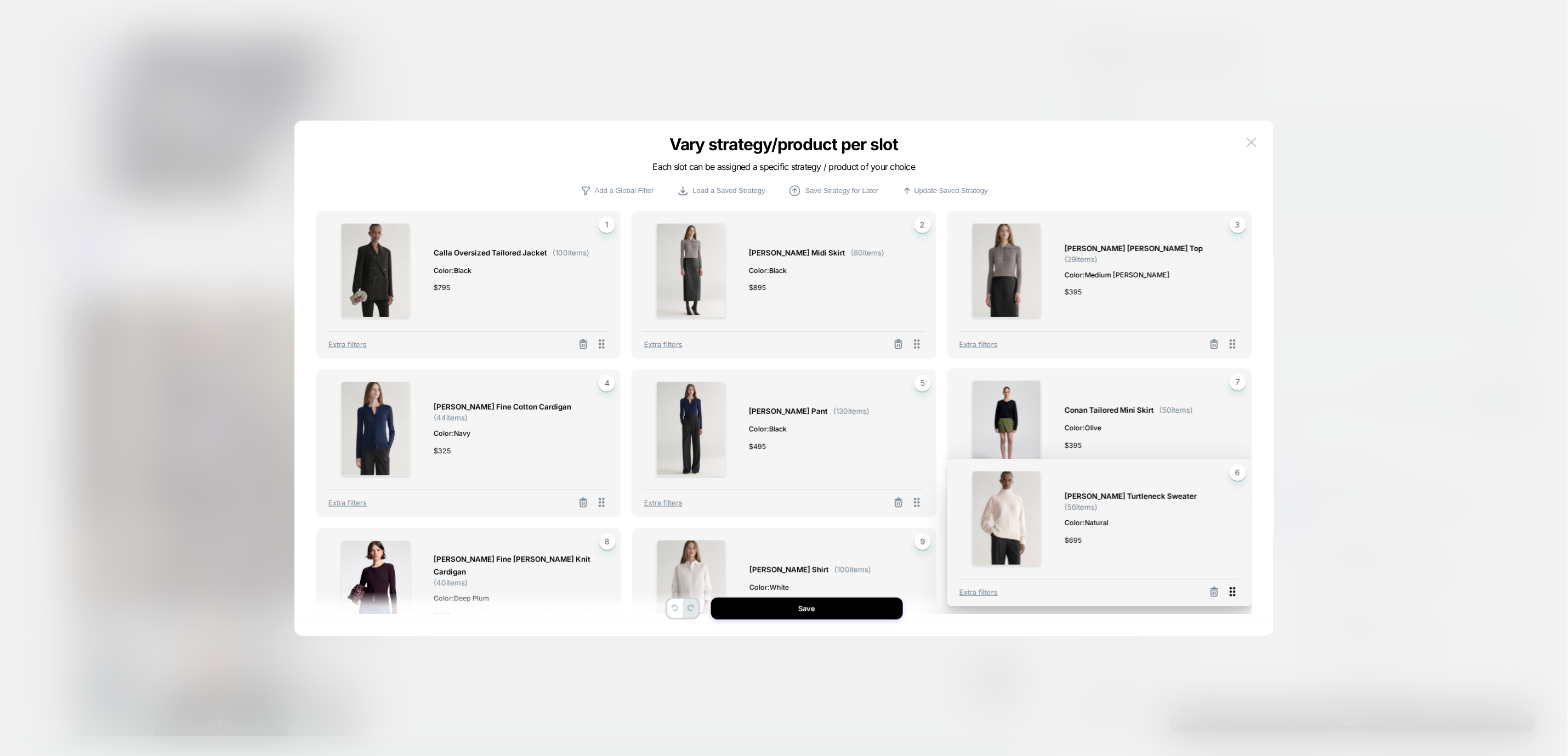
drag, startPoint x: 1230, startPoint y: 505, endPoint x: 1230, endPoint y: 595, distance: 90.0
click at [1230, 595] on icon at bounding box center [1233, 592] width 13 height 13
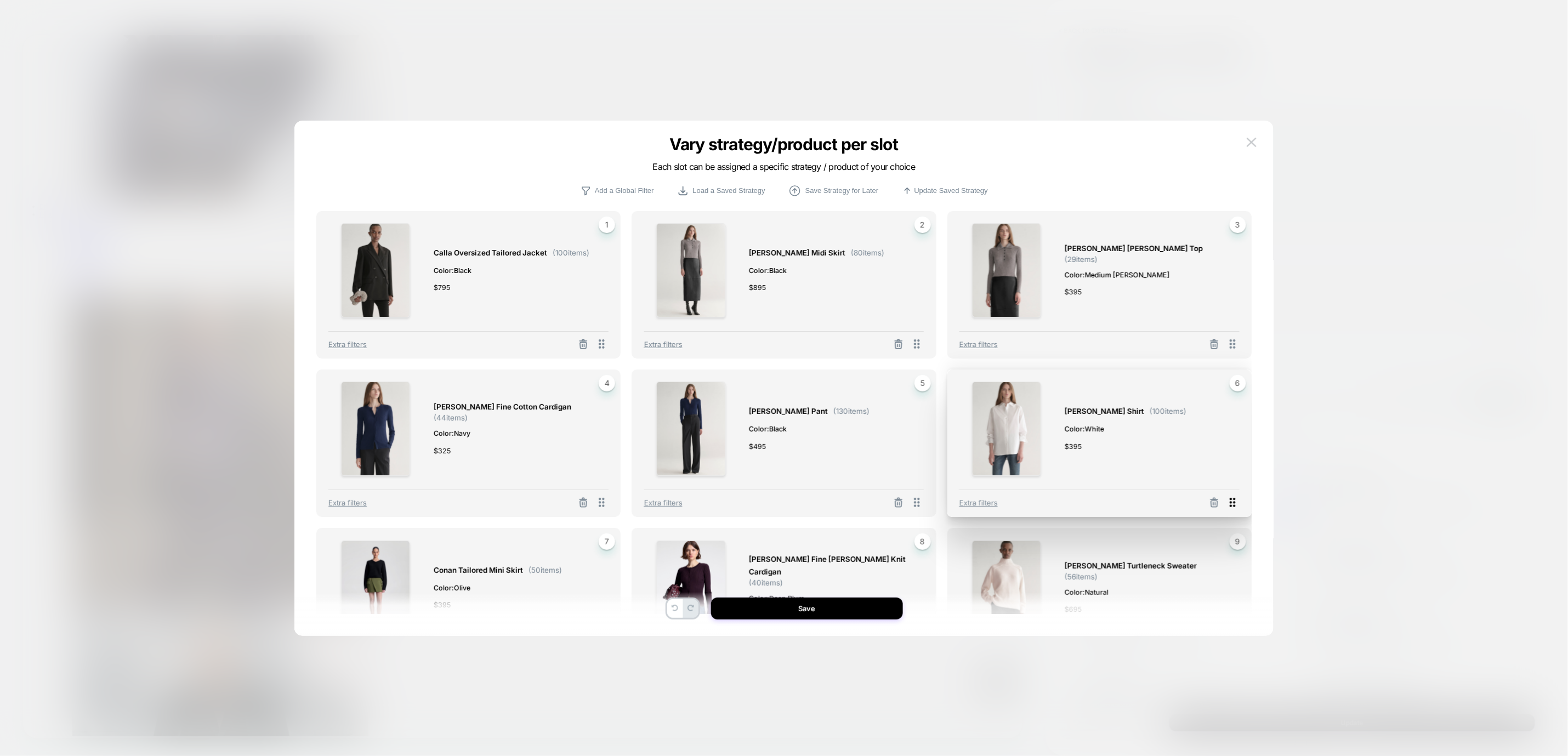
click at [1235, 502] on icon at bounding box center [1233, 502] width 13 height 13
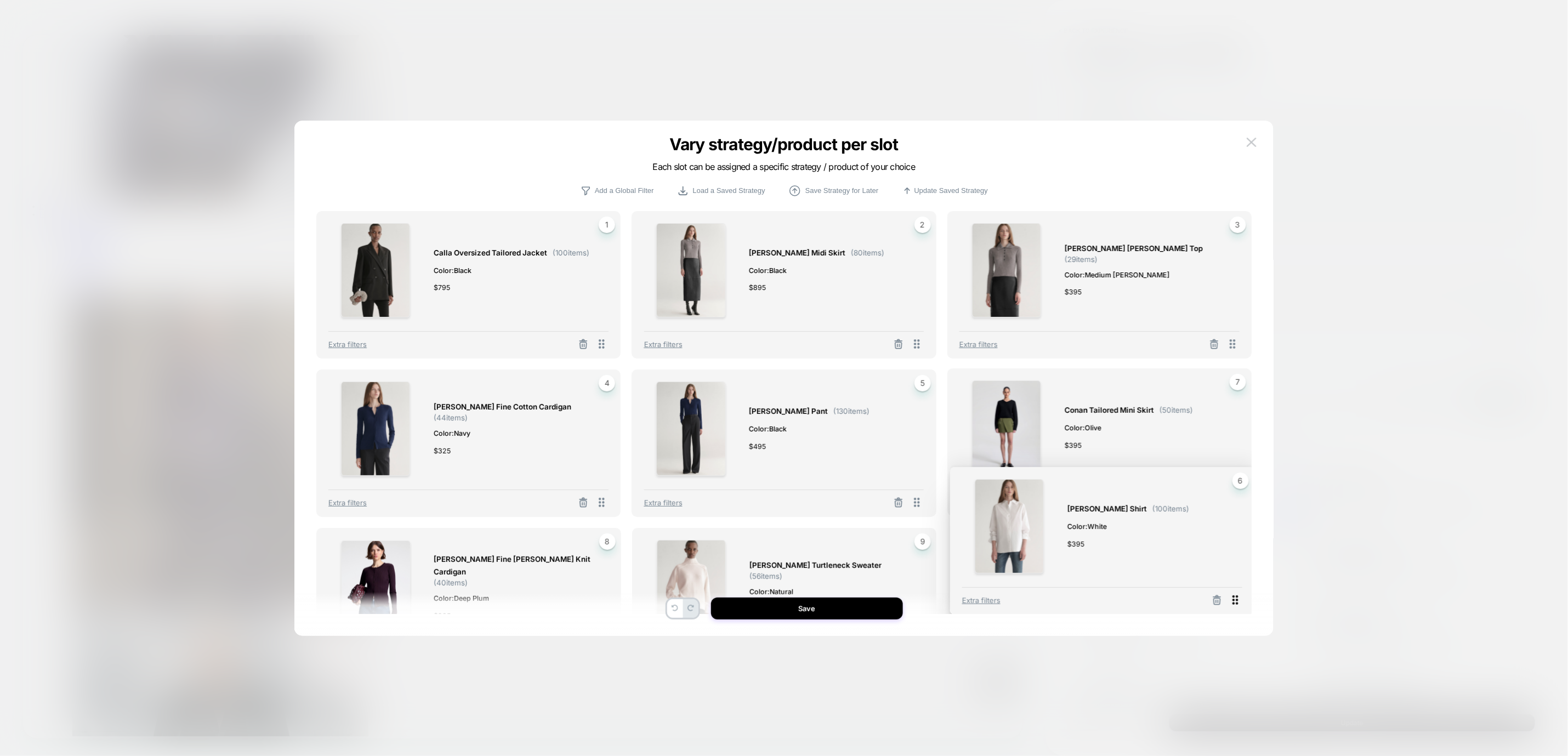
drag, startPoint x: 1234, startPoint y: 497, endPoint x: 1237, endPoint y: 595, distance: 98.0
click at [1237, 595] on icon at bounding box center [1235, 600] width 13 height 13
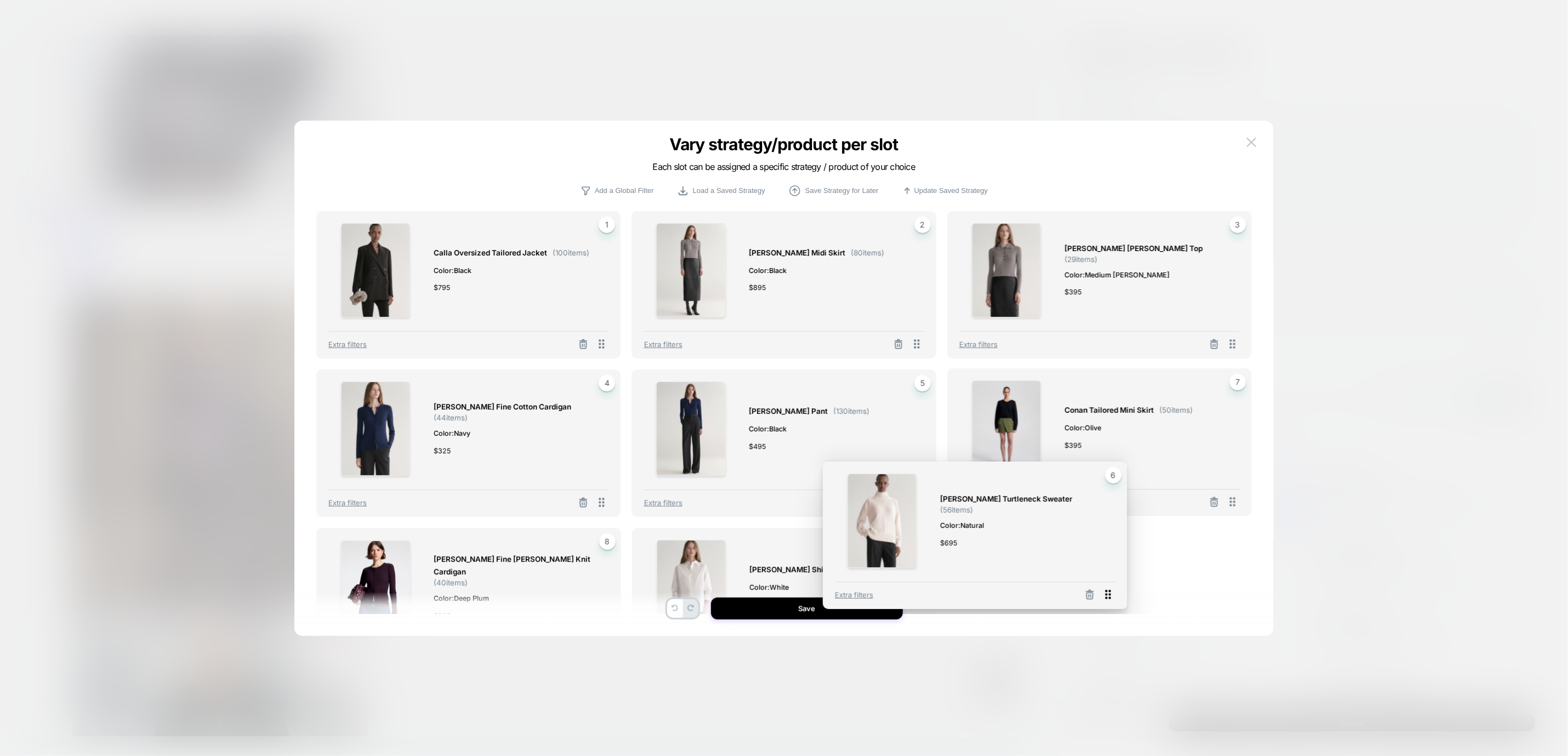
drag, startPoint x: 1237, startPoint y: 505, endPoint x: 1112, endPoint y: 597, distance: 155.2
click at [1112, 597] on icon at bounding box center [1108, 594] width 13 height 13
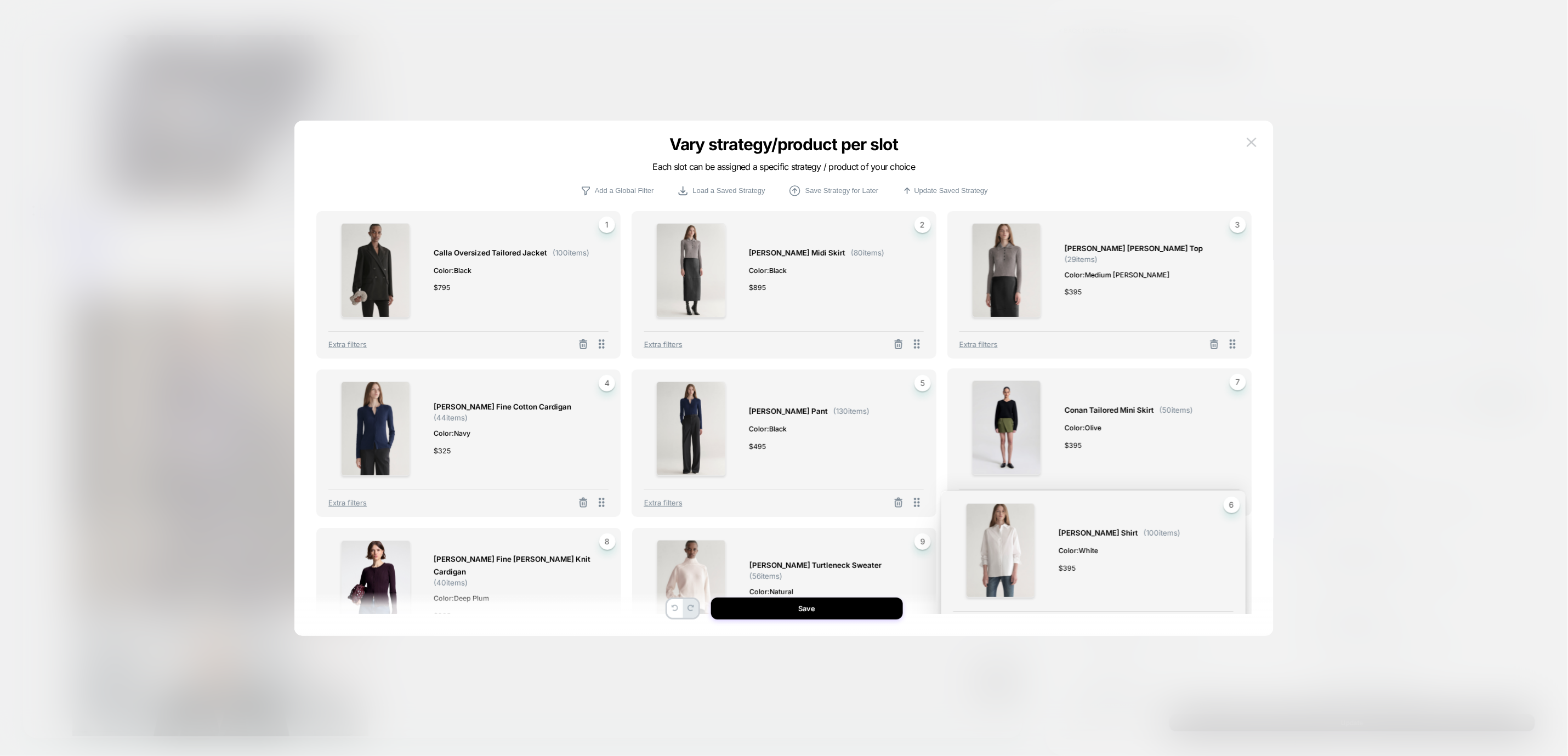
drag, startPoint x: 1234, startPoint y: 503, endPoint x: 1229, endPoint y: 624, distance: 121.1
click at [1229, 624] on div "Calla Oversized Tailored Jacket ( 100 items) Color: Black $ 795 1 Extra filters…" at bounding box center [784, 384] width 946 height 505
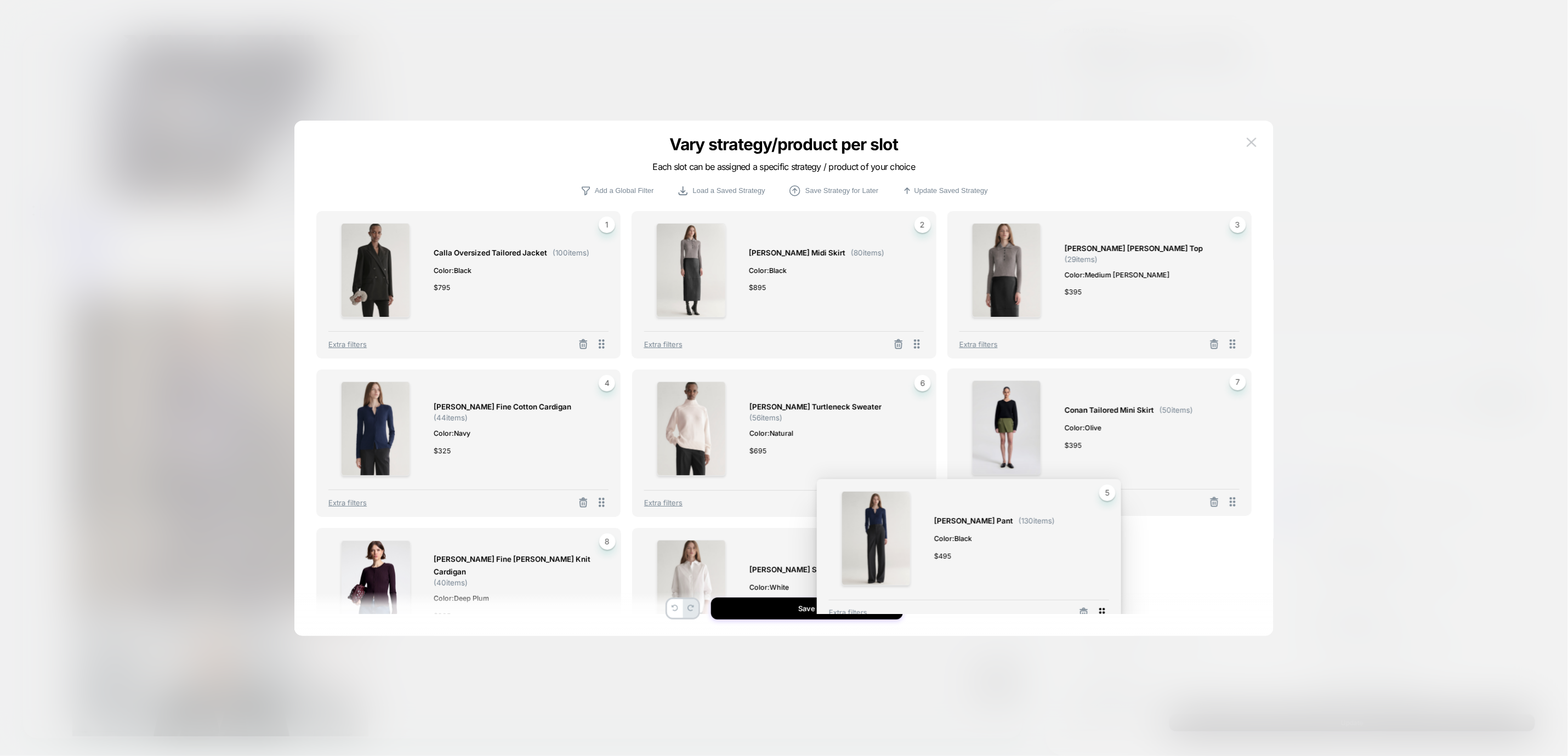
drag, startPoint x: 915, startPoint y: 500, endPoint x: 1101, endPoint y: 610, distance: 216.1
click at [1101, 610] on icon at bounding box center [1102, 613] width 6 height 10
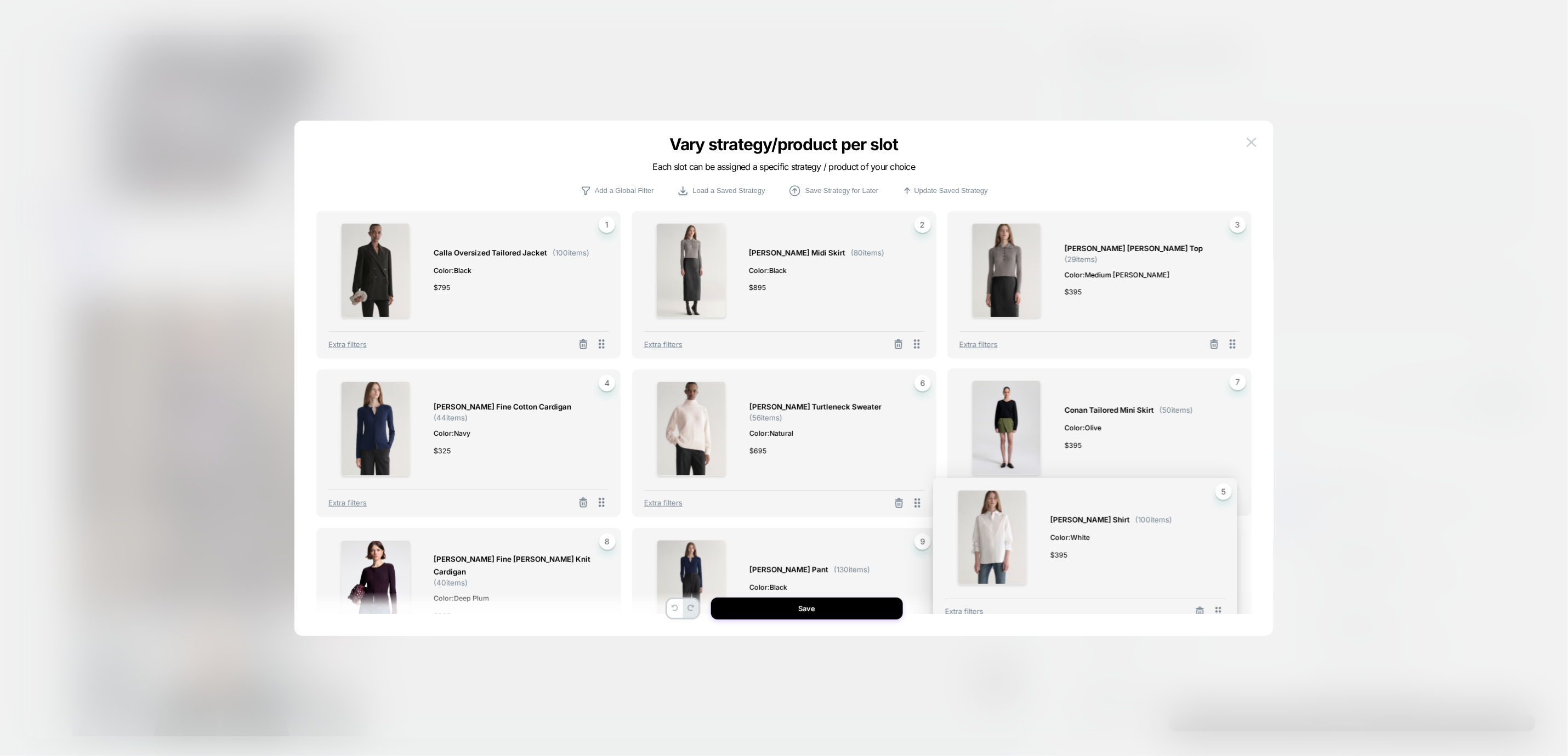
drag, startPoint x: 915, startPoint y: 504, endPoint x: 1218, endPoint y: 613, distance: 322.0
click at [1218, 613] on icon at bounding box center [1218, 612] width 6 height 10
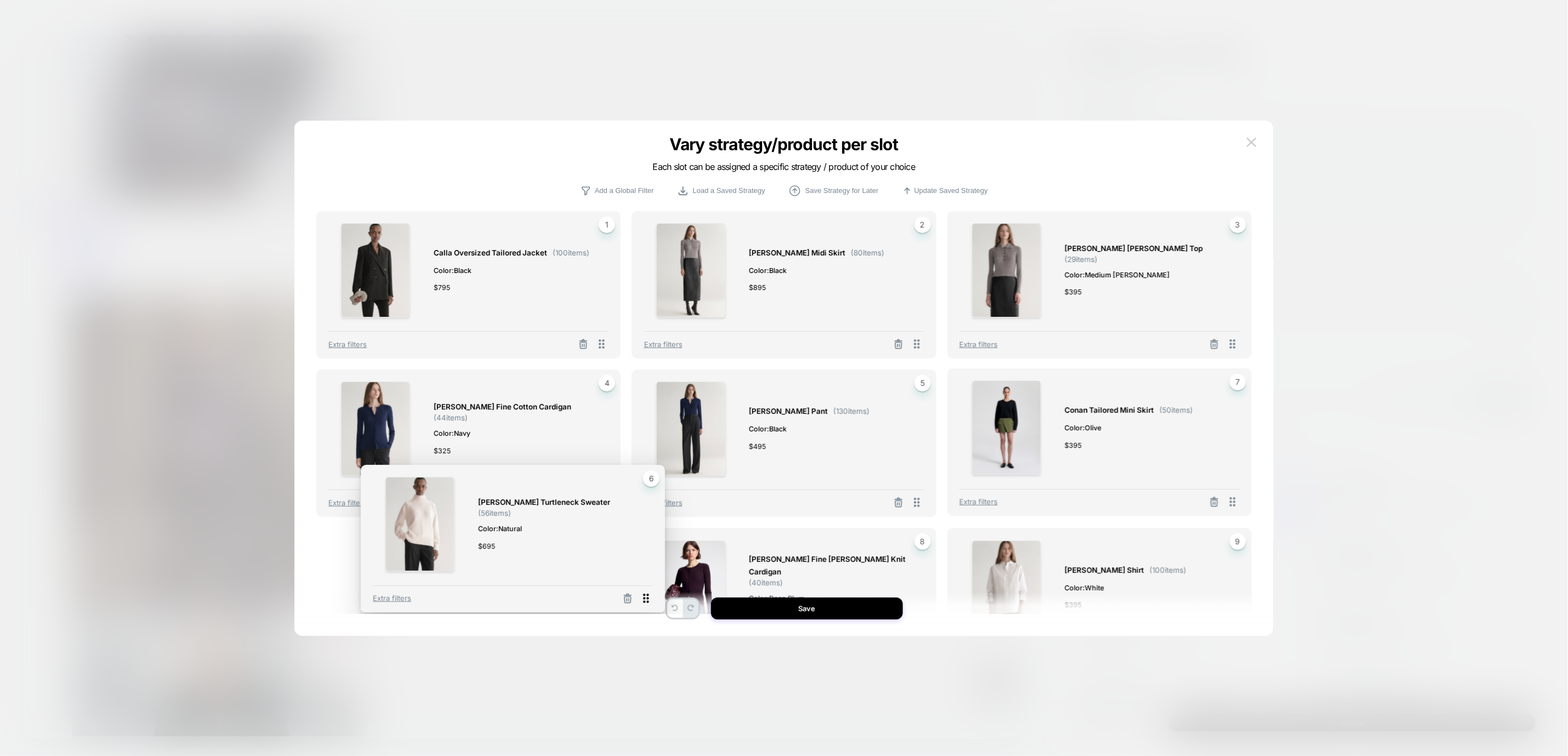
drag, startPoint x: 1233, startPoint y: 504, endPoint x: 646, endPoint y: 600, distance: 594.8
click at [646, 600] on icon at bounding box center [646, 597] width 13 height 13
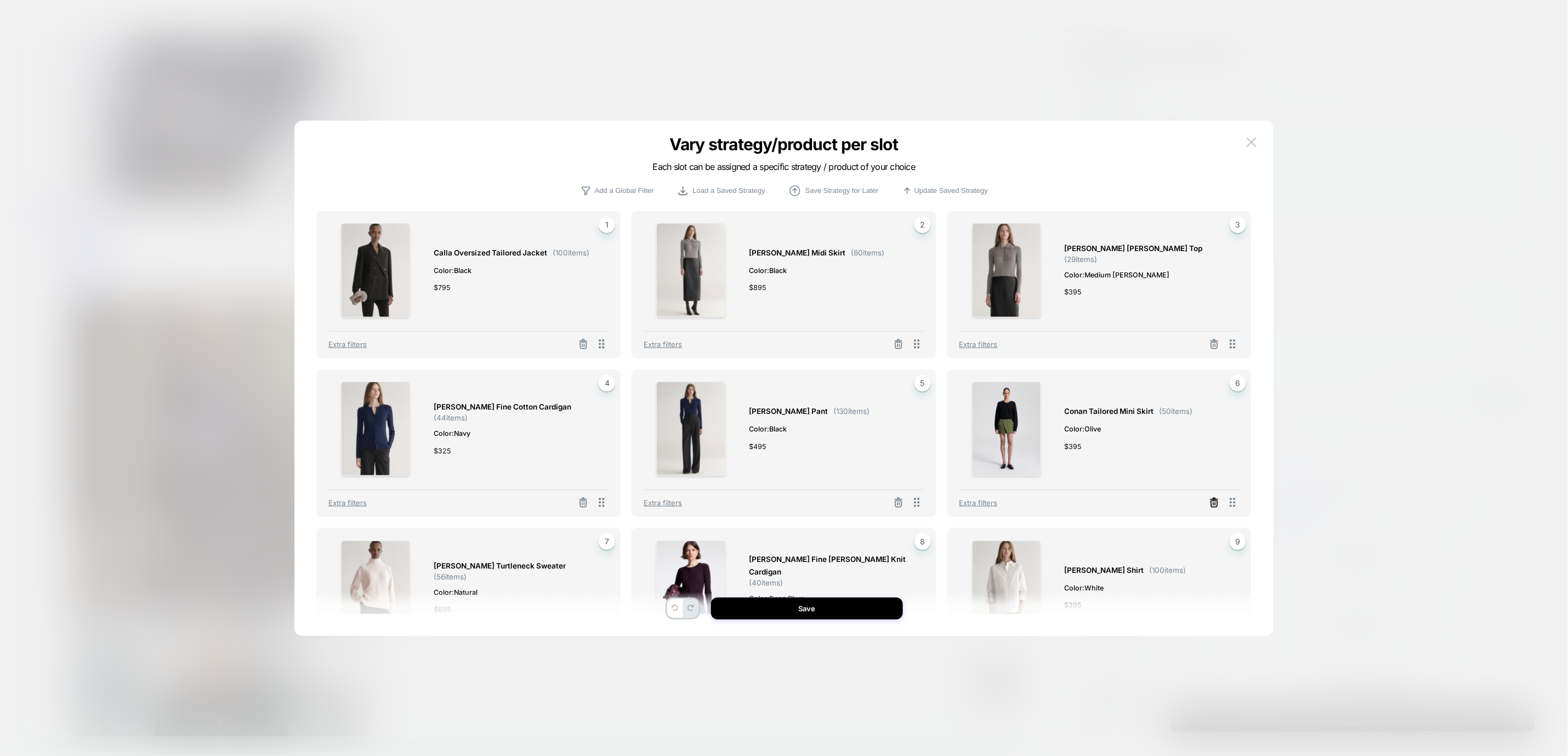
click at [1214, 502] on icon at bounding box center [1214, 505] width 6 height 6
click at [1090, 456] on button "Select Product" at bounding box center [1070, 455] width 60 height 21
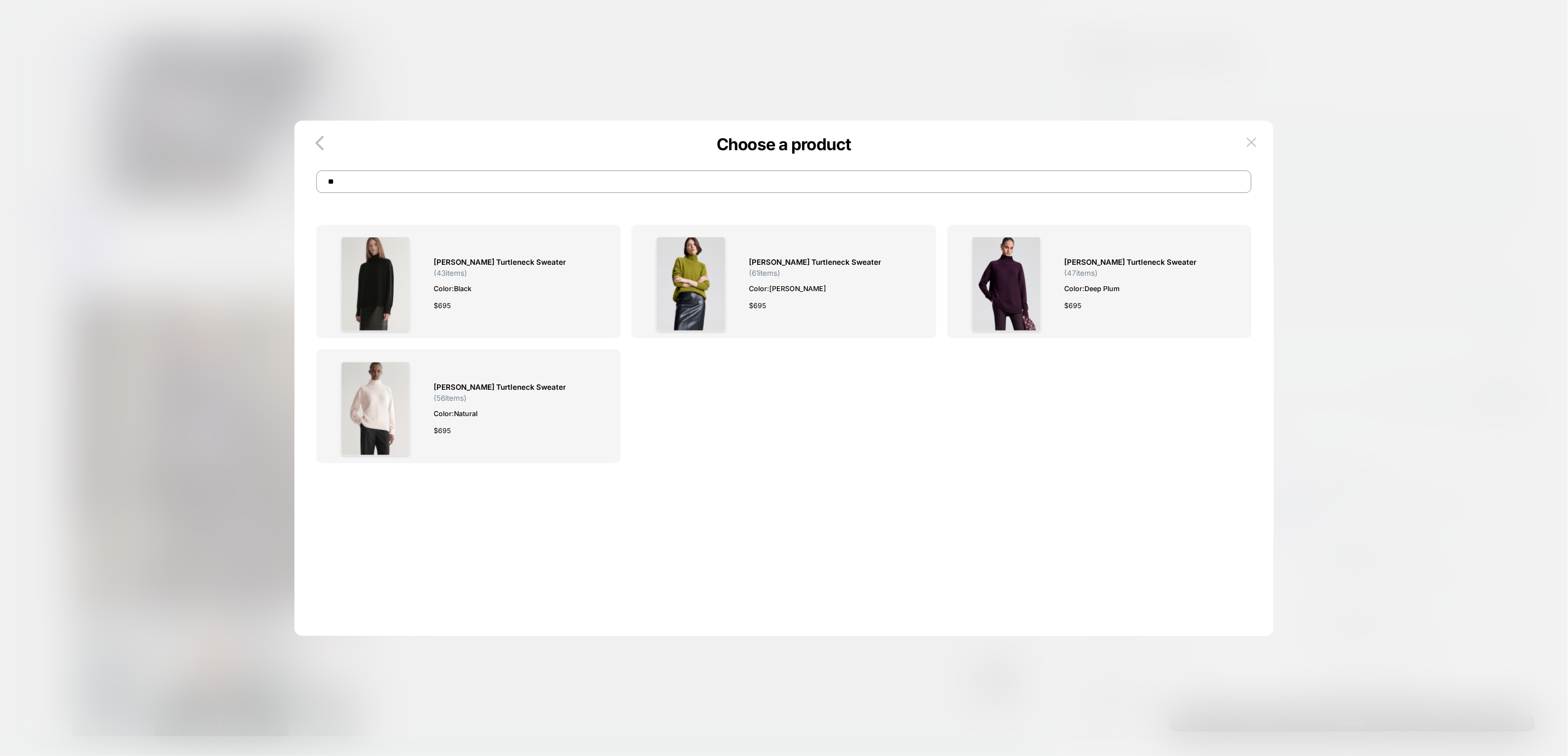
type input "*"
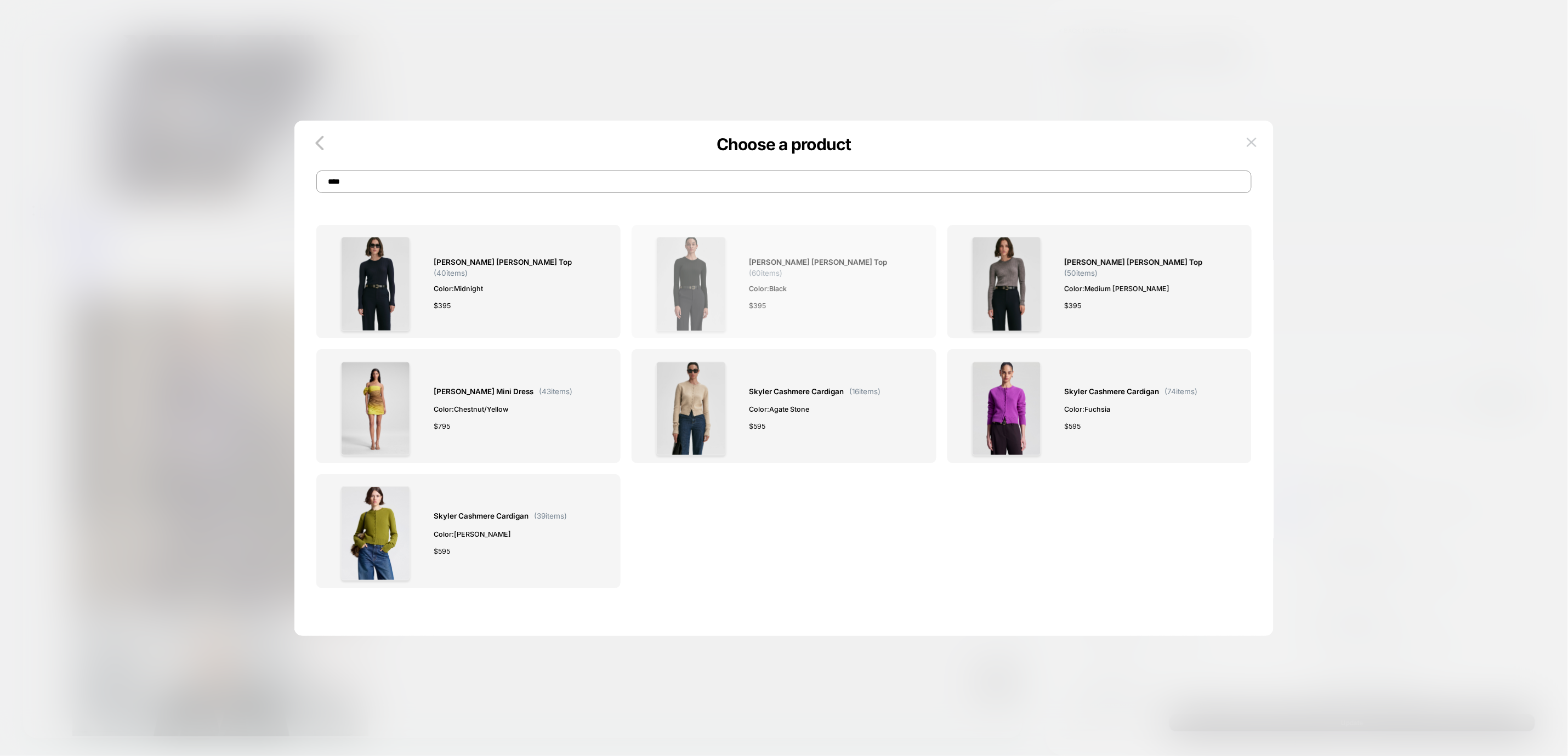
type input "****"
click at [847, 307] on div "$ 395" at bounding box center [830, 305] width 164 height 12
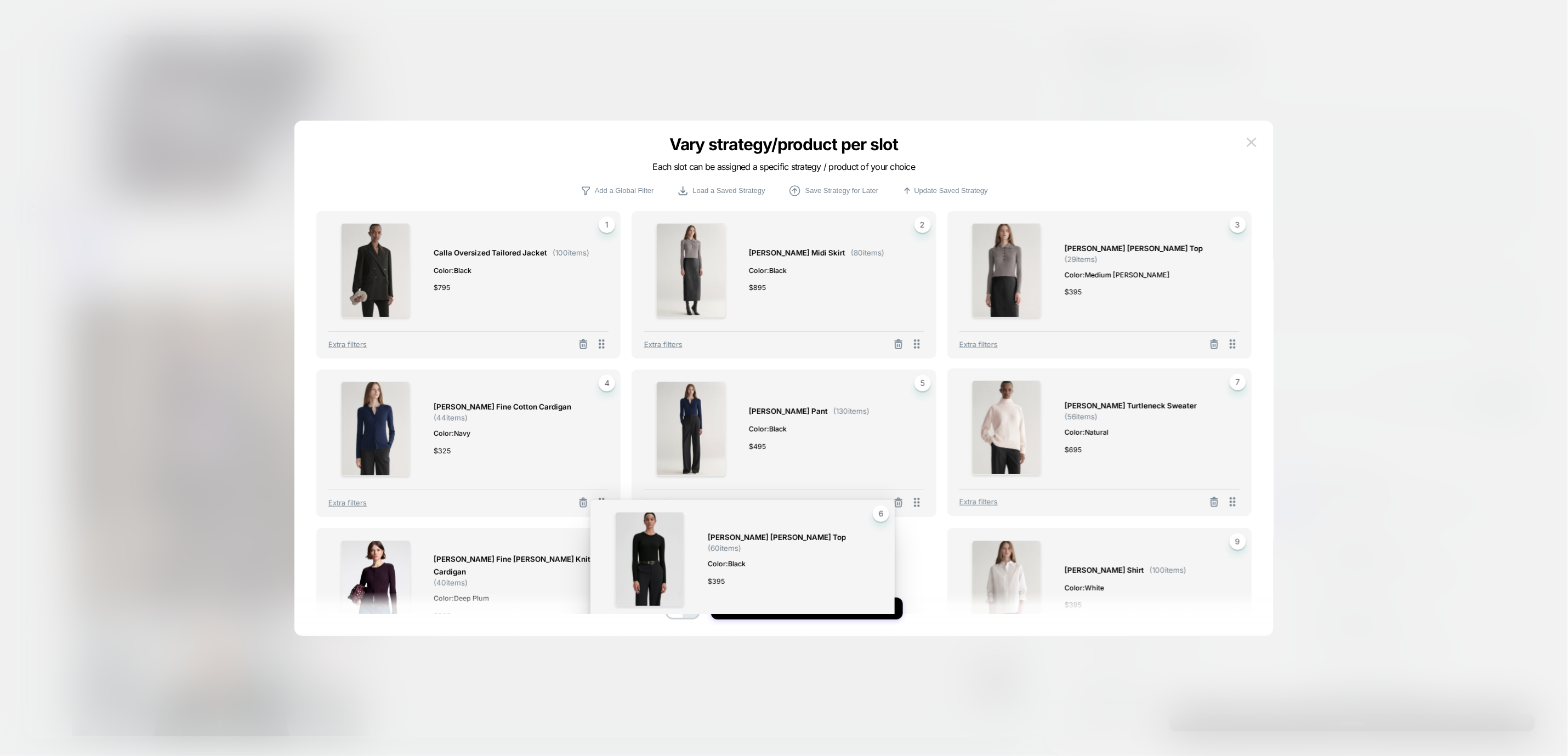
drag, startPoint x: 1230, startPoint y: 505, endPoint x: 873, endPoint y: 636, distance: 380.3
click at [1064, 636] on div "Vary strategy/product per slot Each slot can be assigned a specific strategy / …" at bounding box center [1301, 660] width 473 height 402
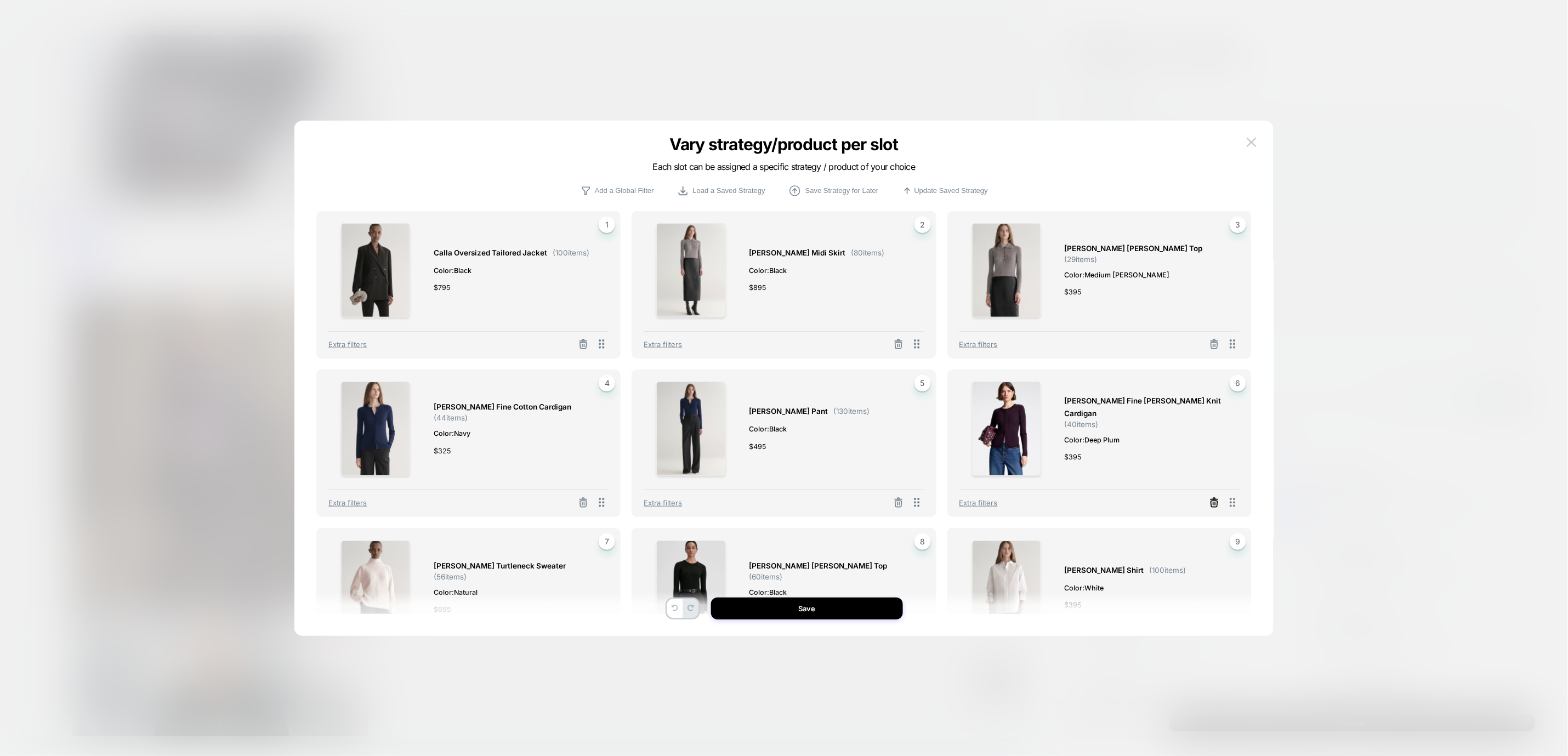
click at [1212, 500] on line at bounding box center [1213, 500] width 7 height 0
click at [1074, 459] on button "Select Product" at bounding box center [1070, 455] width 60 height 21
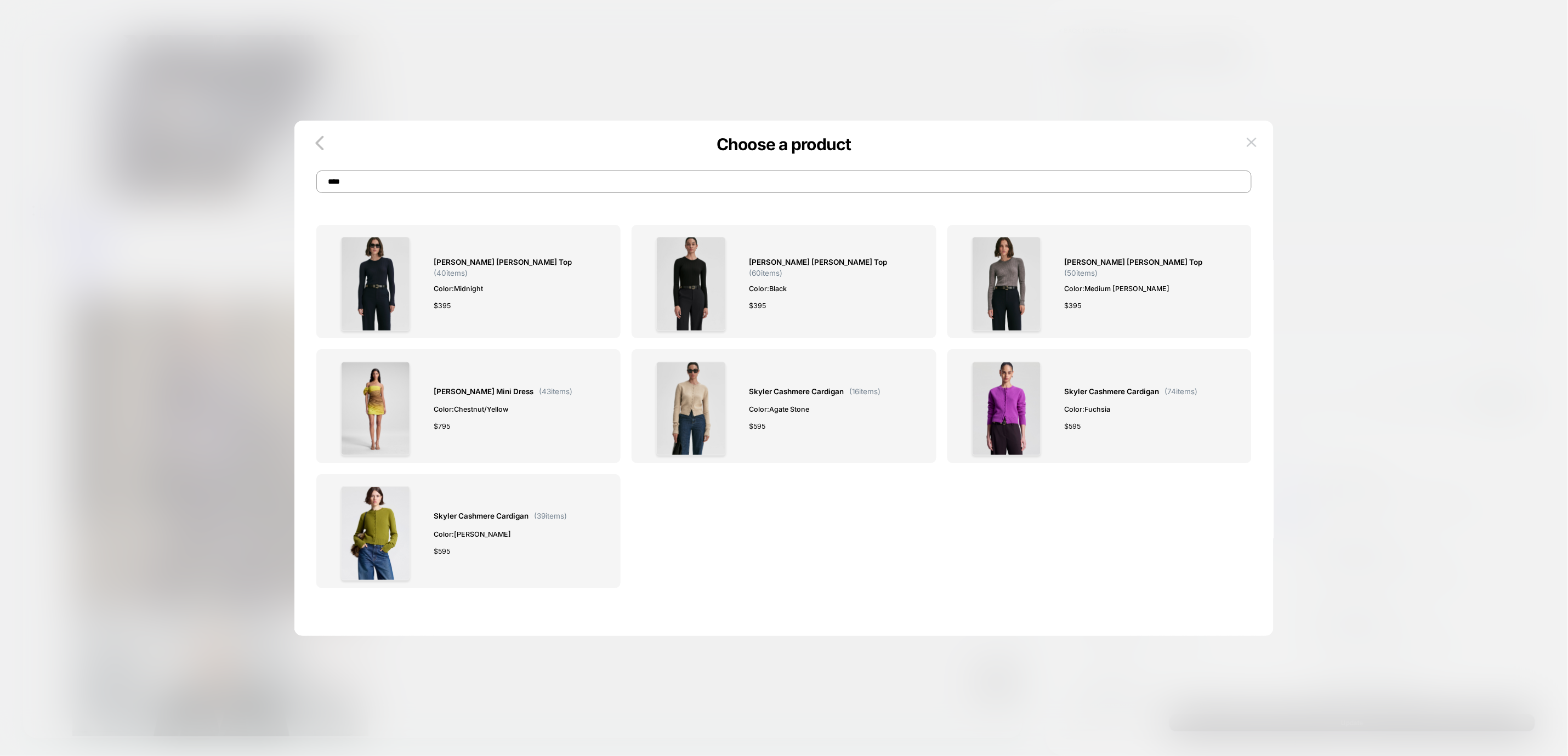
click at [579, 186] on input "****" at bounding box center [784, 182] width 935 height 22
type input "*"
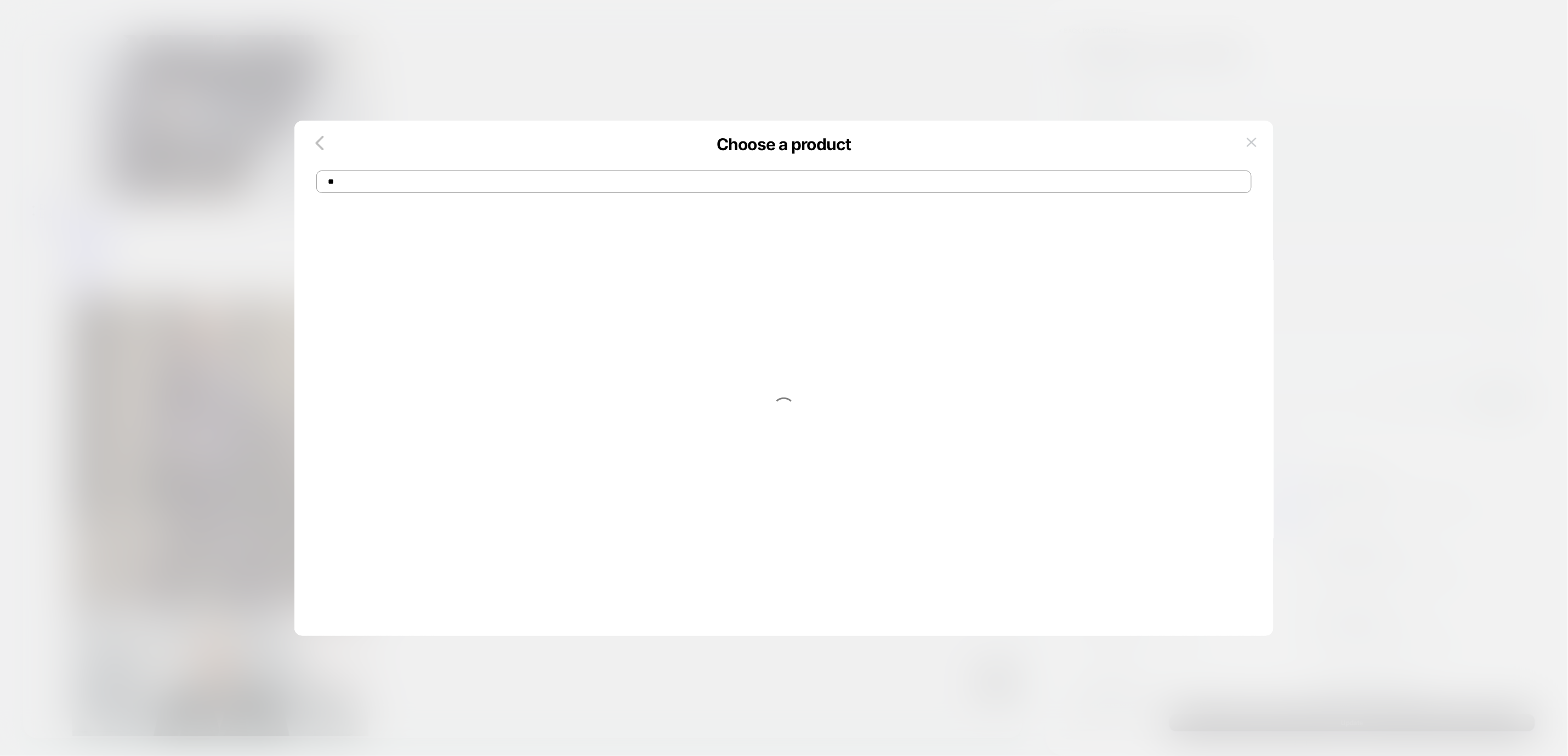
type input "*"
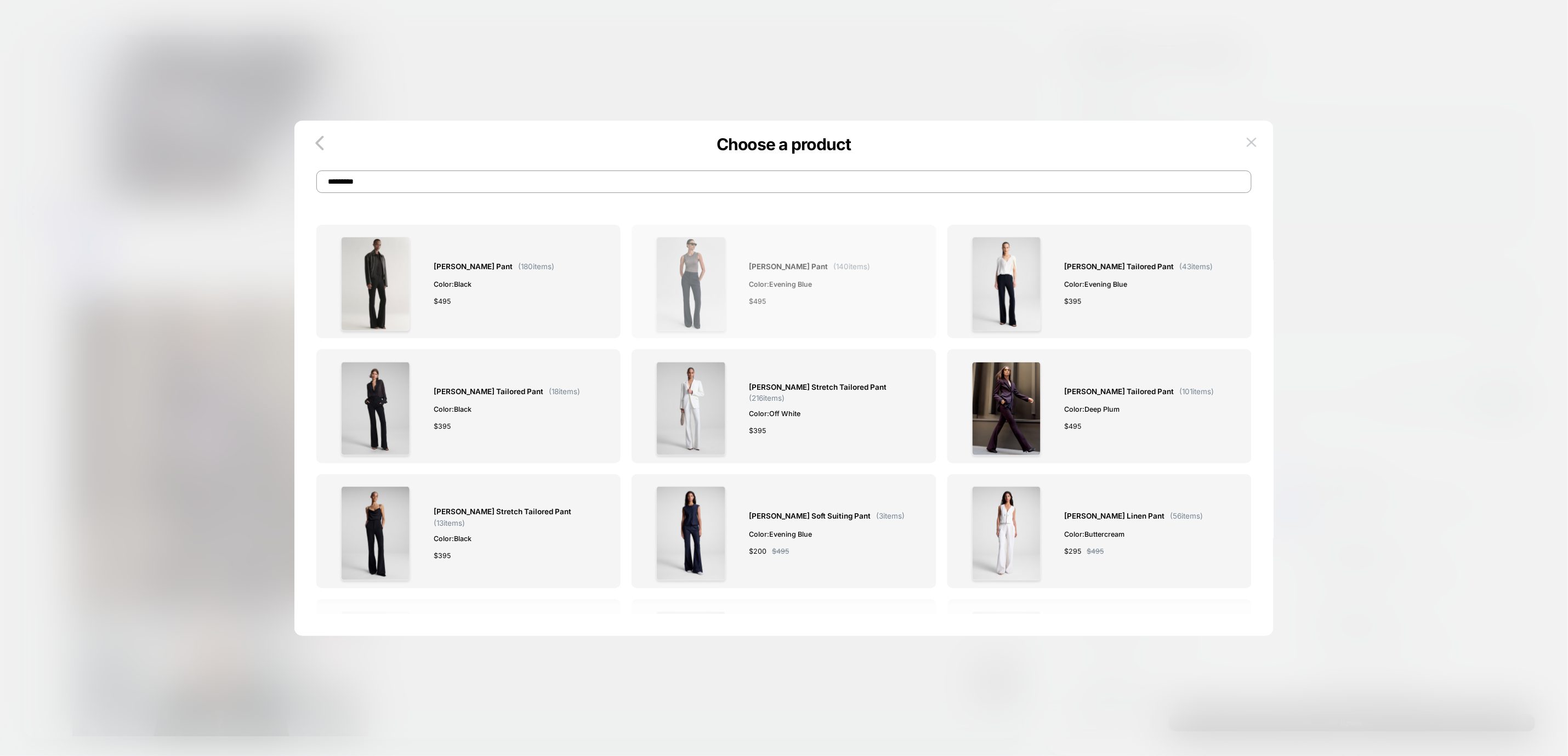
type input "*********"
click at [719, 300] on img at bounding box center [690, 284] width 69 height 94
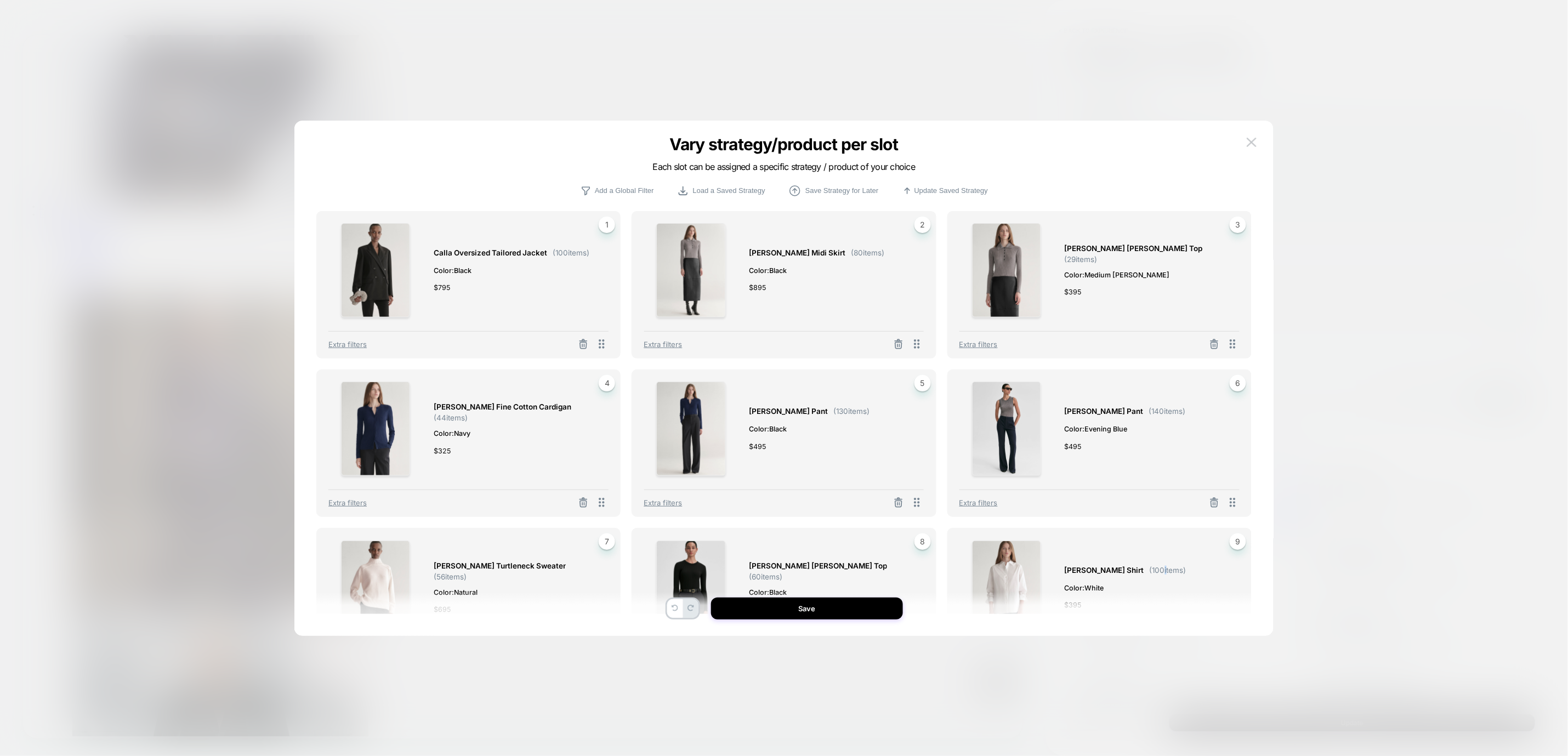
drag, startPoint x: 1156, startPoint y: 578, endPoint x: 1152, endPoint y: 555, distance: 23.3
click at [1152, 555] on div "[PERSON_NAME] Shirt ( 100 items) Color: White $ 395" at bounding box center [1125, 588] width 121 height 94
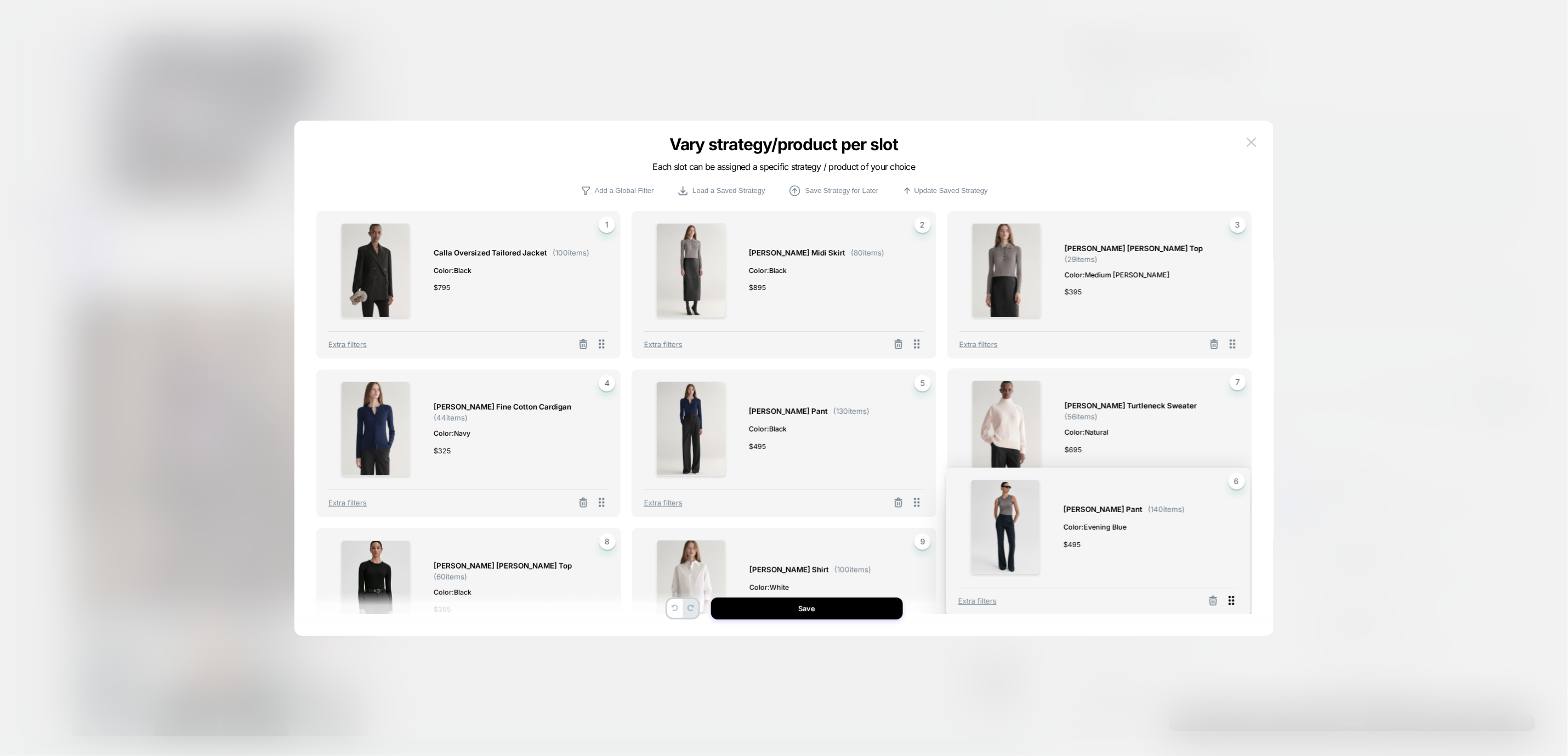
drag, startPoint x: 1232, startPoint y: 505, endPoint x: 1230, endPoint y: 603, distance: 98.0
click at [1230, 603] on icon at bounding box center [1231, 601] width 6 height 10
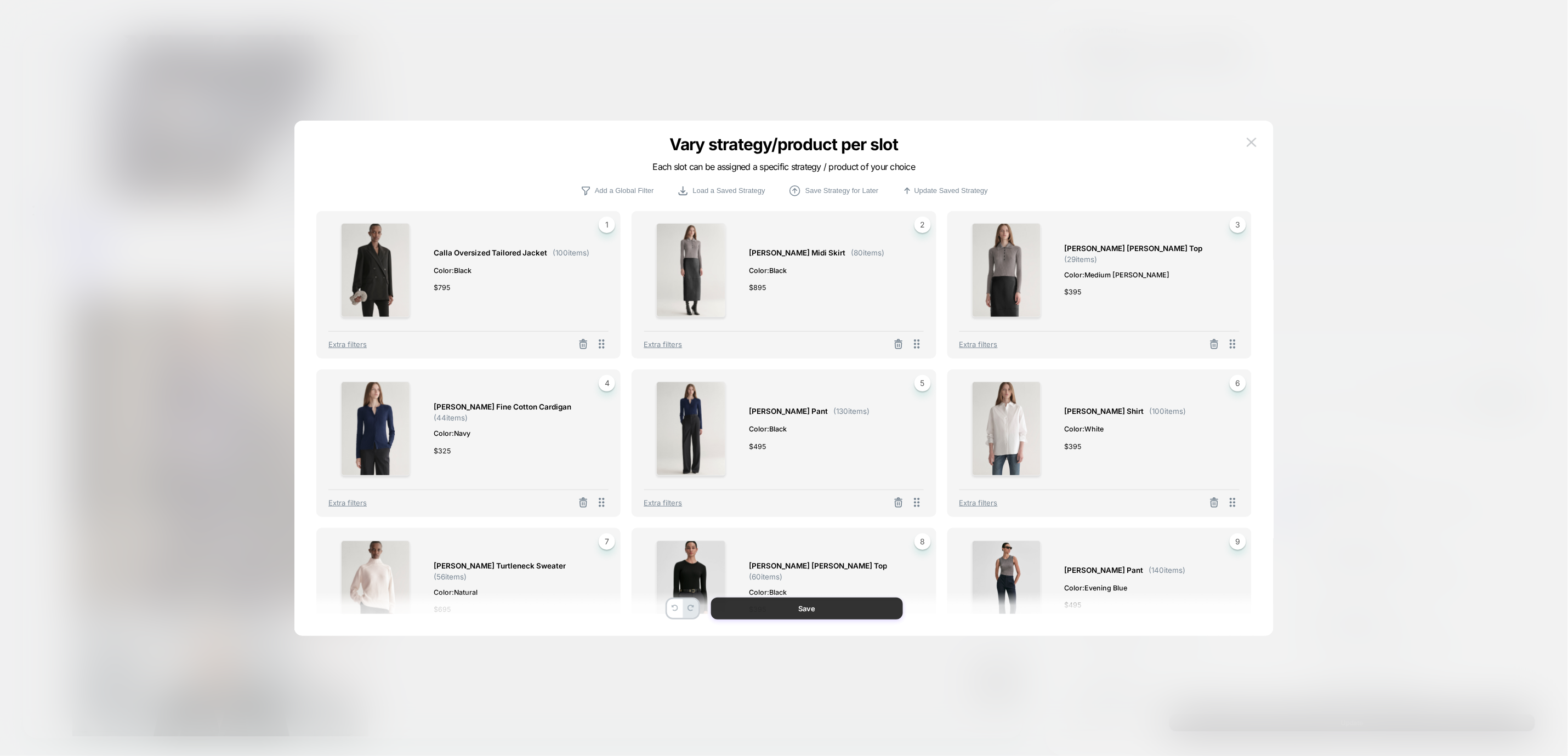
click at [823, 607] on button "Save" at bounding box center [807, 609] width 192 height 22
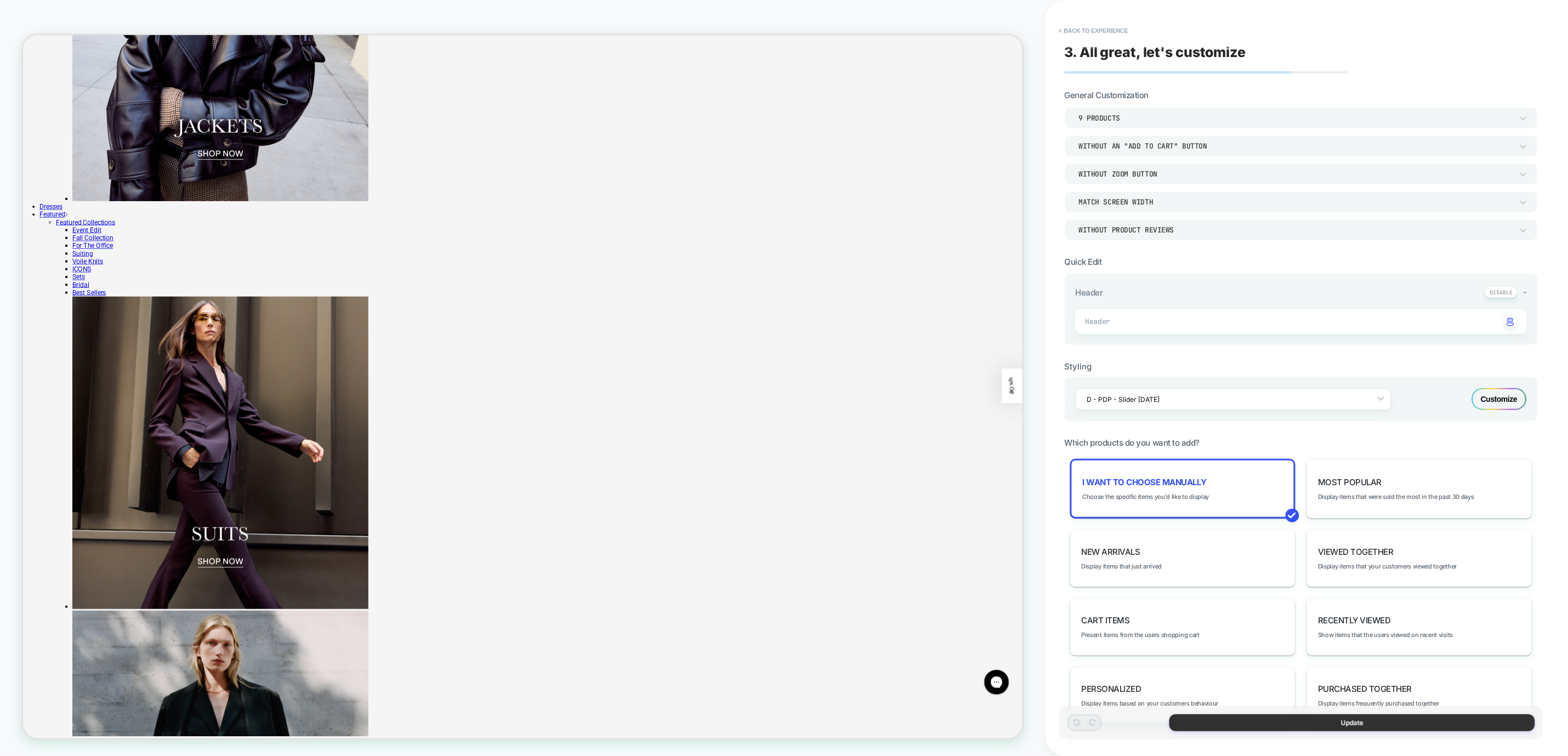
click at [1290, 716] on button "Update" at bounding box center [1352, 723] width 366 height 17
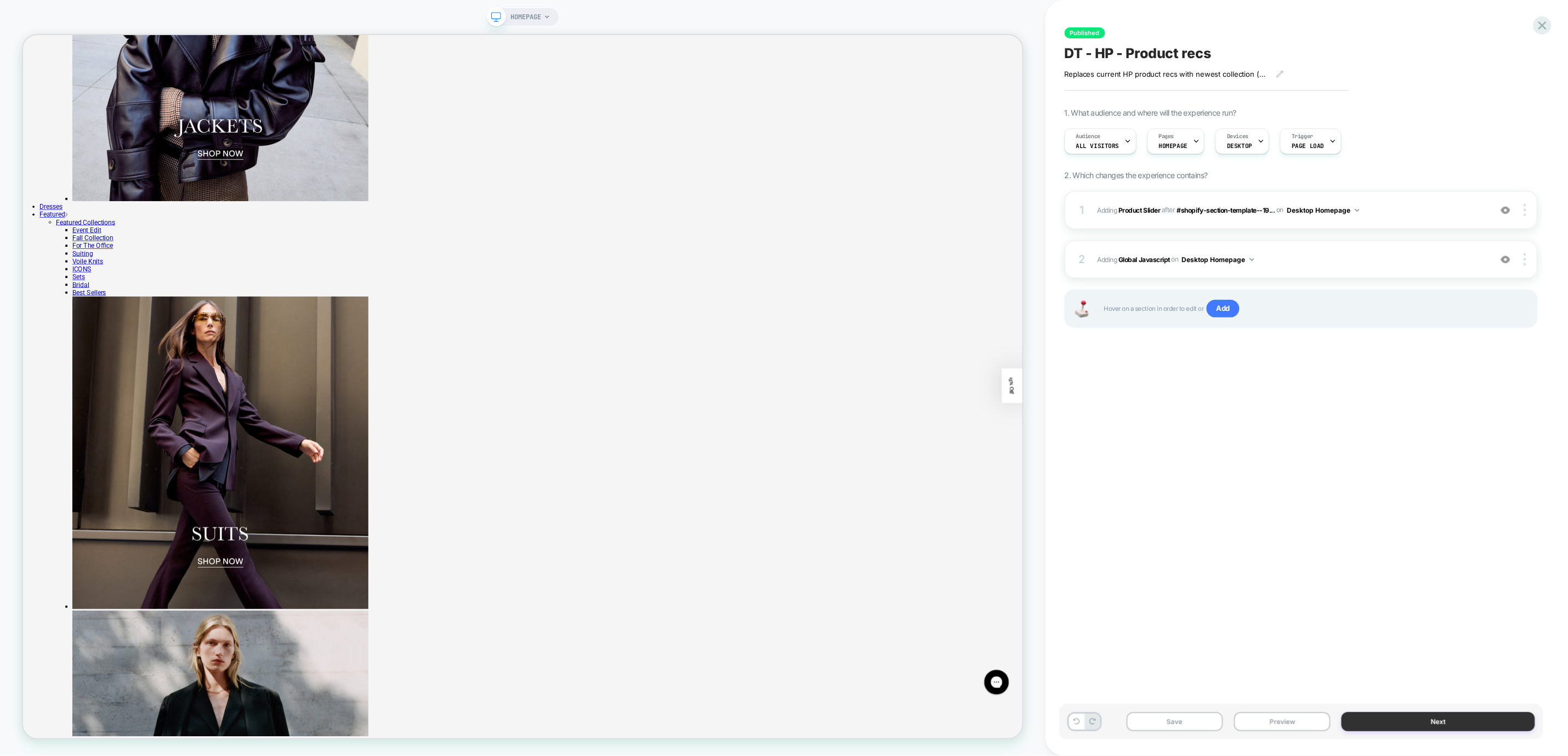
click at [1371, 716] on button "Next" at bounding box center [1439, 722] width 194 height 19
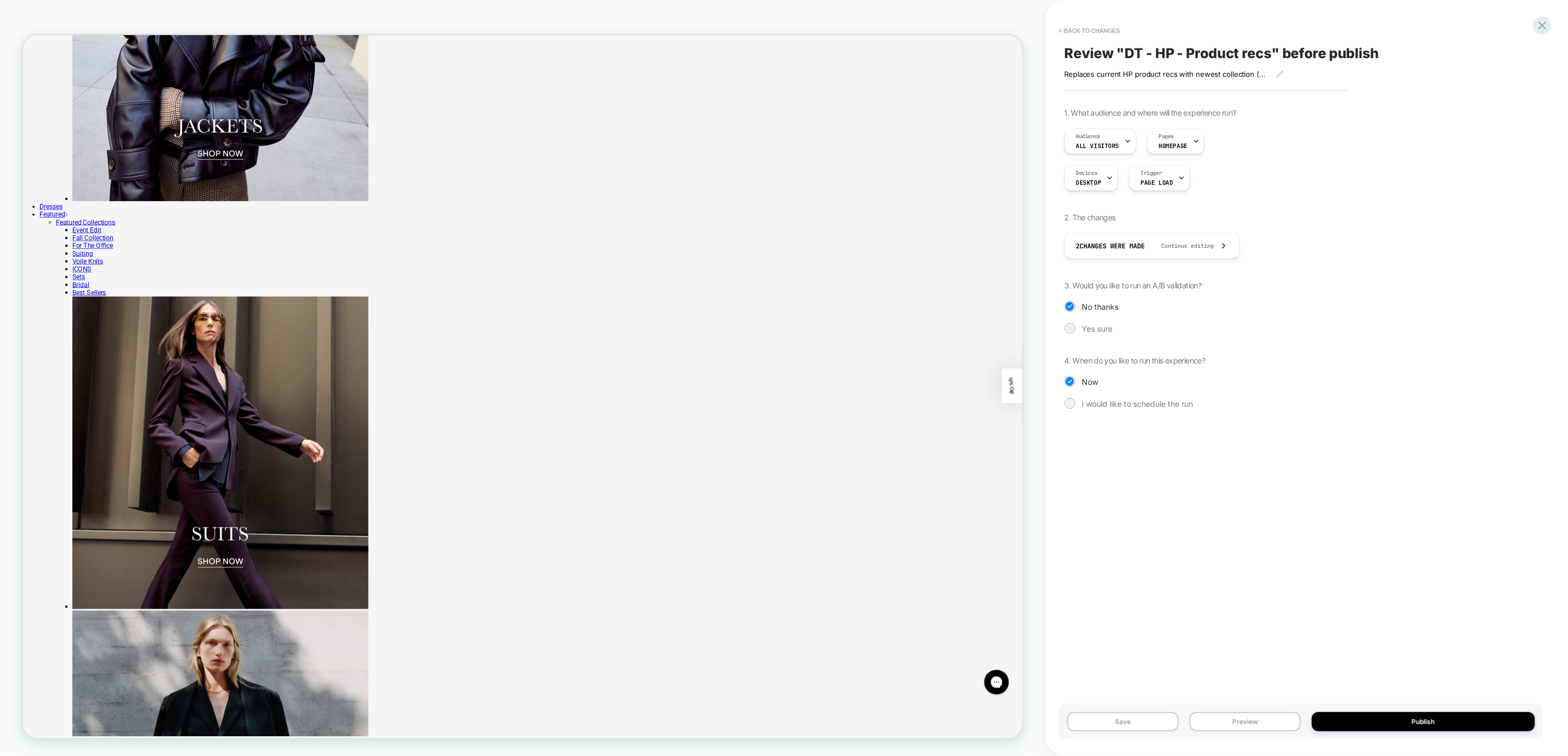
click at [1371, 716] on button "Publish" at bounding box center [1423, 722] width 223 height 19
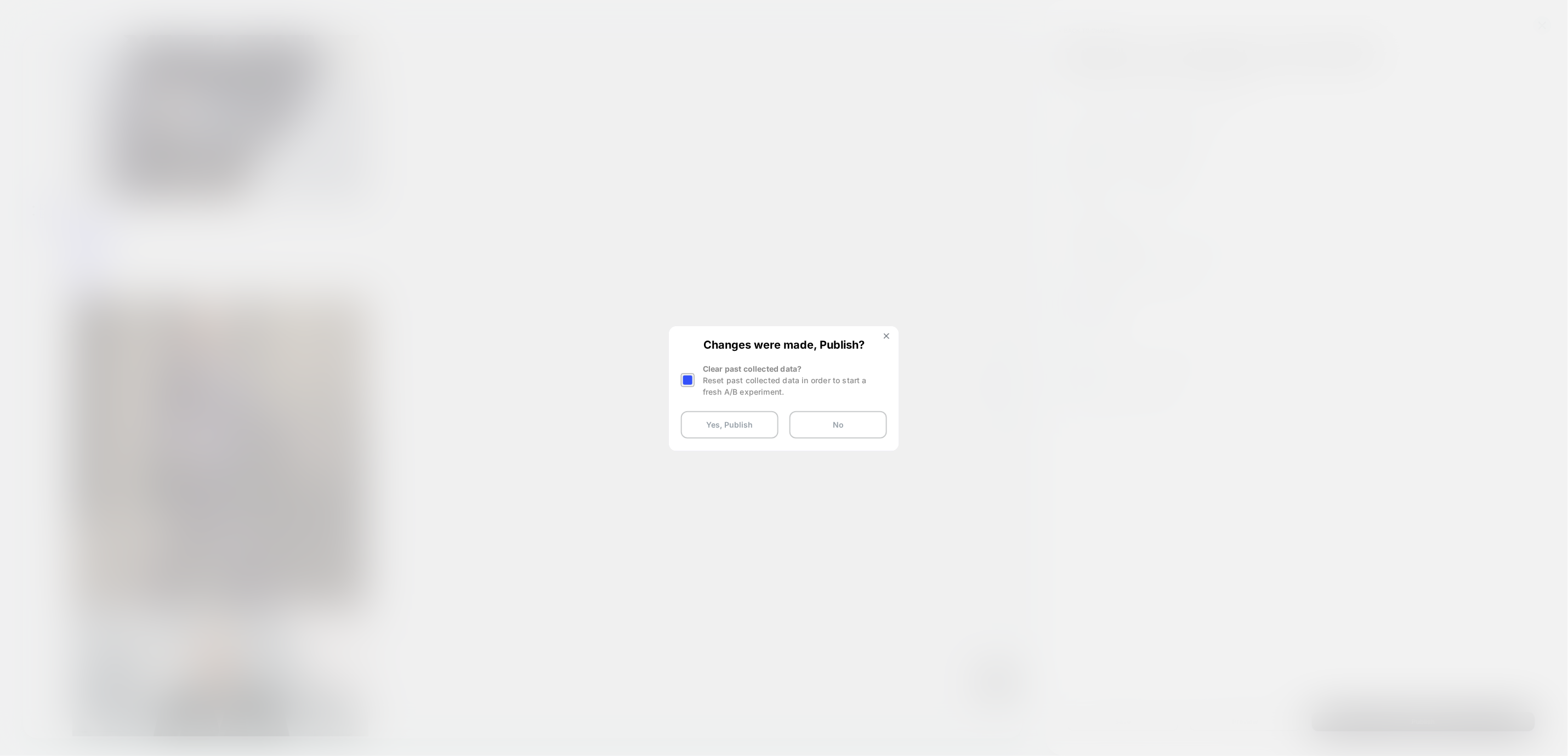
click at [688, 380] on div at bounding box center [688, 380] width 13 height 13
click at [711, 421] on button "Yes, Publish" at bounding box center [730, 424] width 98 height 28
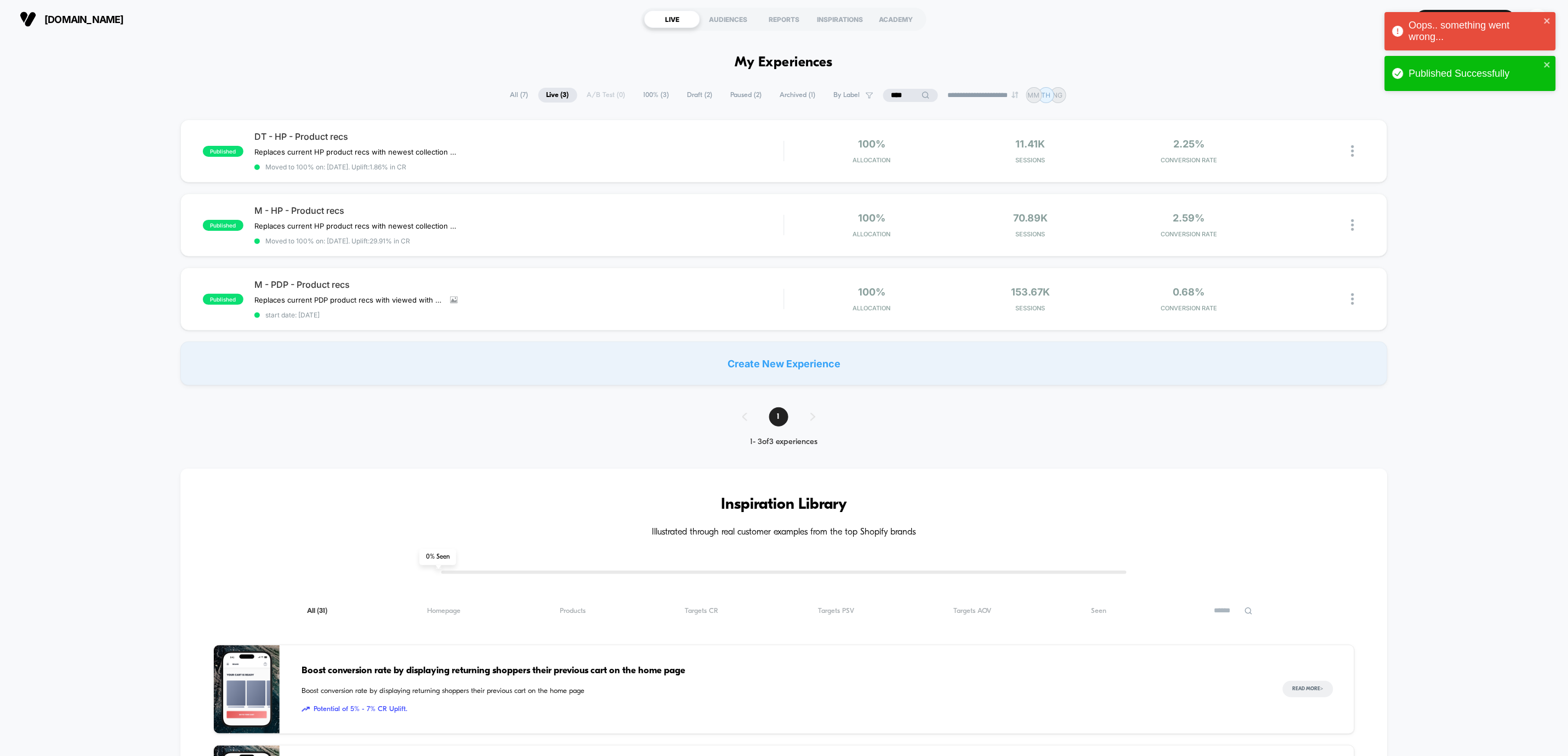
click at [19, 424] on div "**********" at bounding box center [784, 719] width 1568 height 1264
